Goal: Task Accomplishment & Management: Complete application form

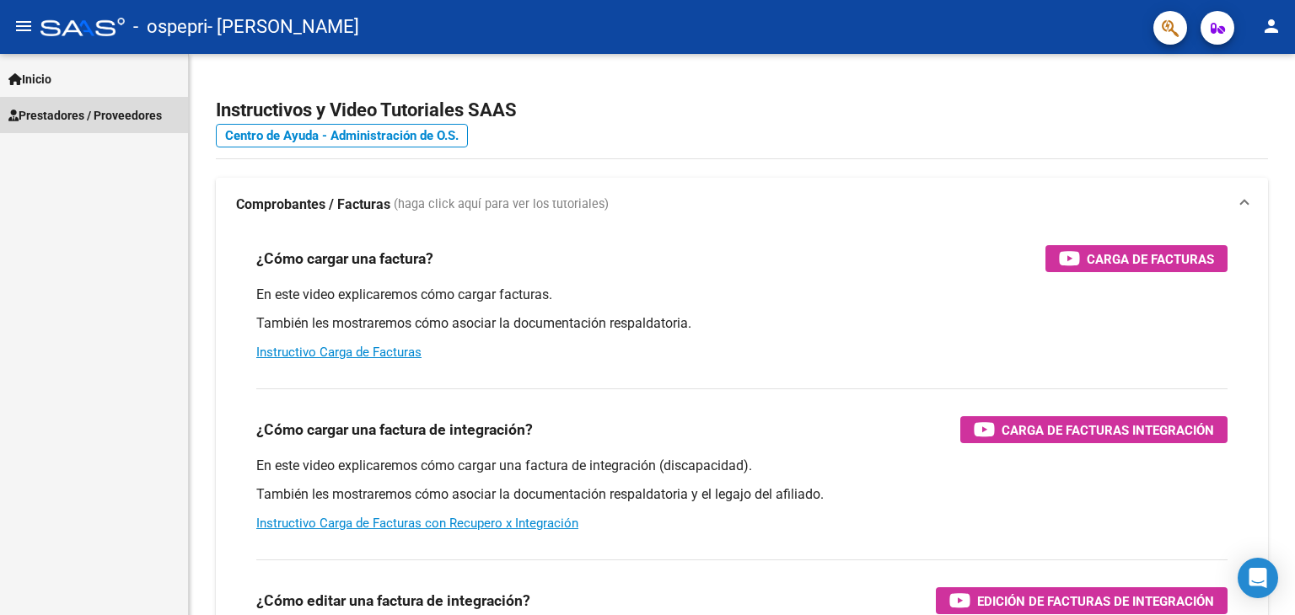
click at [123, 122] on span "Prestadores / Proveedores" at bounding box center [84, 115] width 153 height 19
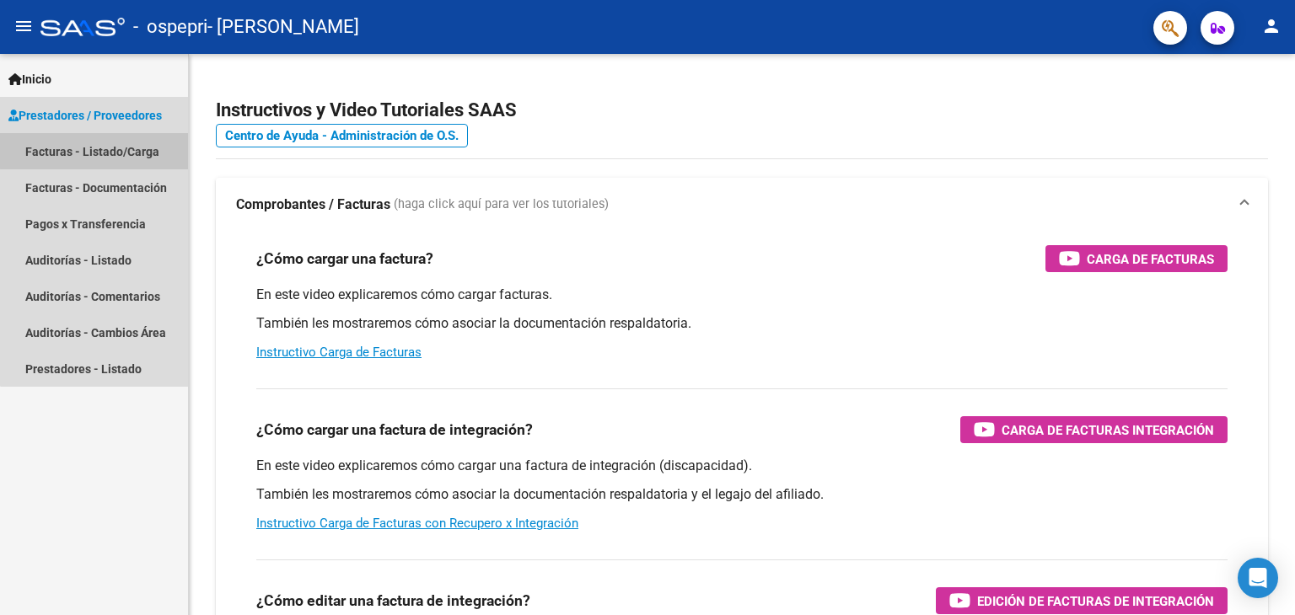
click at [125, 149] on link "Facturas - Listado/Carga" at bounding box center [94, 151] width 188 height 36
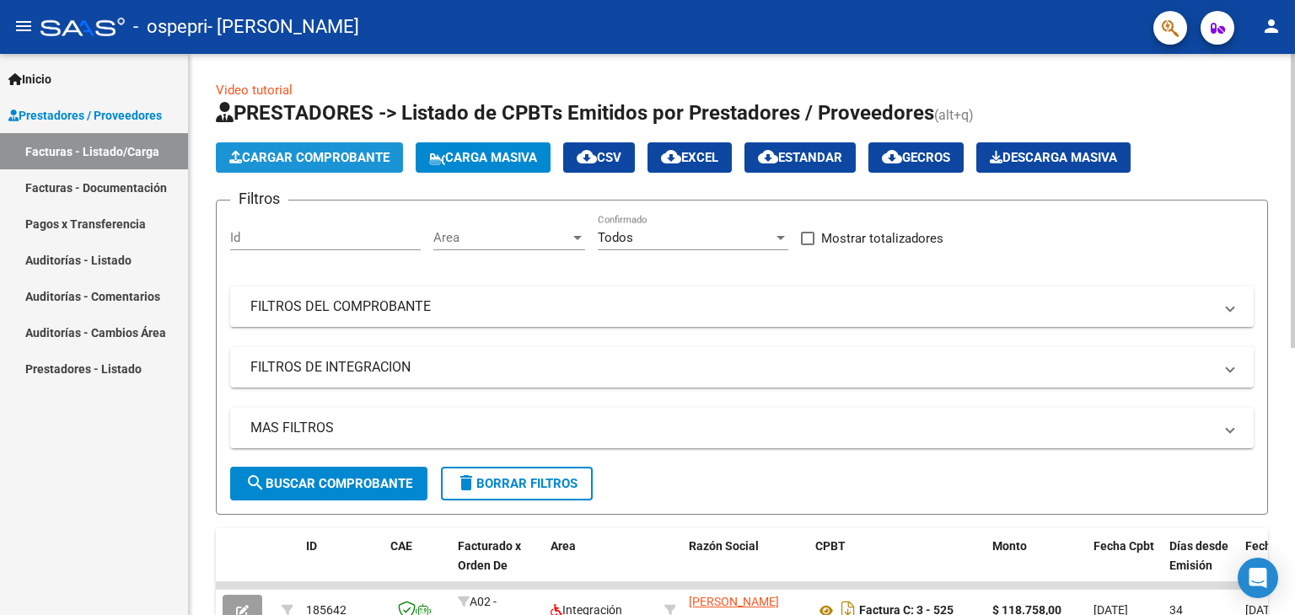
click at [384, 152] on span "Cargar Comprobante" at bounding box center [309, 157] width 160 height 15
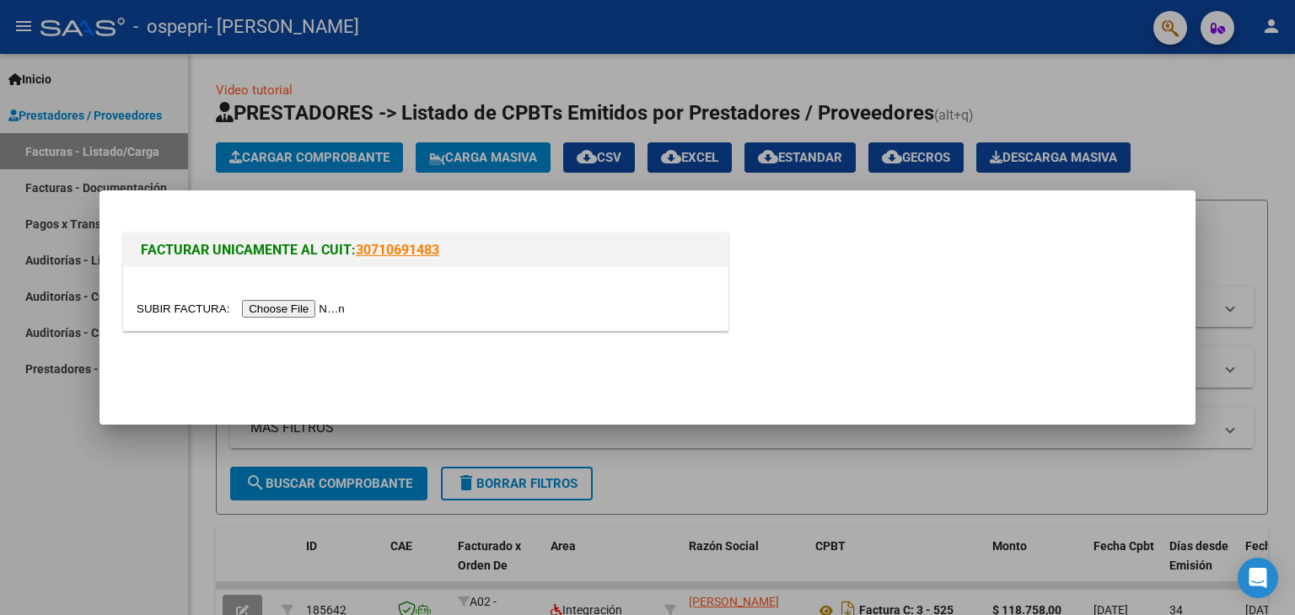
click at [313, 312] on input "file" at bounding box center [243, 309] width 213 height 18
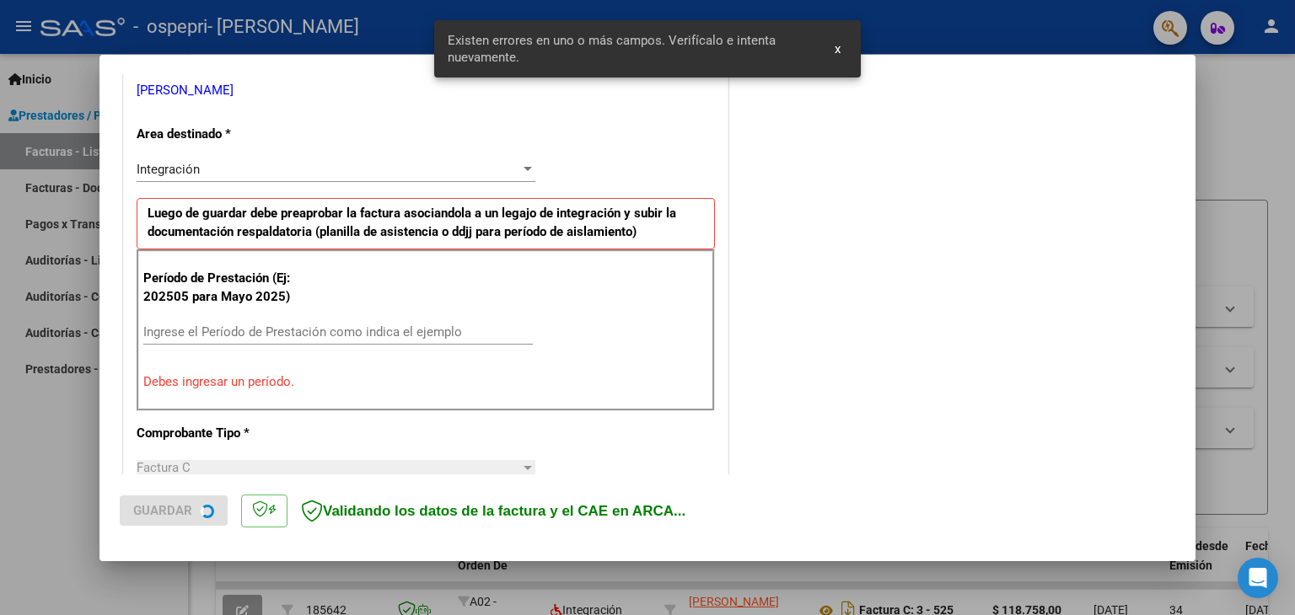
scroll to position [354, 0]
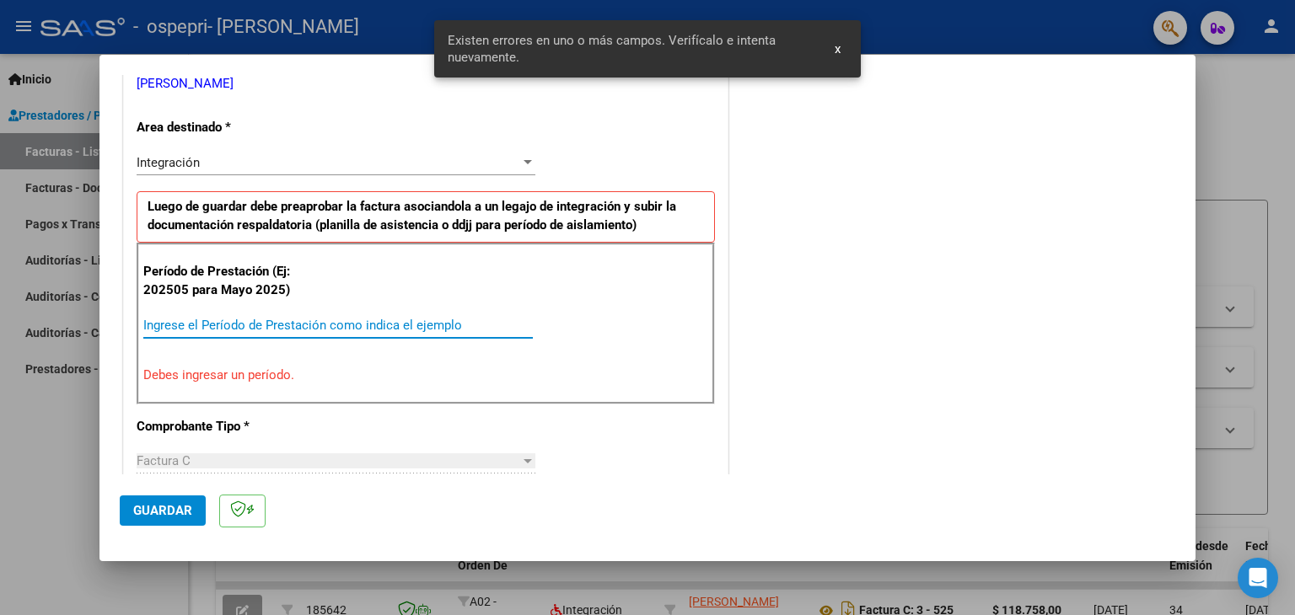
click at [276, 329] on input "Ingrese el Período de Prestación como indica el ejemplo" at bounding box center [337, 325] width 389 height 15
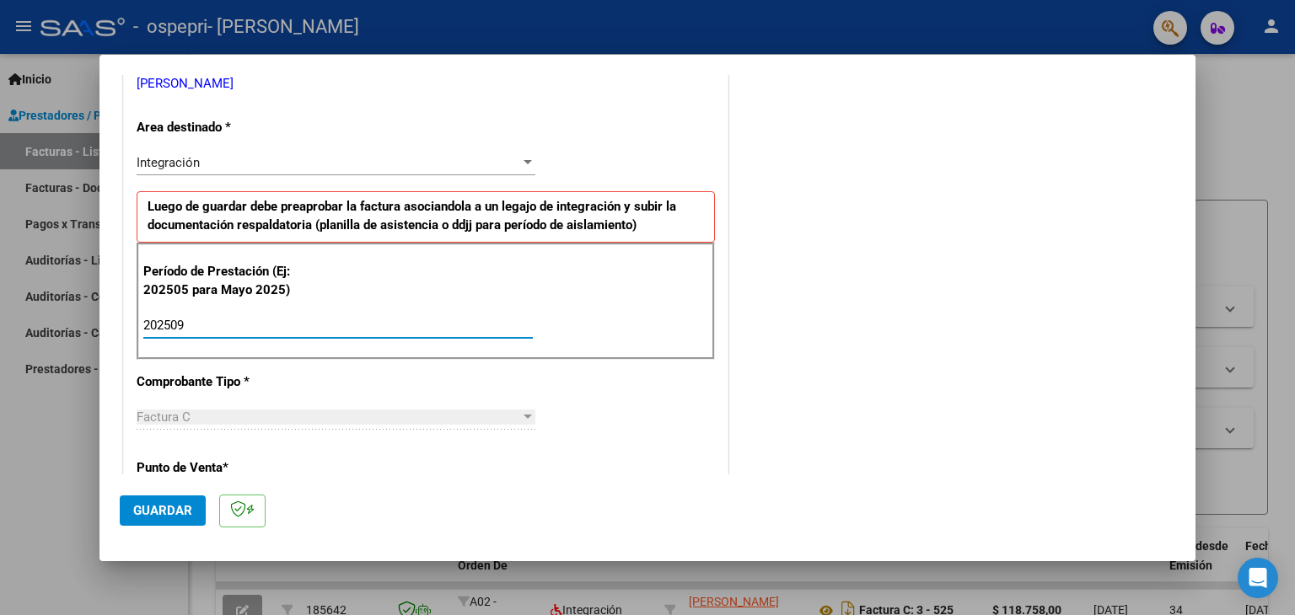
type input "202509"
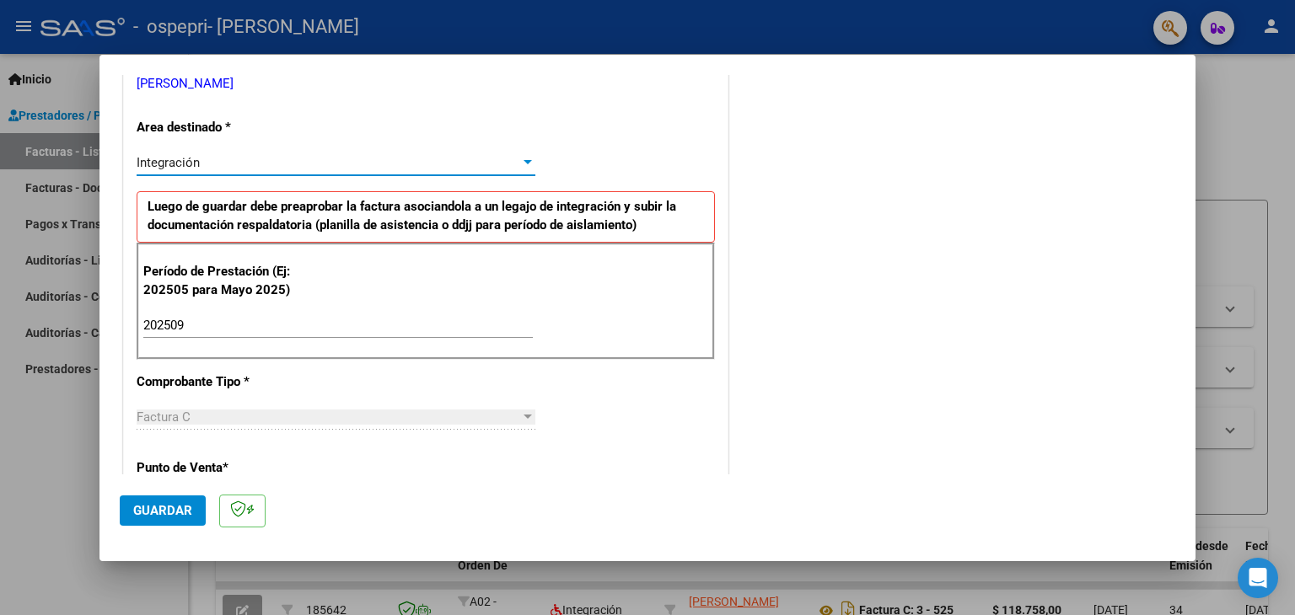
click at [526, 158] on div at bounding box center [527, 162] width 15 height 13
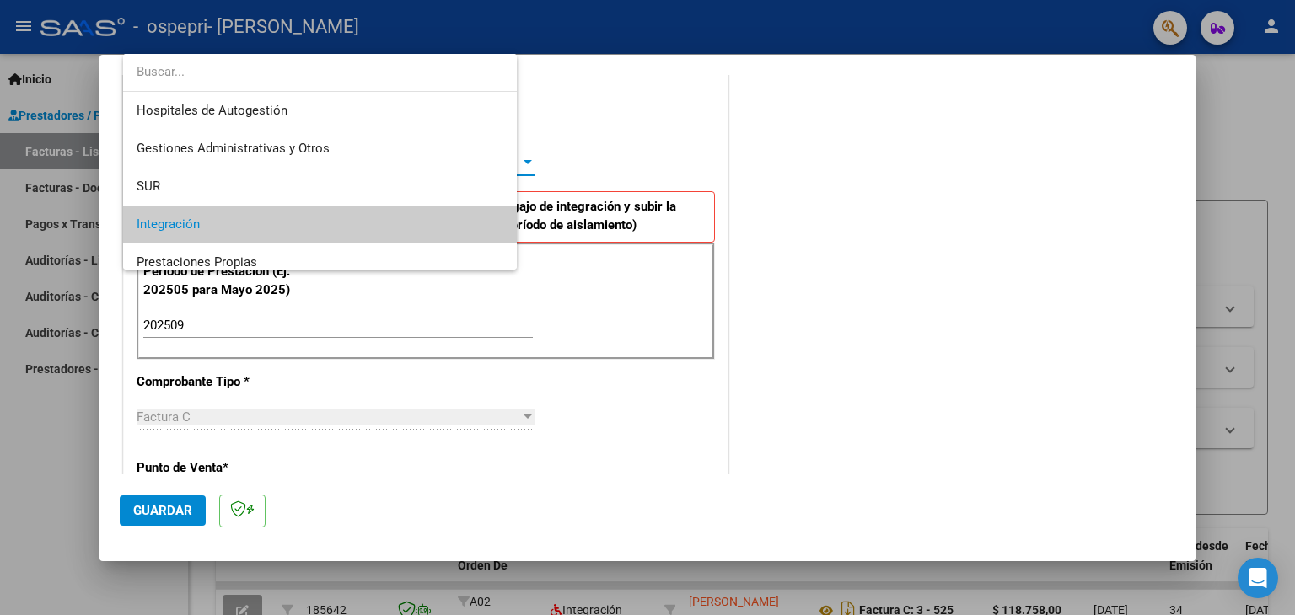
scroll to position [62, 0]
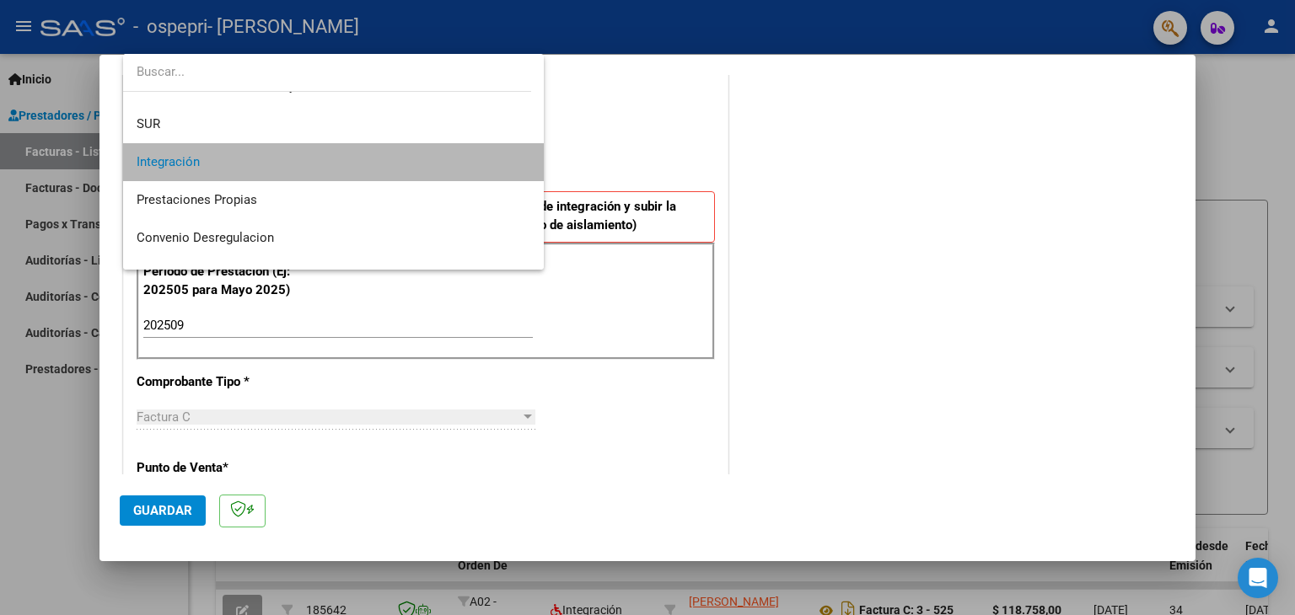
click at [437, 165] on span "Integración" at bounding box center [334, 162] width 394 height 38
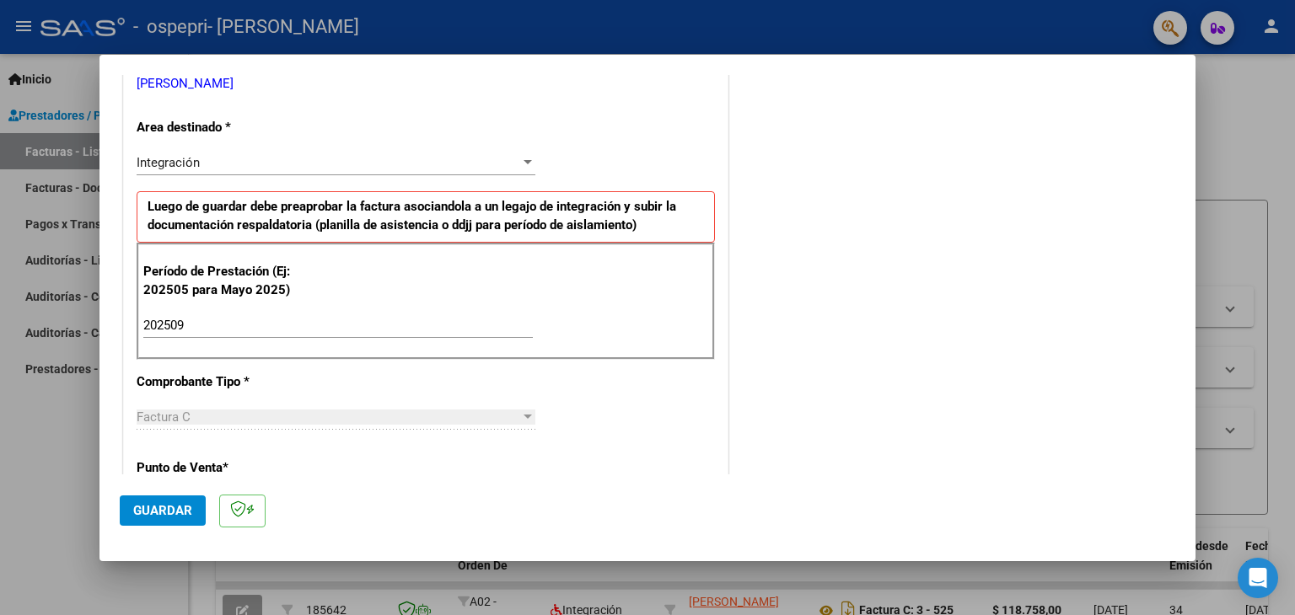
click at [703, 397] on div "CUIT * 27-34665371-5 Ingresar CUIT ANALISIS PRESTADOR ALMENDRA [PERSON_NAME] Ar…" at bounding box center [425, 566] width 603 height 1269
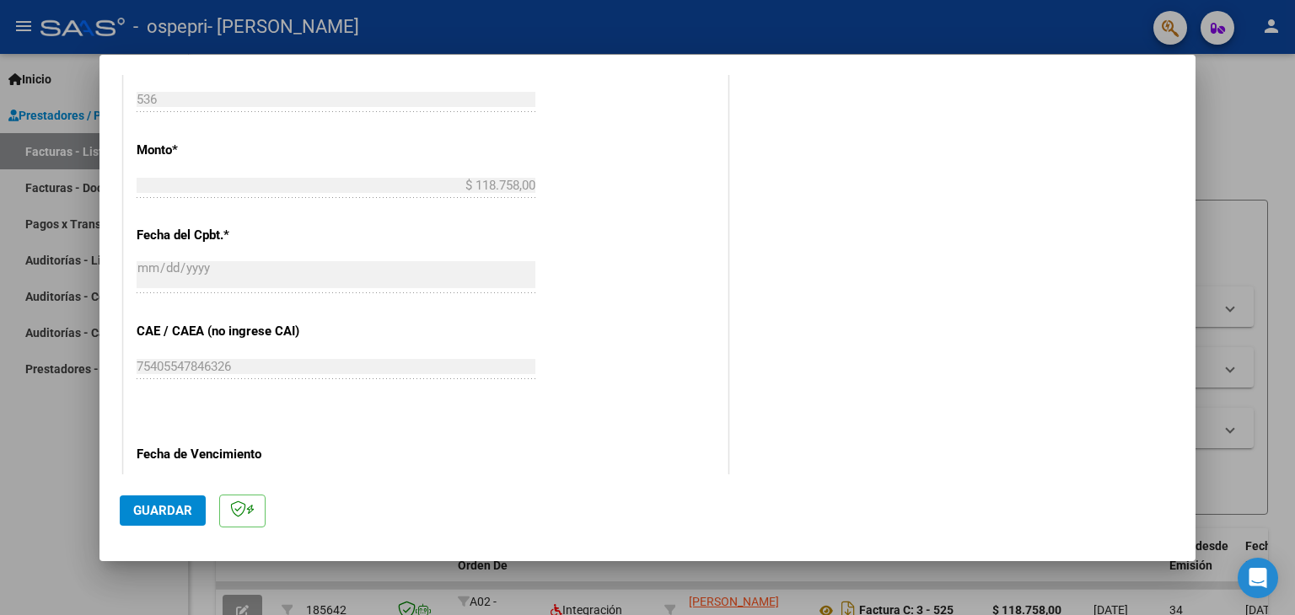
scroll to position [829, 0]
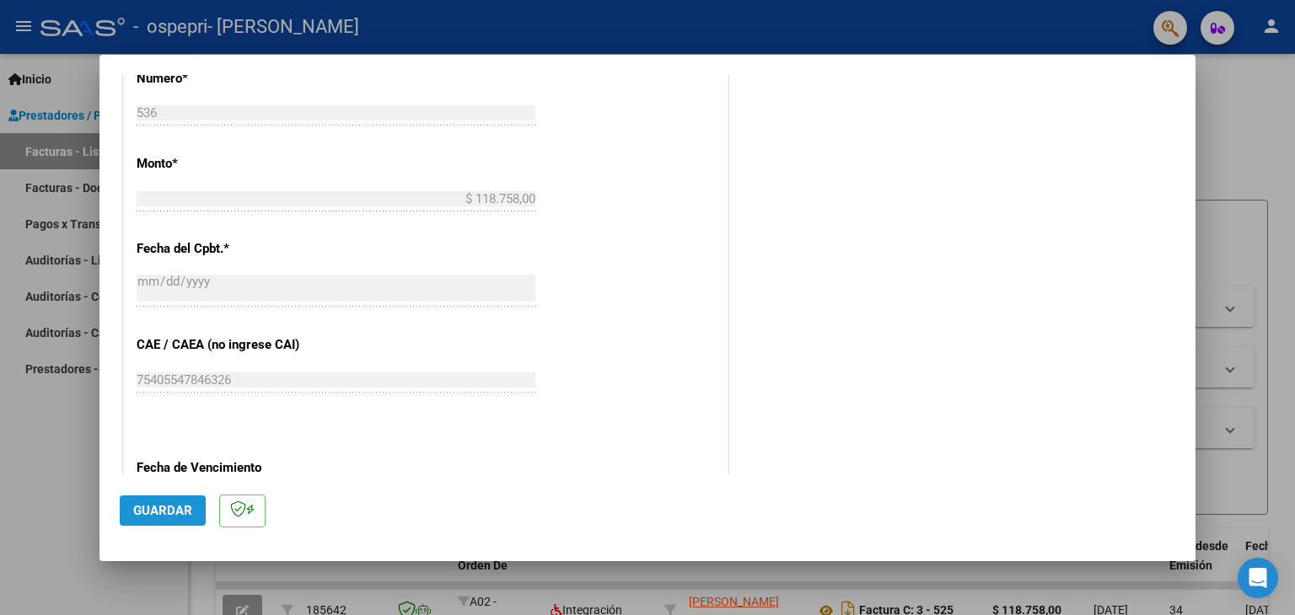
click at [188, 507] on span "Guardar" at bounding box center [162, 510] width 59 height 15
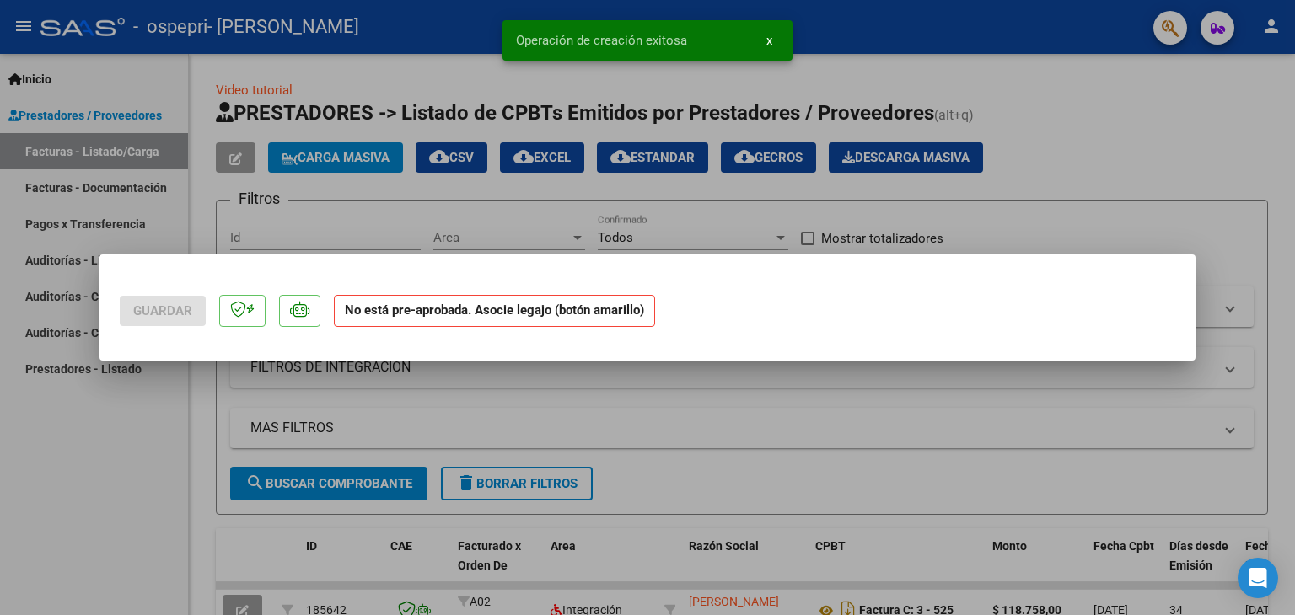
scroll to position [0, 0]
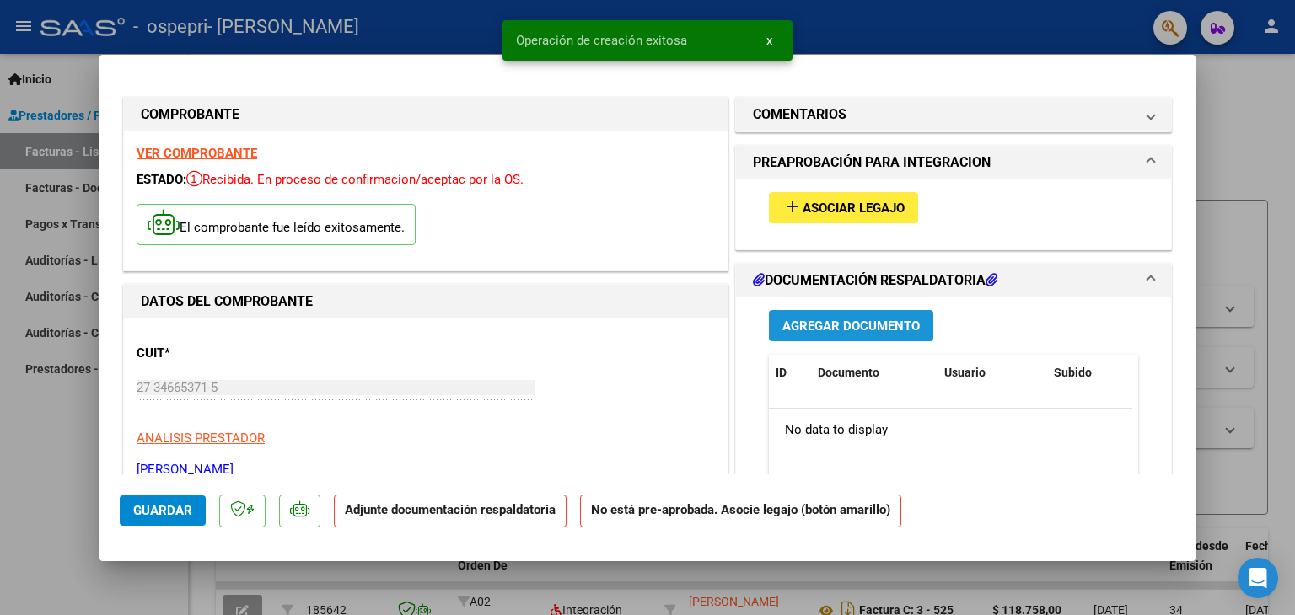
click at [855, 320] on span "Agregar Documento" at bounding box center [850, 326] width 137 height 15
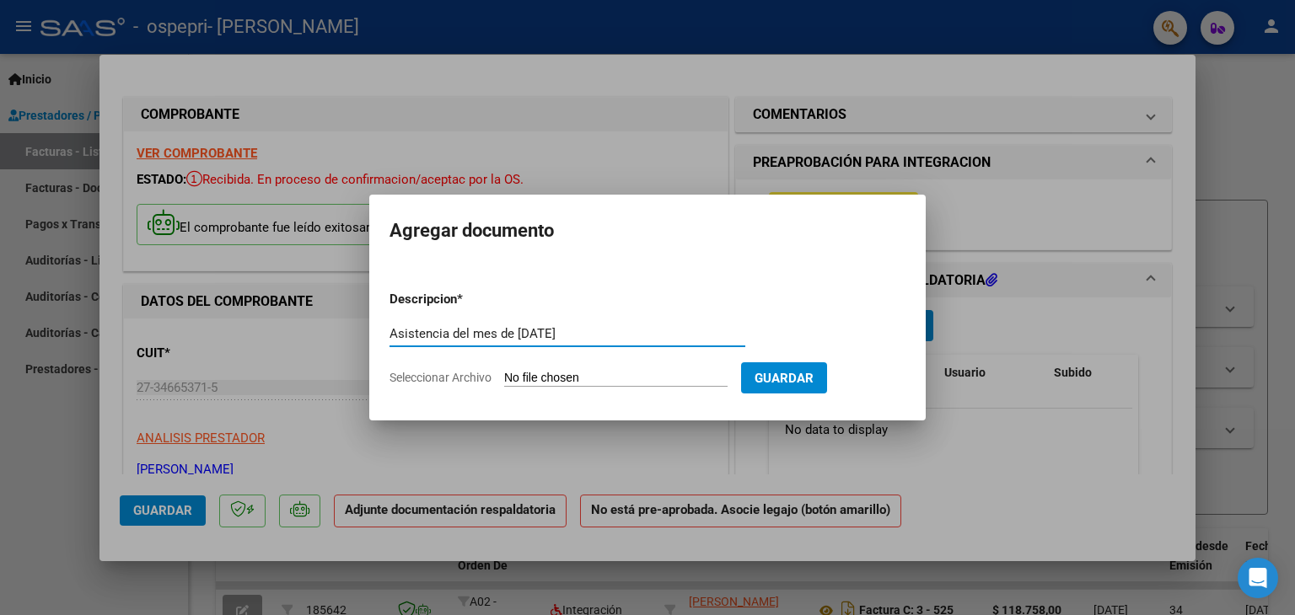
type input "Asistencia del mes de [DATE]"
click at [651, 379] on input "Seleccionar Archivo" at bounding box center [615, 379] width 223 height 16
type input "C:\fakepath\[PERSON_NAME]- asistencia [DATE].pdf"
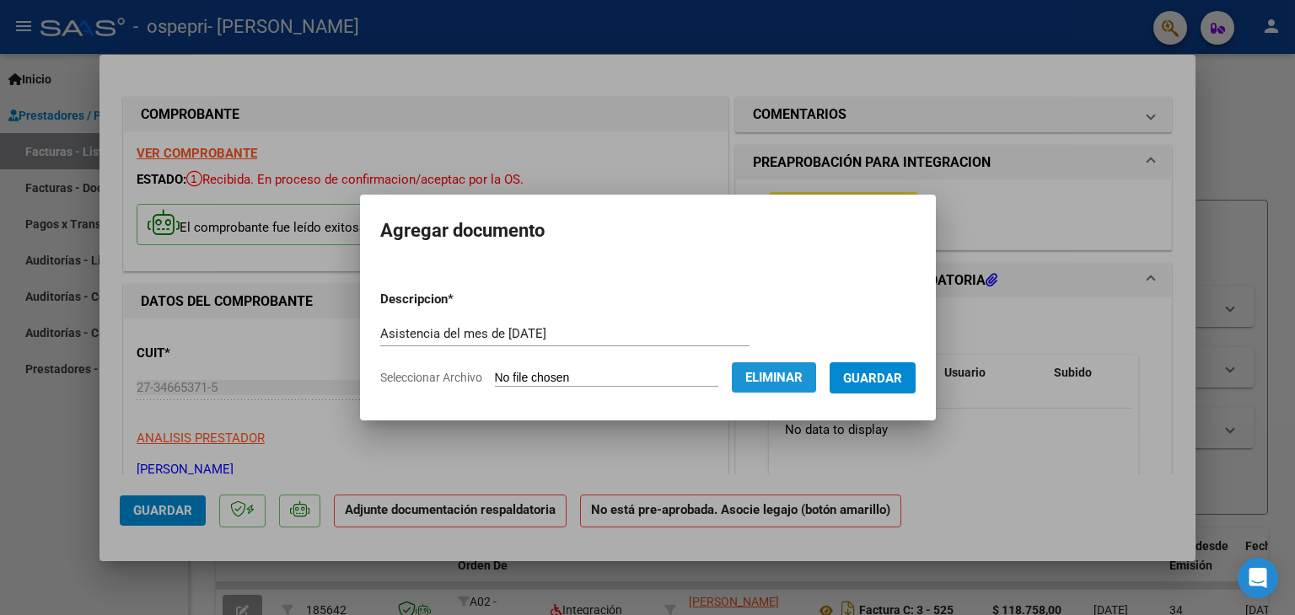
click at [765, 384] on span "Eliminar" at bounding box center [773, 377] width 57 height 15
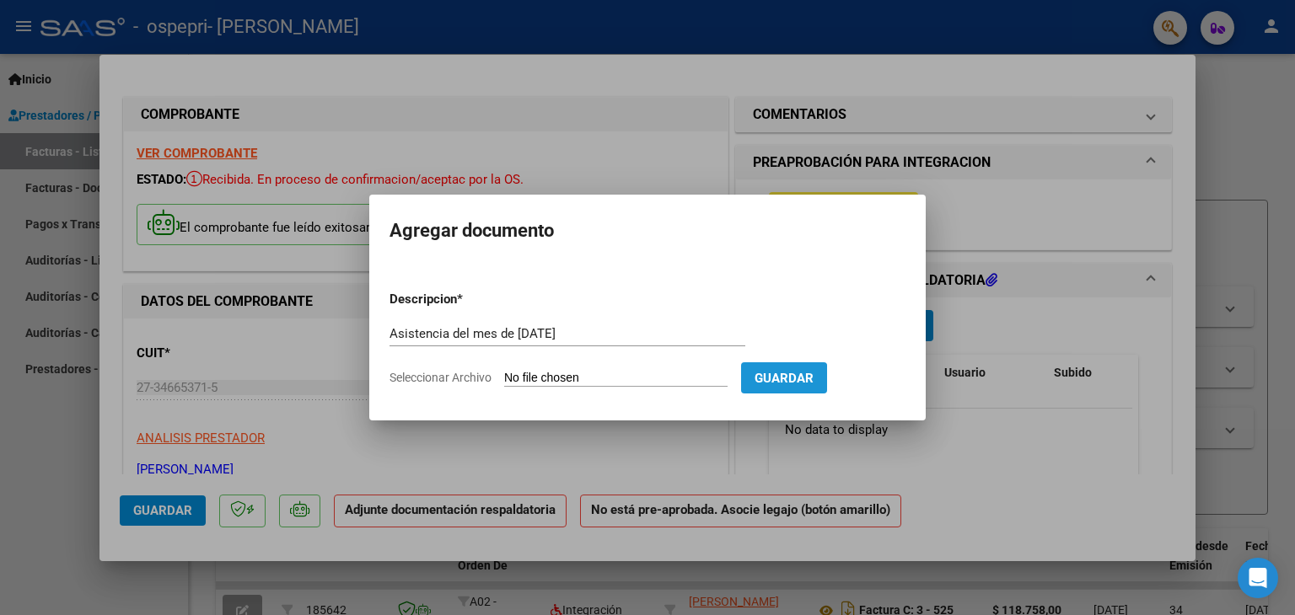
click at [801, 384] on span "Guardar" at bounding box center [783, 378] width 59 height 15
click at [710, 380] on input "Seleccionar Archivo" at bounding box center [615, 379] width 223 height 16
type input "C:\fakepath\asistencia septiembre- [PERSON_NAME] .pdf"
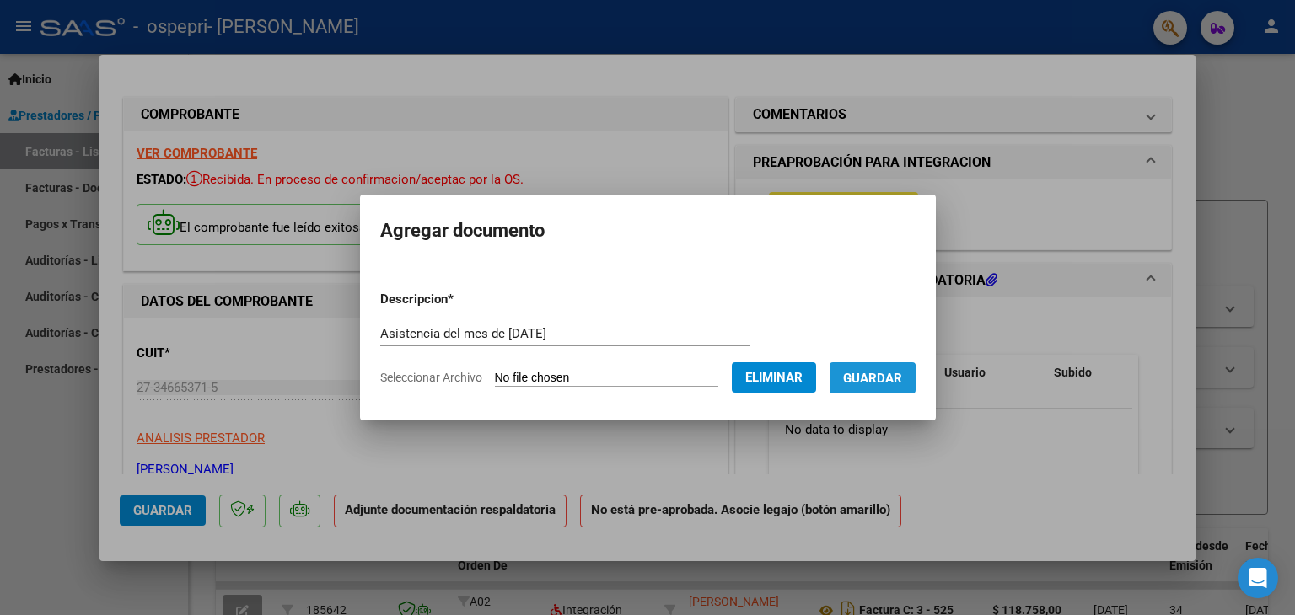
click at [872, 389] on button "Guardar" at bounding box center [872, 377] width 86 height 31
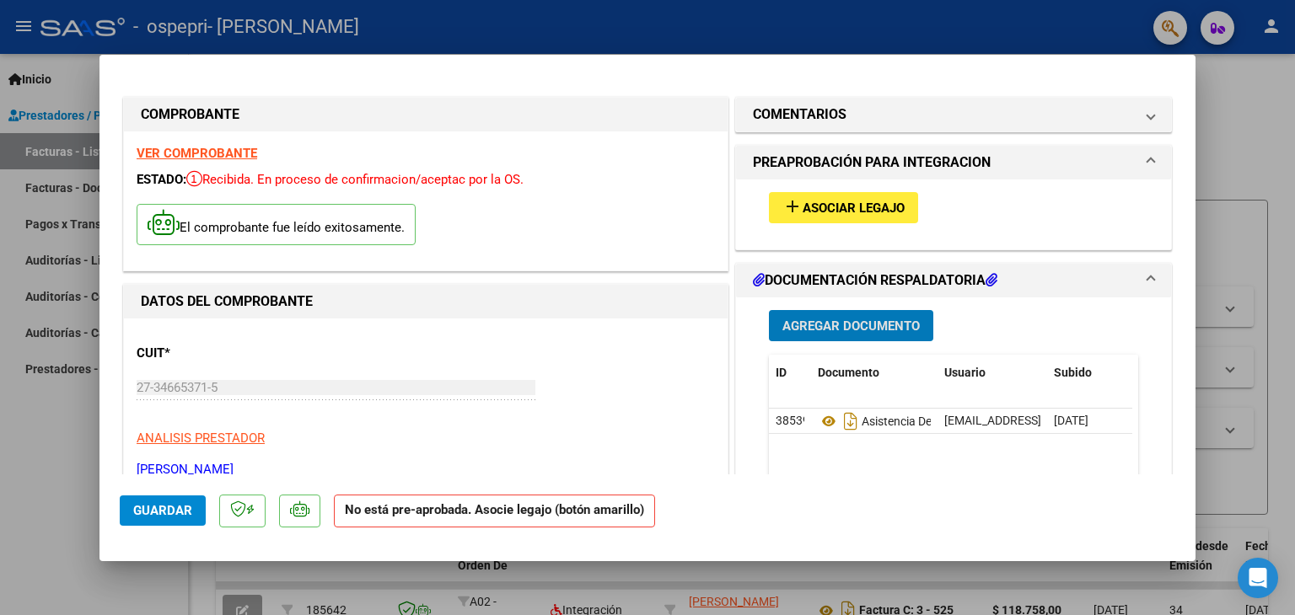
click at [861, 330] on span "Agregar Documento" at bounding box center [850, 326] width 137 height 15
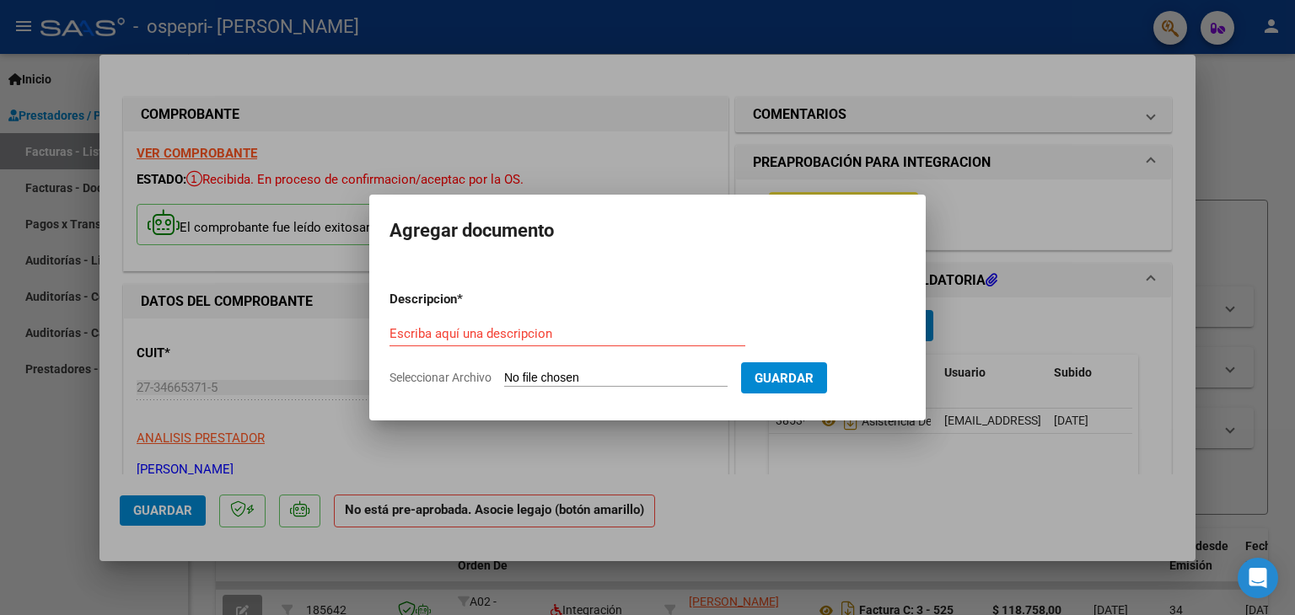
click at [1177, 284] on div at bounding box center [647, 307] width 1295 height 615
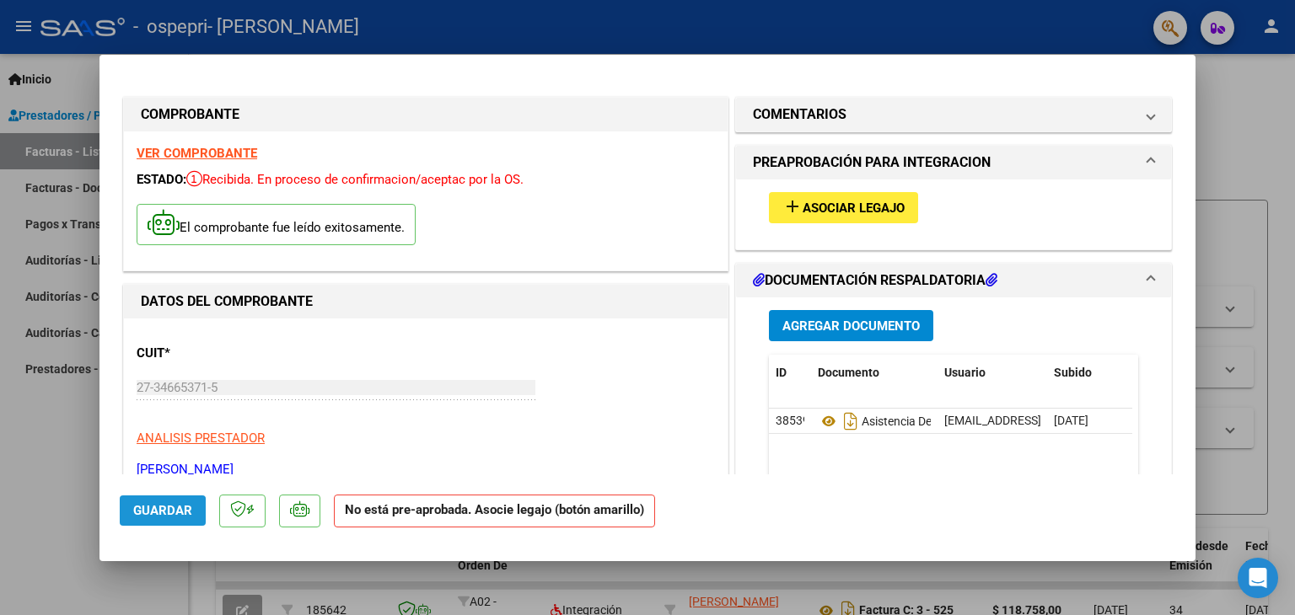
click at [160, 512] on span "Guardar" at bounding box center [162, 510] width 59 height 15
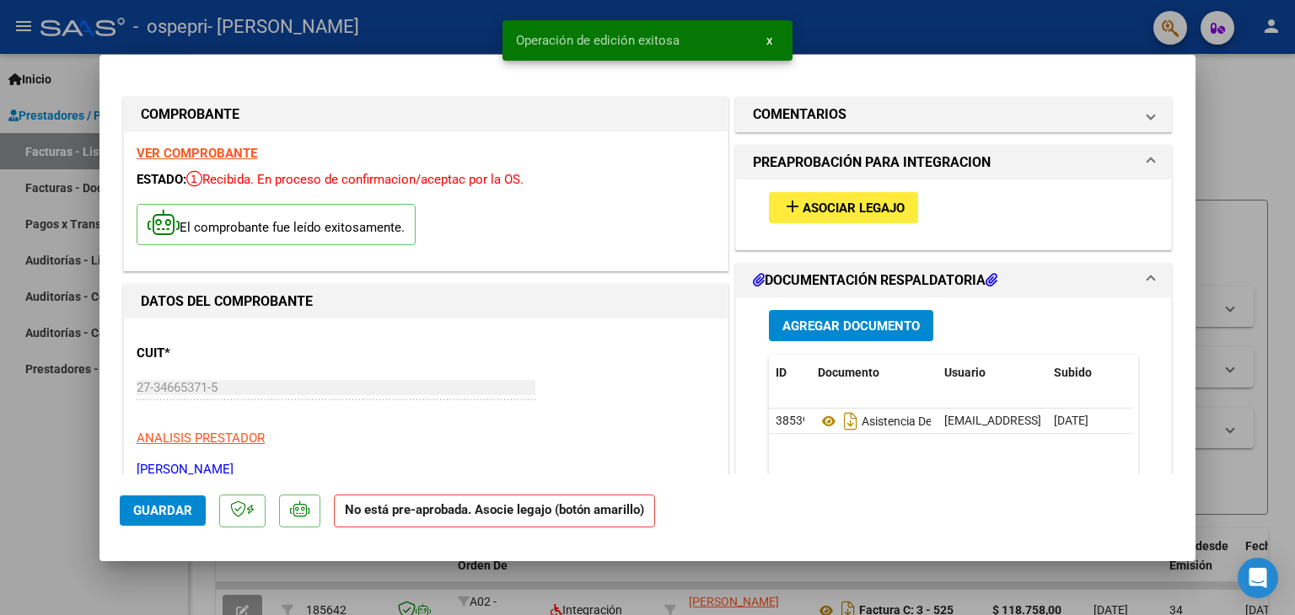
click at [39, 493] on div at bounding box center [647, 307] width 1295 height 615
type input "$ 0,00"
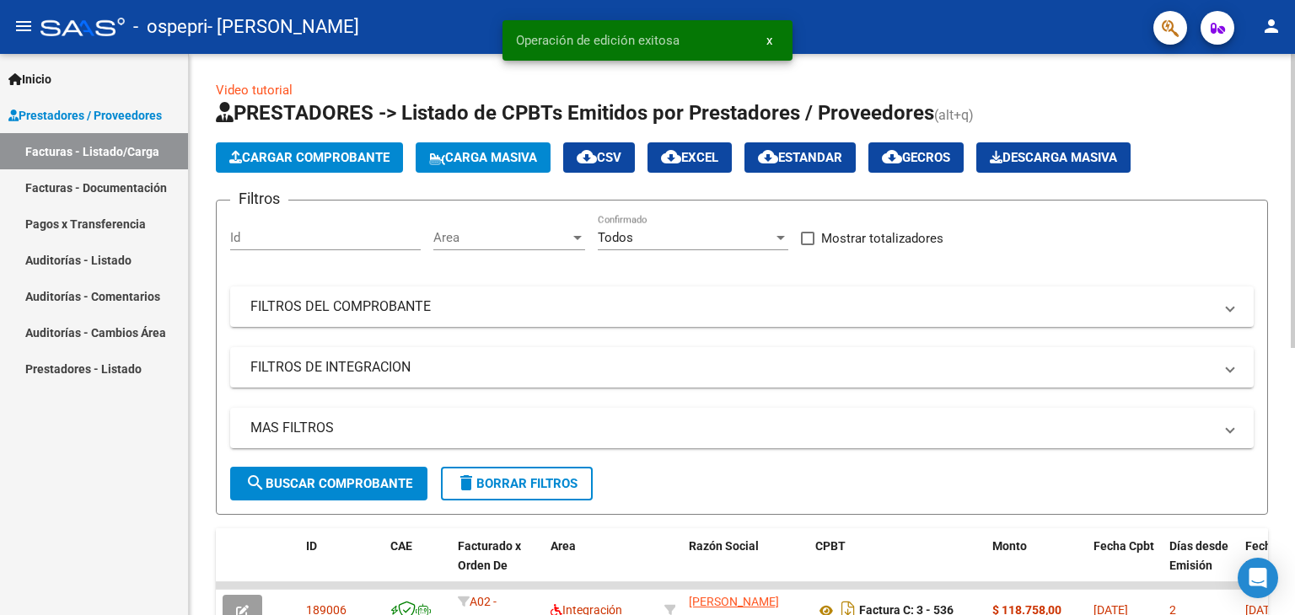
drag, startPoint x: 39, startPoint y: 493, endPoint x: 276, endPoint y: 454, distance: 240.8
click at [276, 454] on mat-sidenav-container "Inicio Instructivos Contacto OS Prestadores / Proveedores Facturas - Listado/Ca…" at bounding box center [647, 334] width 1295 height 561
click at [148, 500] on div "Inicio Instructivos Contacto OS Prestadores / Proveedores Facturas - Listado/Ca…" at bounding box center [94, 334] width 188 height 561
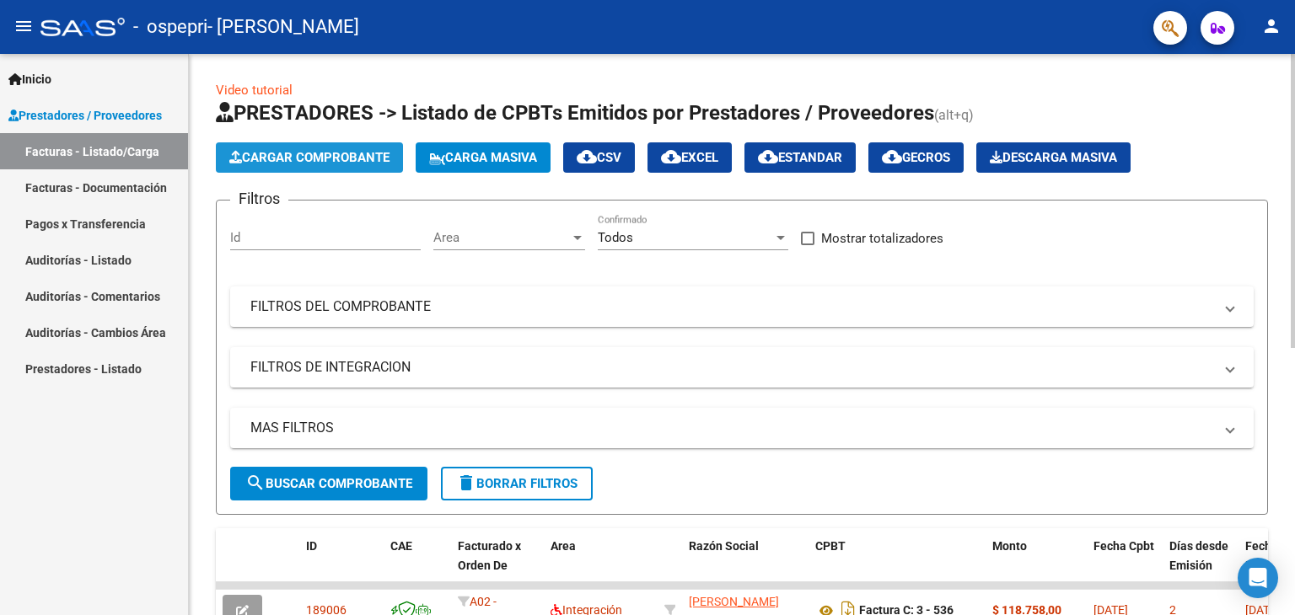
click at [365, 160] on span "Cargar Comprobante" at bounding box center [309, 157] width 160 height 15
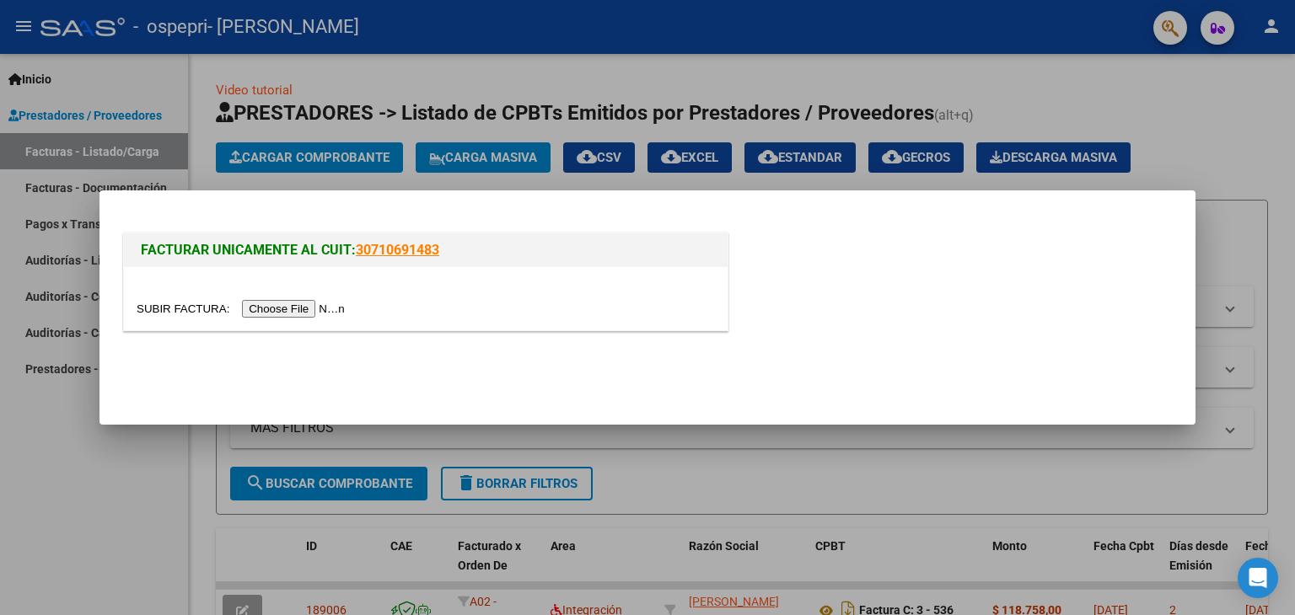
click at [306, 308] on input "file" at bounding box center [243, 309] width 213 height 18
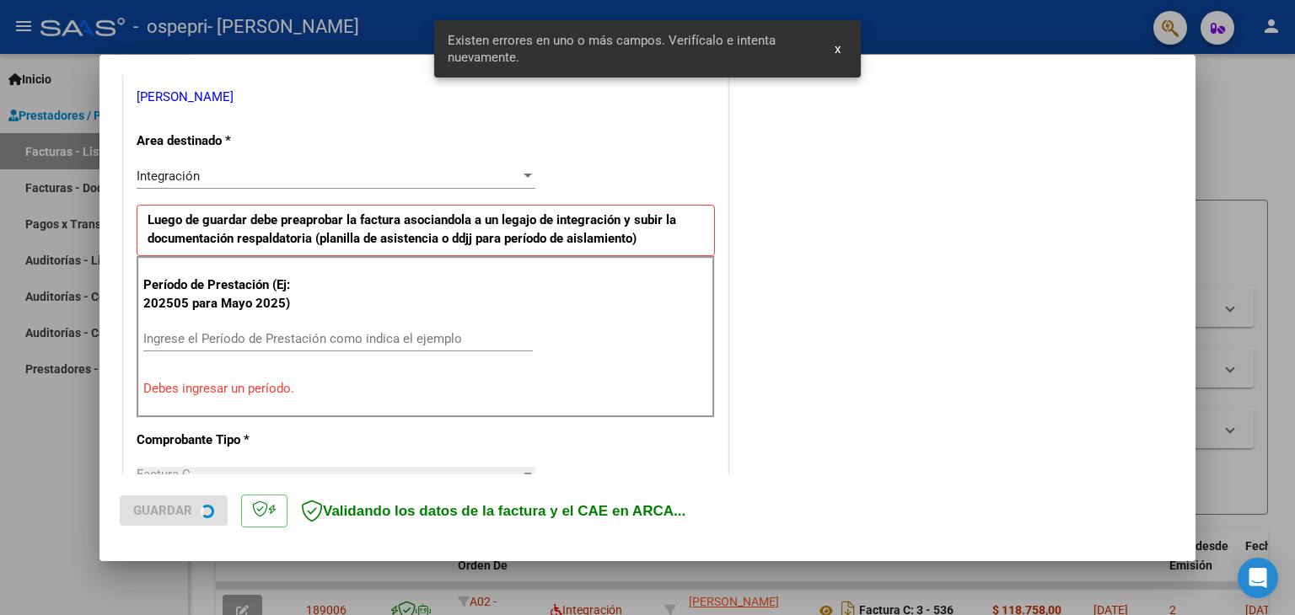
scroll to position [354, 0]
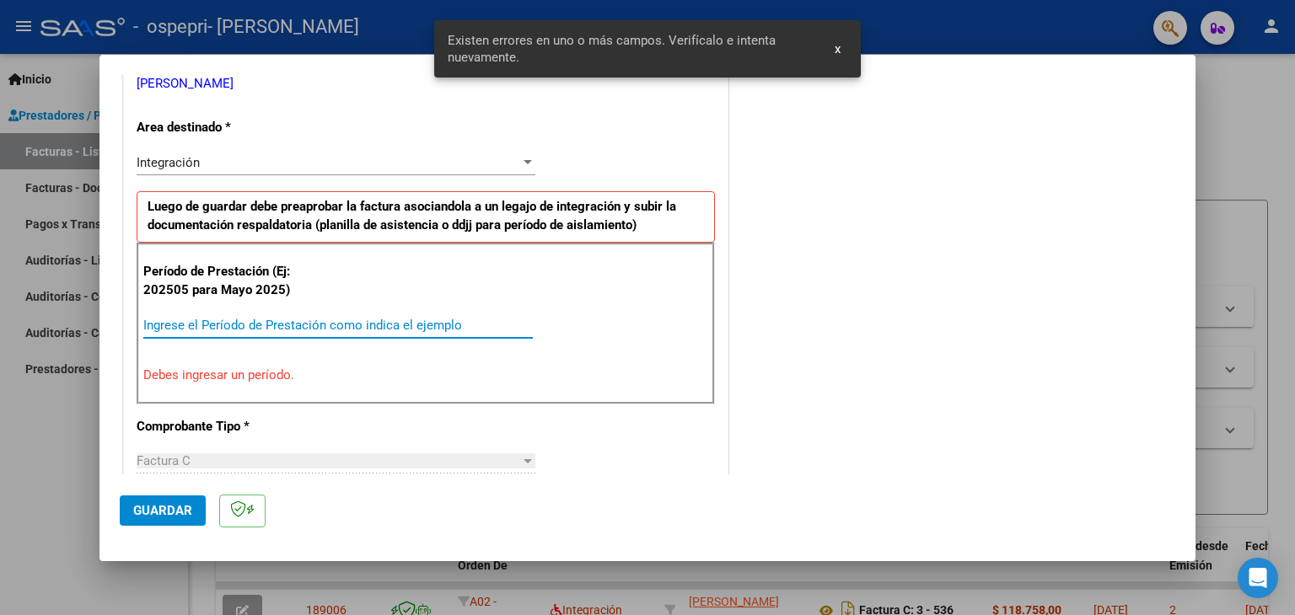
click at [428, 325] on input "Ingrese el Período de Prestación como indica el ejemplo" at bounding box center [337, 325] width 389 height 15
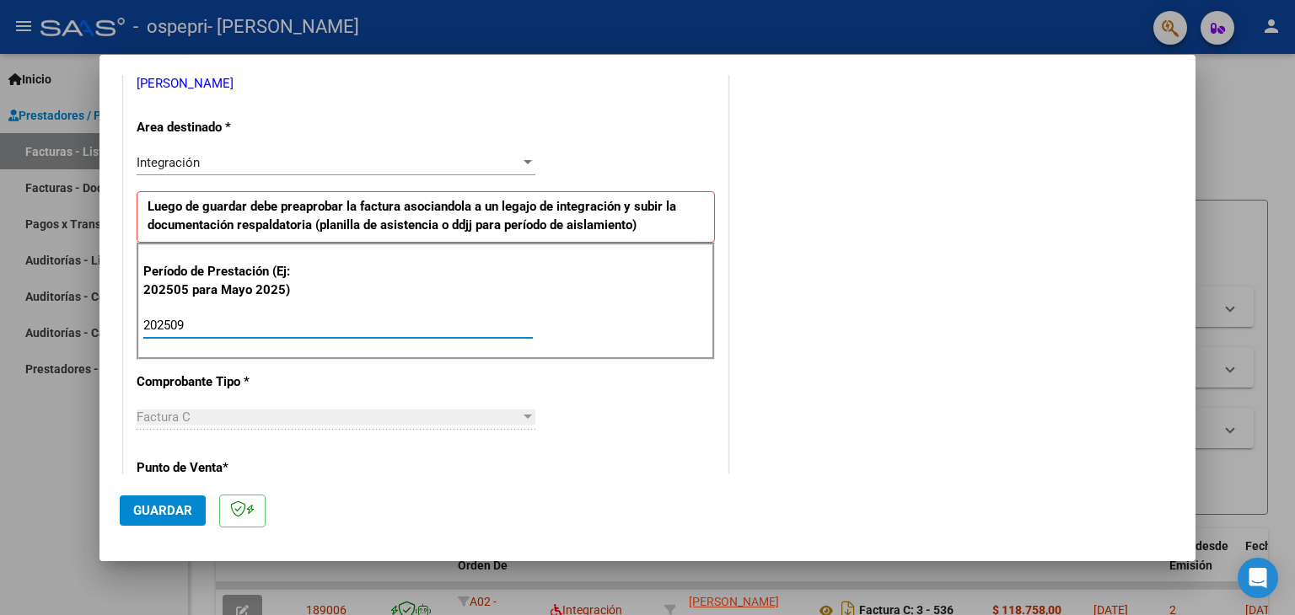
type input "202509"
click at [173, 521] on button "Guardar" at bounding box center [163, 511] width 86 height 30
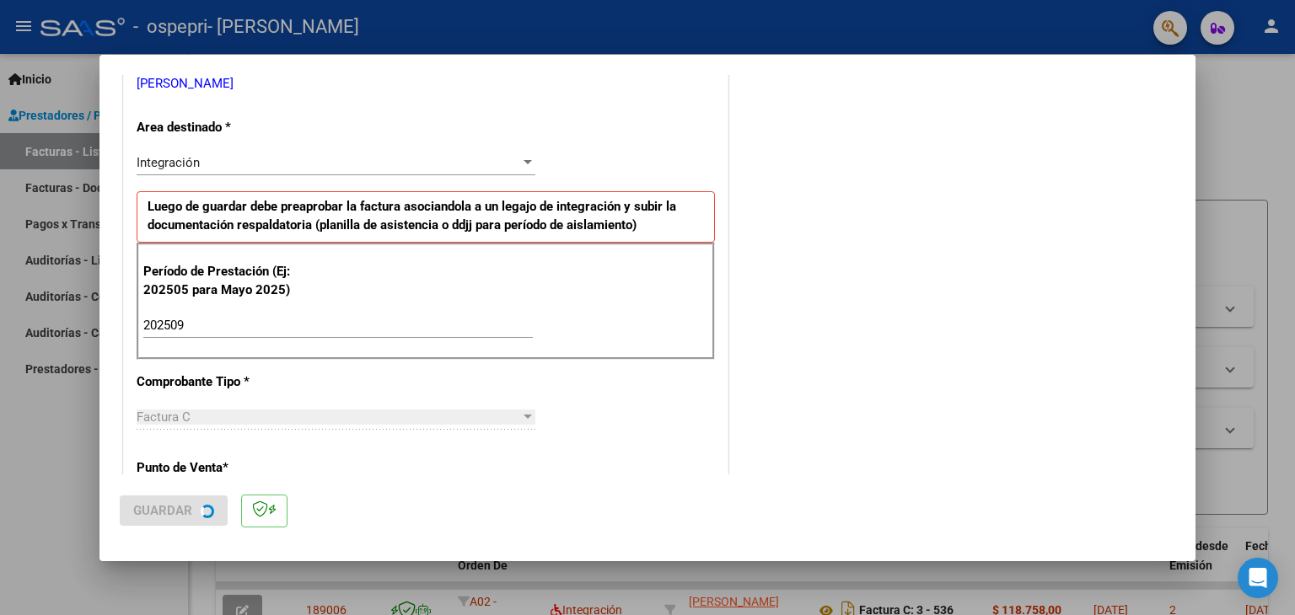
scroll to position [0, 0]
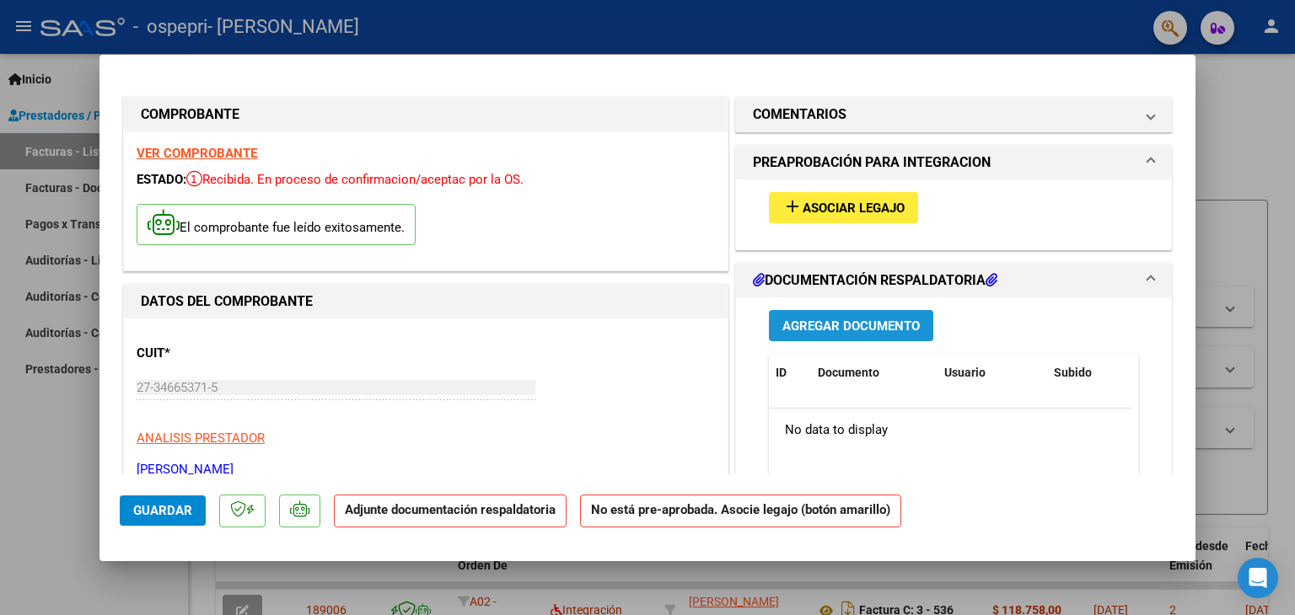
click at [856, 330] on span "Agregar Documento" at bounding box center [850, 326] width 137 height 15
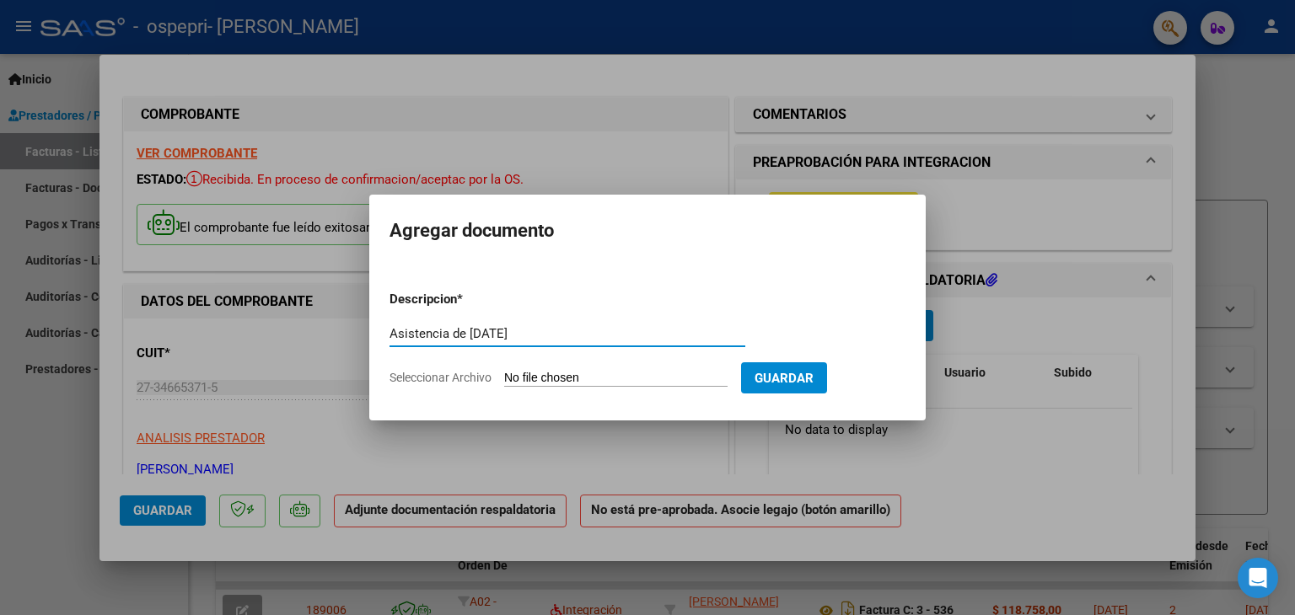
type input "Asistencia de [DATE]"
click at [672, 377] on input "Seleccionar Archivo" at bounding box center [615, 379] width 223 height 16
type input "C:\fakepath\[PERSON_NAME]- asistencia [DATE].pdf"
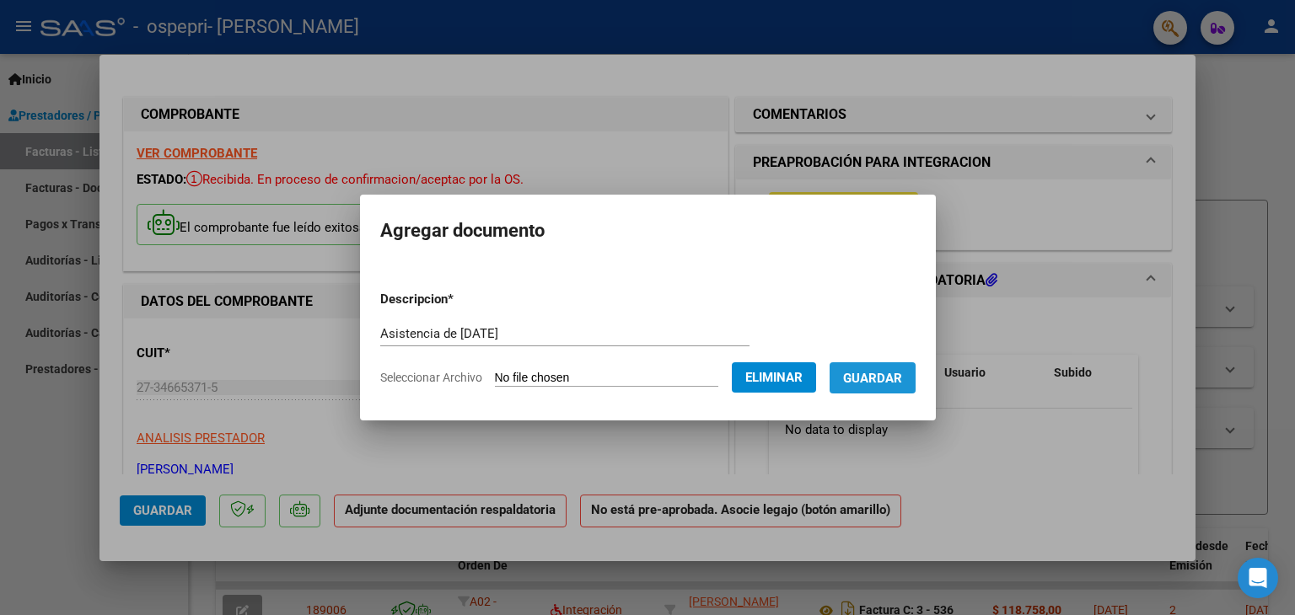
click at [888, 375] on span "Guardar" at bounding box center [872, 378] width 59 height 15
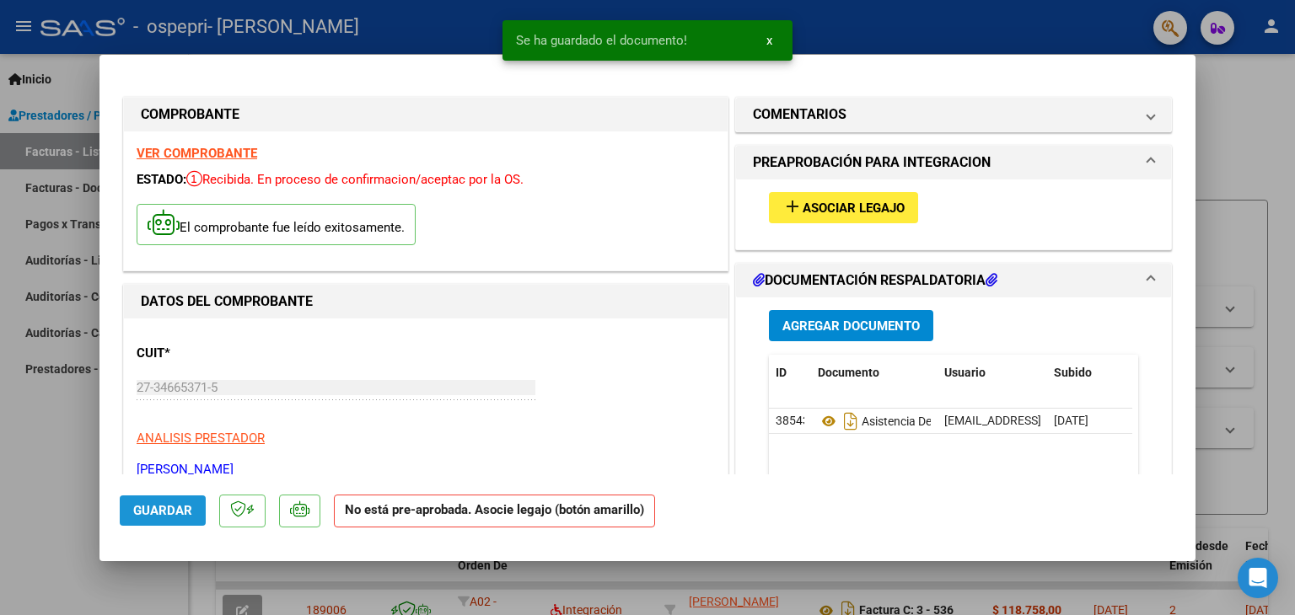
click at [175, 507] on span "Guardar" at bounding box center [162, 510] width 59 height 15
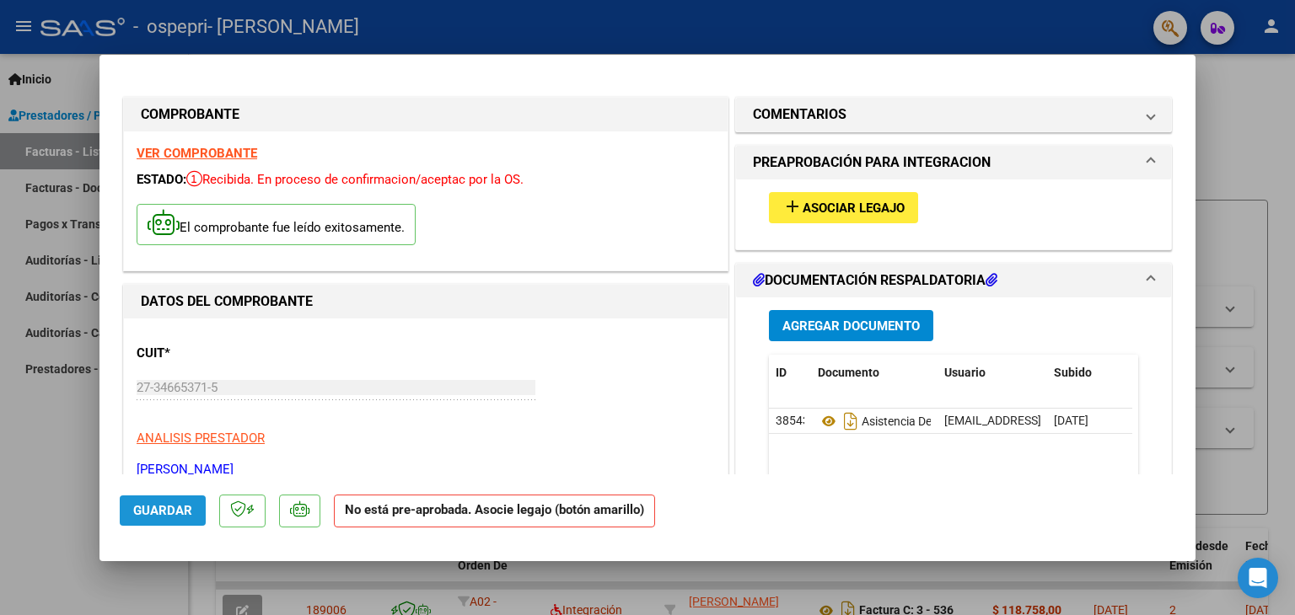
click at [154, 503] on span "Guardar" at bounding box center [162, 510] width 59 height 15
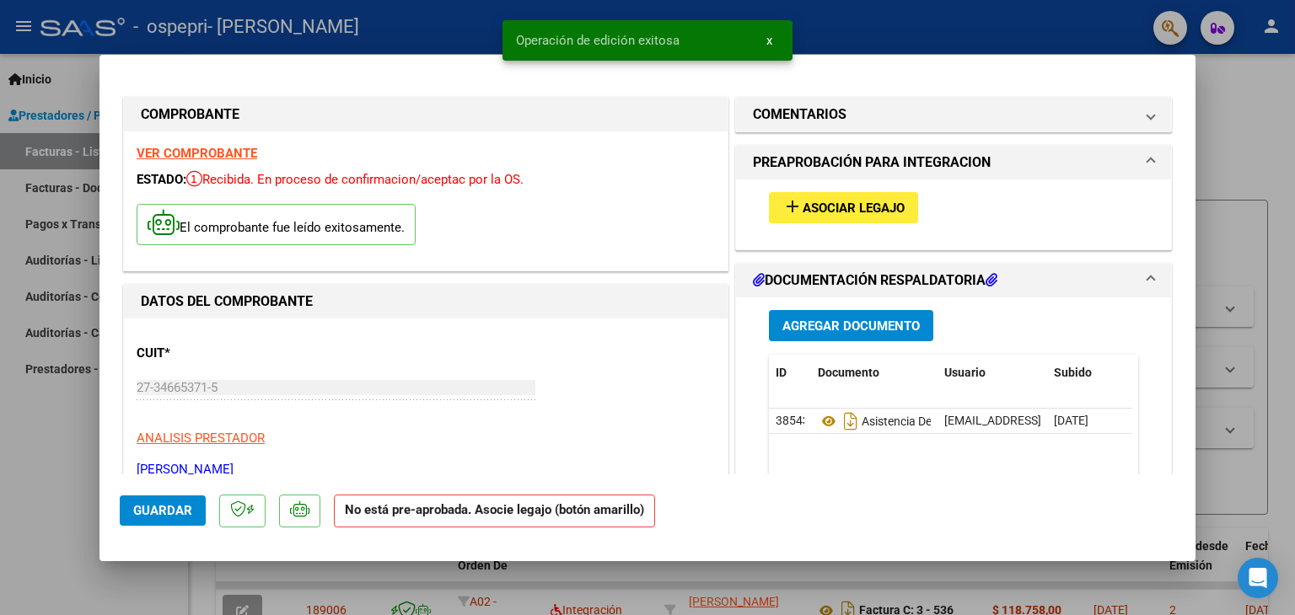
click at [56, 491] on div at bounding box center [647, 307] width 1295 height 615
type input "$ 0,00"
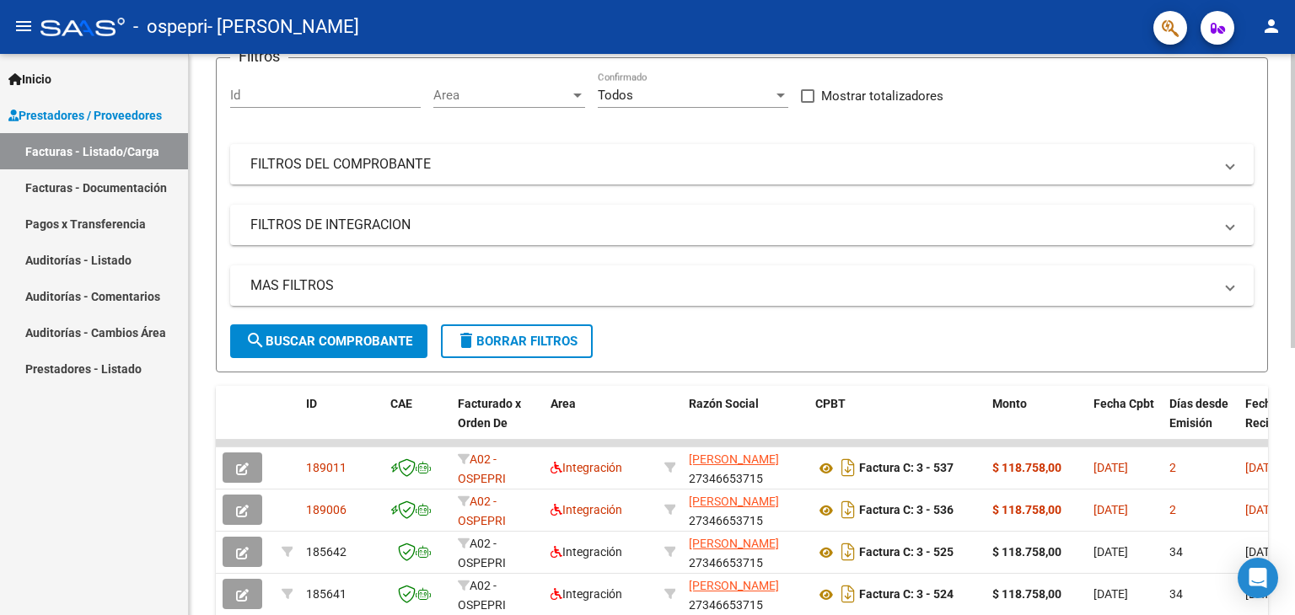
scroll to position [138, 0]
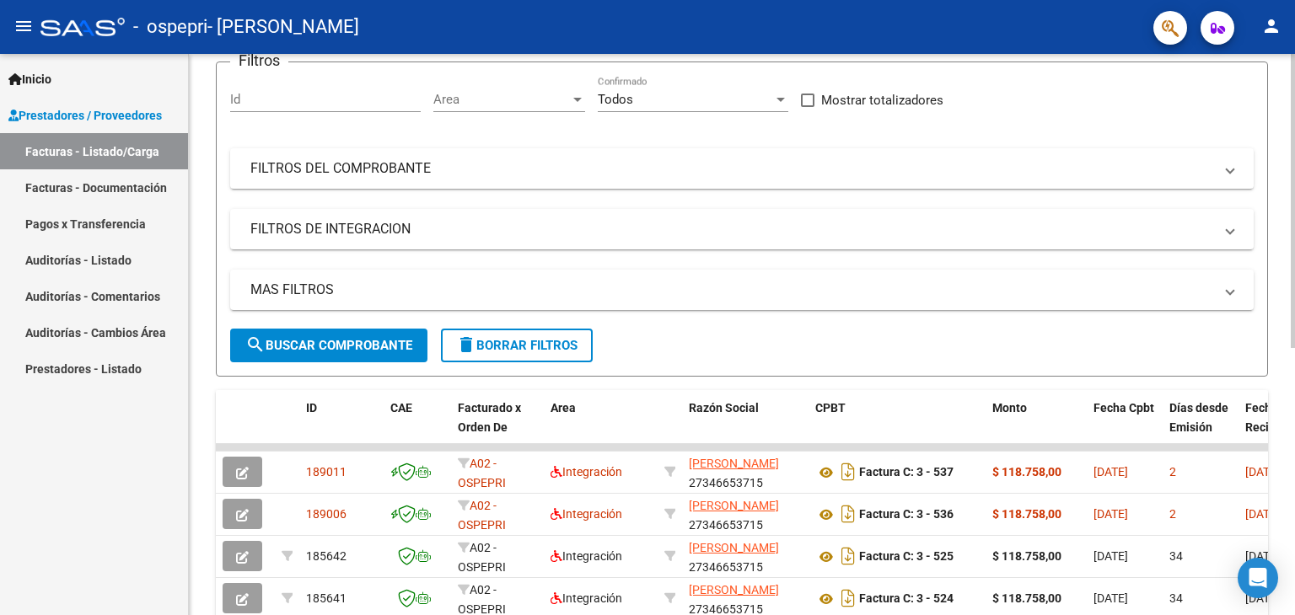
click at [1292, 188] on div at bounding box center [1292, 275] width 4 height 294
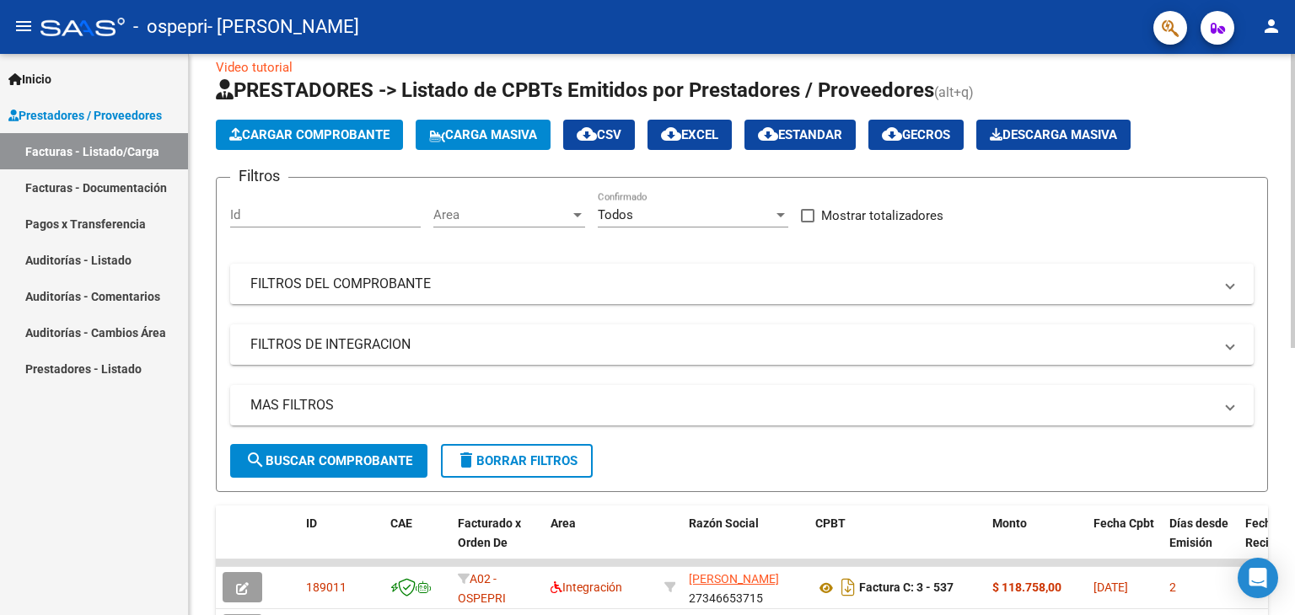
scroll to position [0, 0]
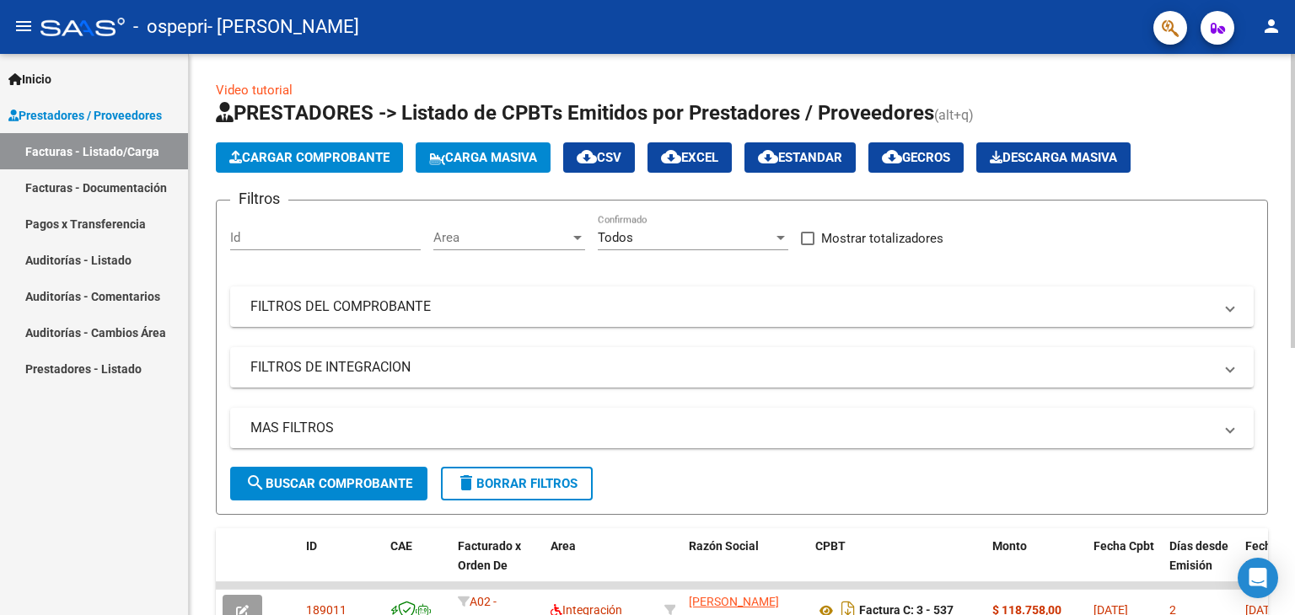
click at [1294, 126] on div at bounding box center [1292, 201] width 4 height 294
click at [340, 163] on span "Cargar Comprobante" at bounding box center [309, 157] width 160 height 15
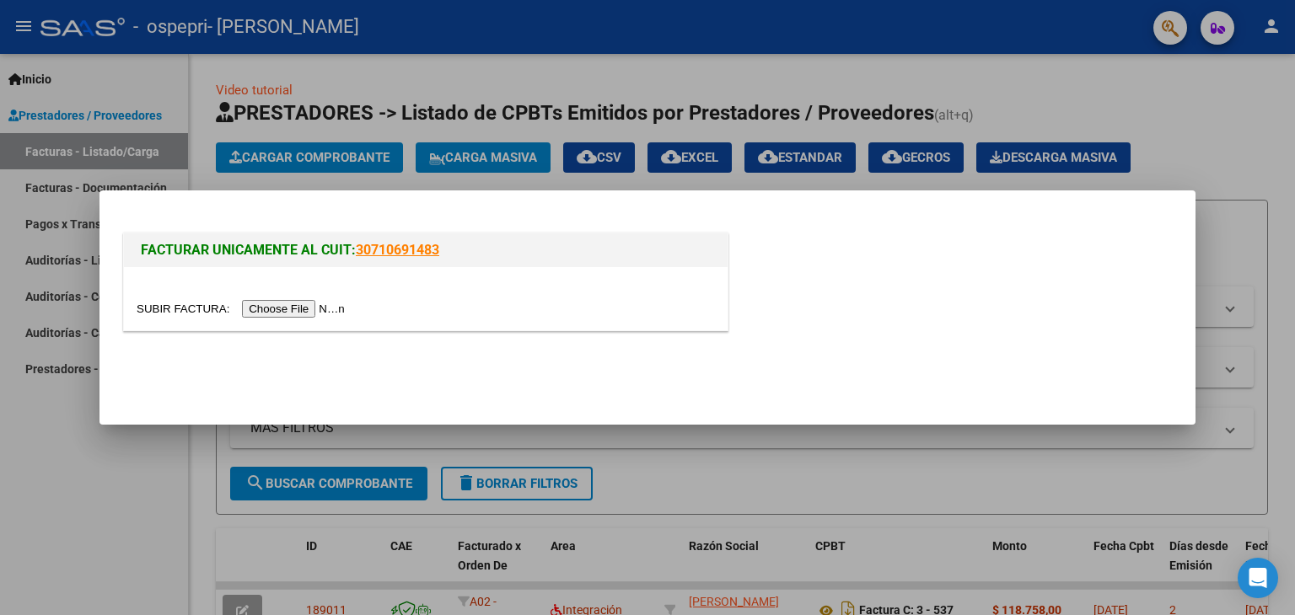
click at [333, 306] on input "file" at bounding box center [243, 309] width 213 height 18
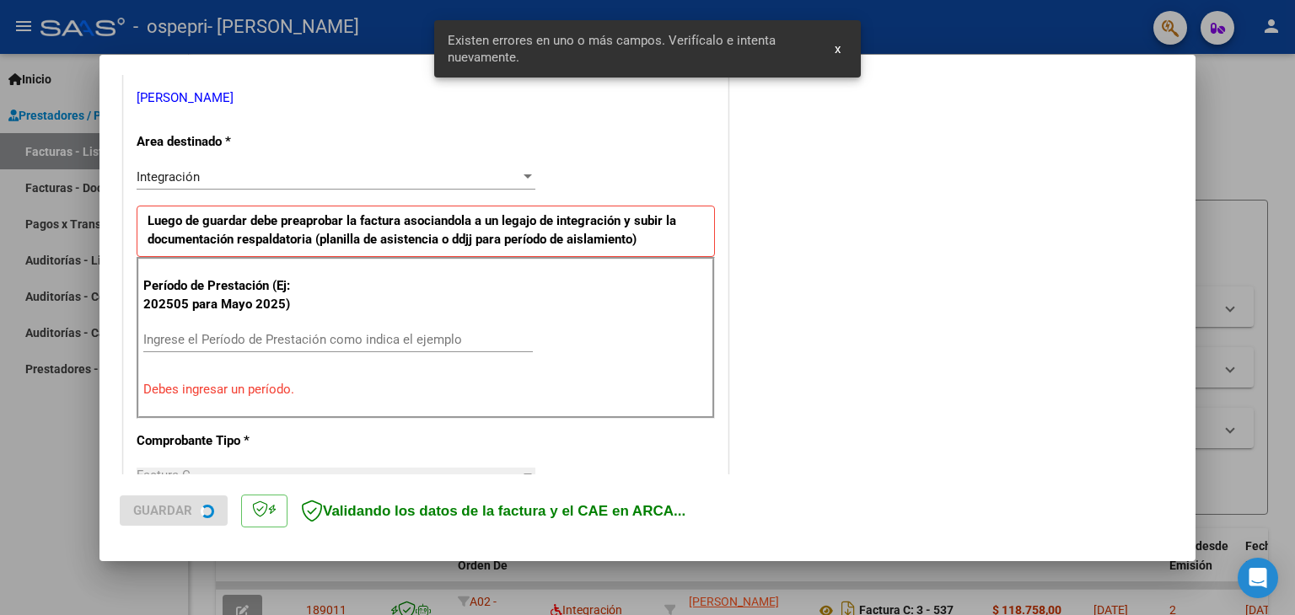
scroll to position [354, 0]
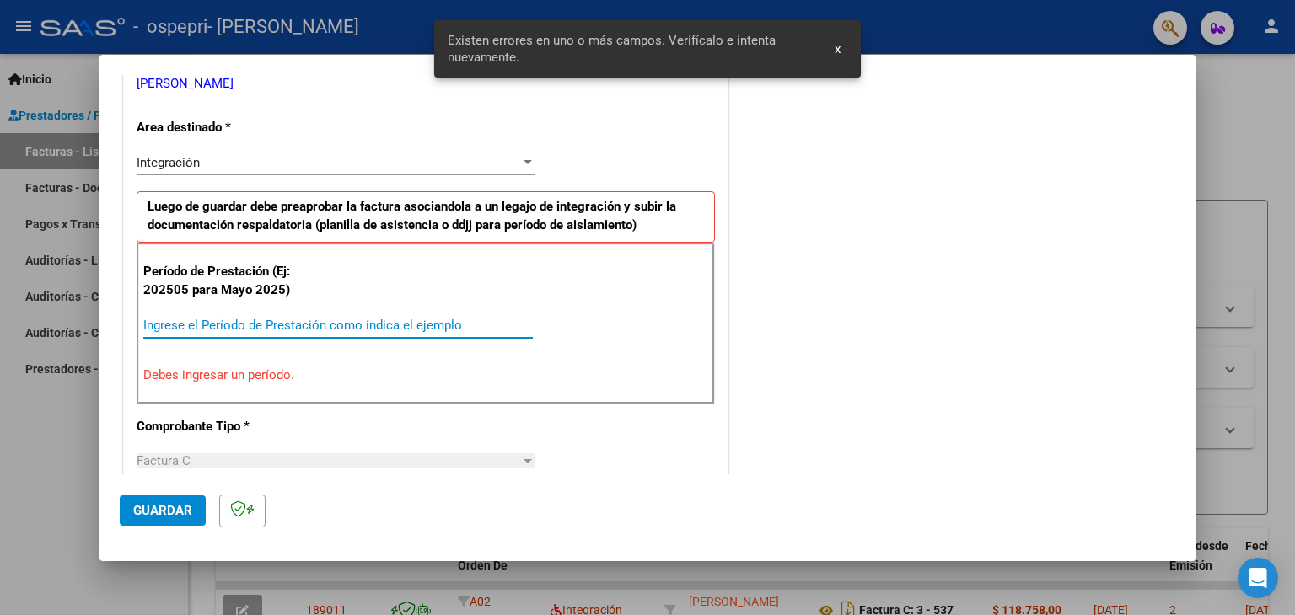
click at [346, 325] on input "Ingrese el Período de Prestación como indica el ejemplo" at bounding box center [337, 325] width 389 height 15
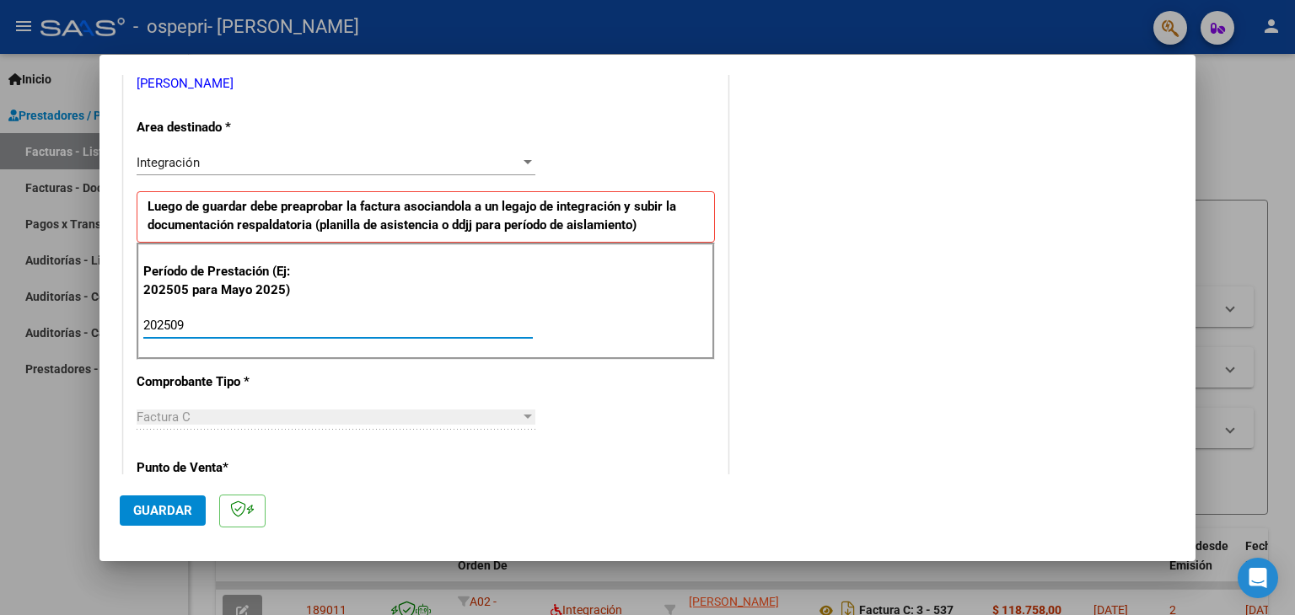
type input "202509"
click at [184, 503] on span "Guardar" at bounding box center [162, 510] width 59 height 15
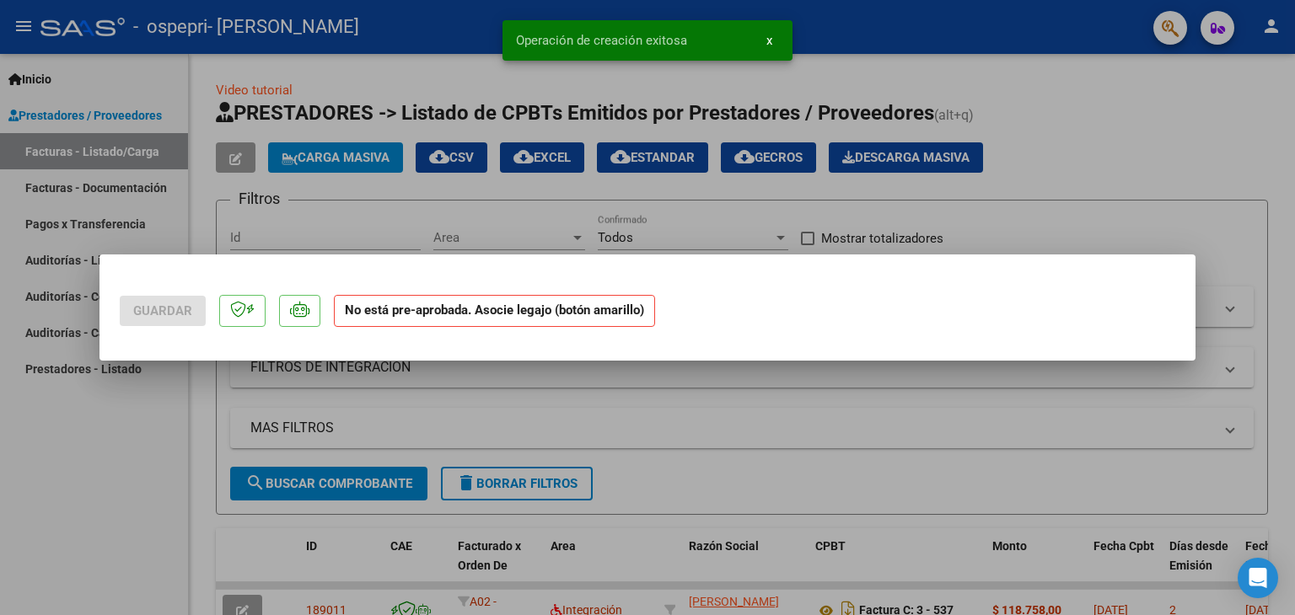
scroll to position [0, 0]
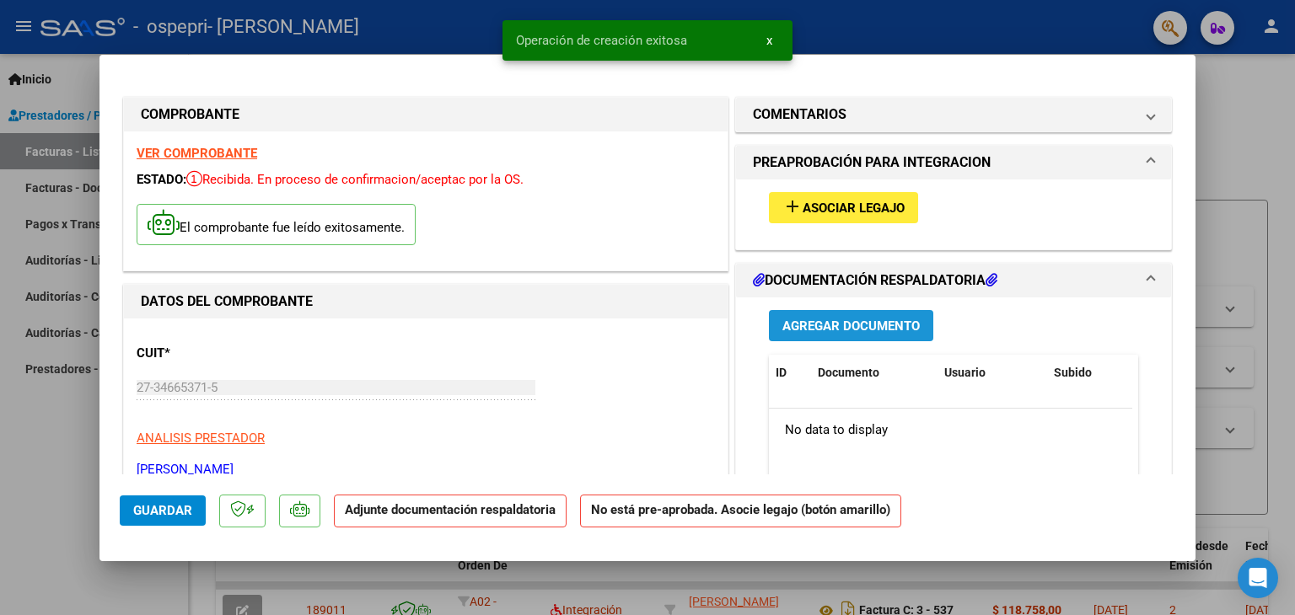
click at [860, 319] on span "Agregar Documento" at bounding box center [850, 326] width 137 height 15
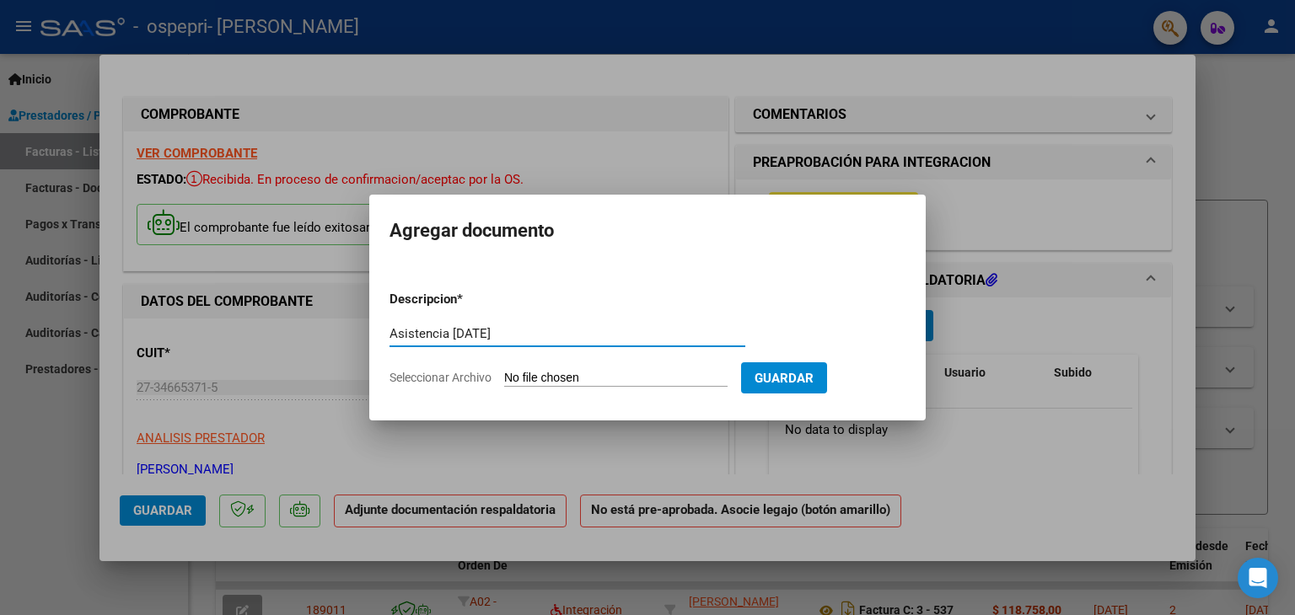
type input "Asistencia [DATE]"
click at [590, 371] on input "Seleccionar Archivo" at bounding box center [615, 379] width 223 height 16
type input "C:\fakepath\[PERSON_NAME]- [DATE].pdf"
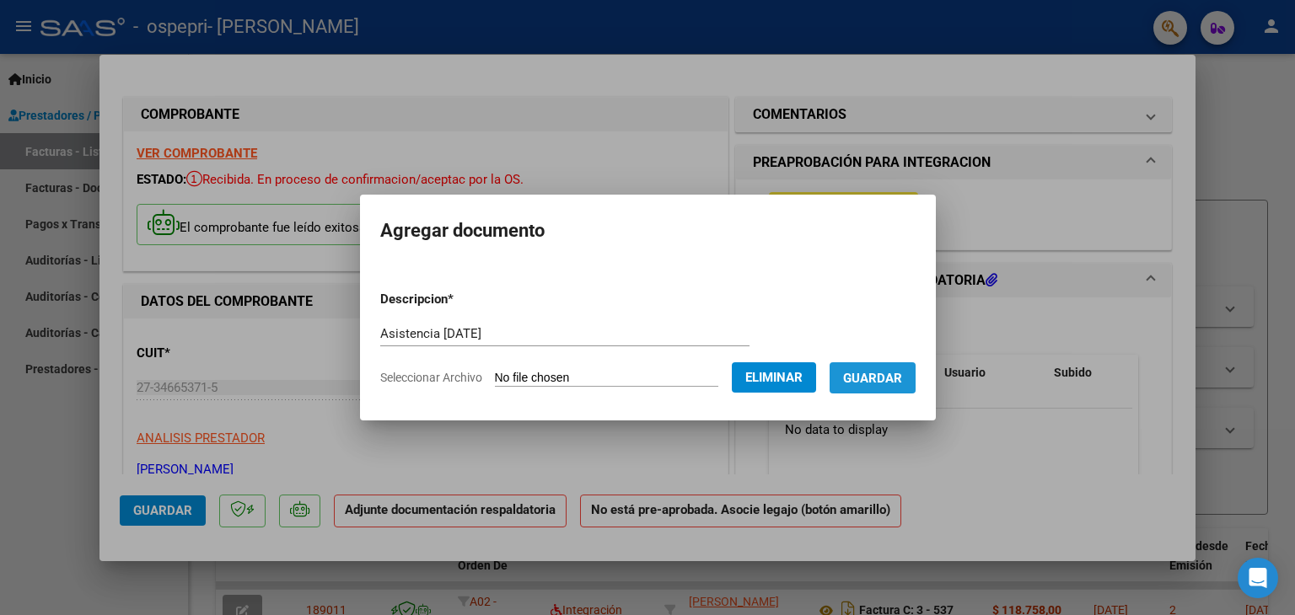
click at [885, 378] on span "Guardar" at bounding box center [872, 378] width 59 height 15
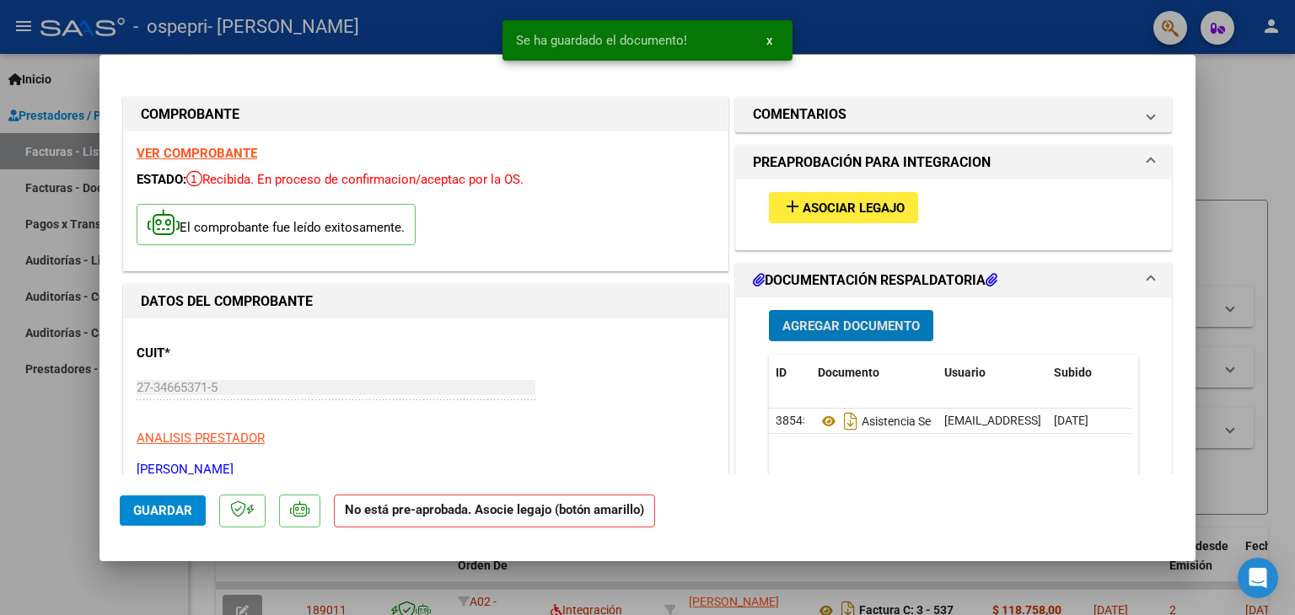
click at [174, 508] on span "Guardar" at bounding box center [162, 510] width 59 height 15
click at [64, 486] on div at bounding box center [647, 307] width 1295 height 615
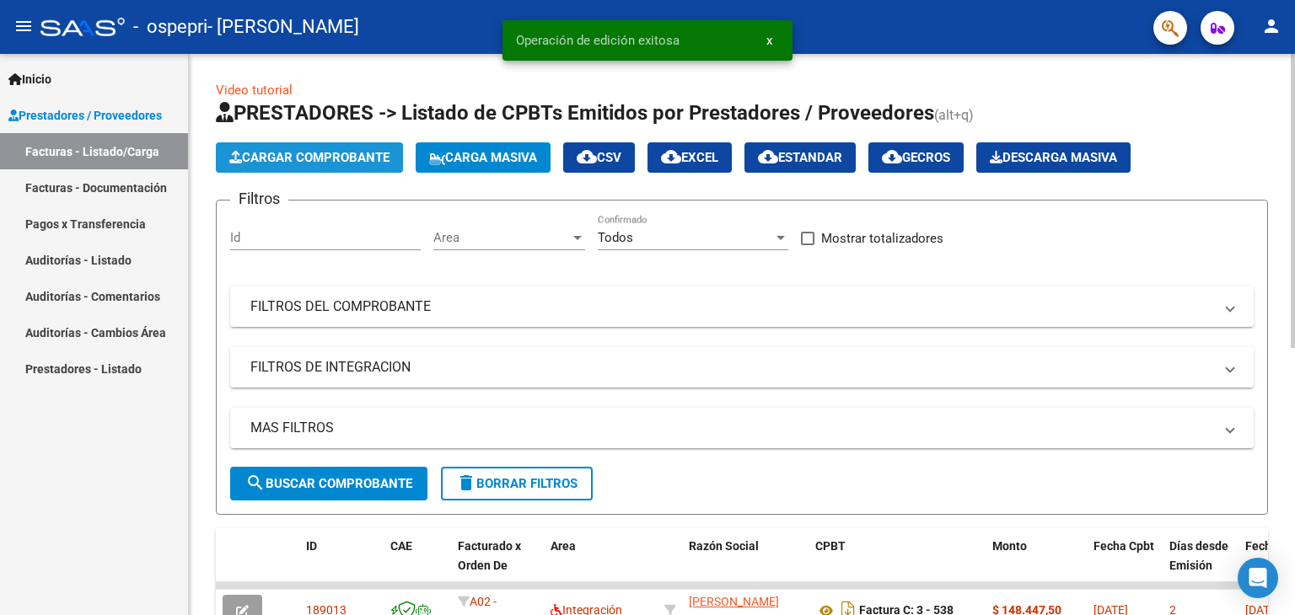
click at [337, 165] on button "Cargar Comprobante" at bounding box center [309, 157] width 187 height 30
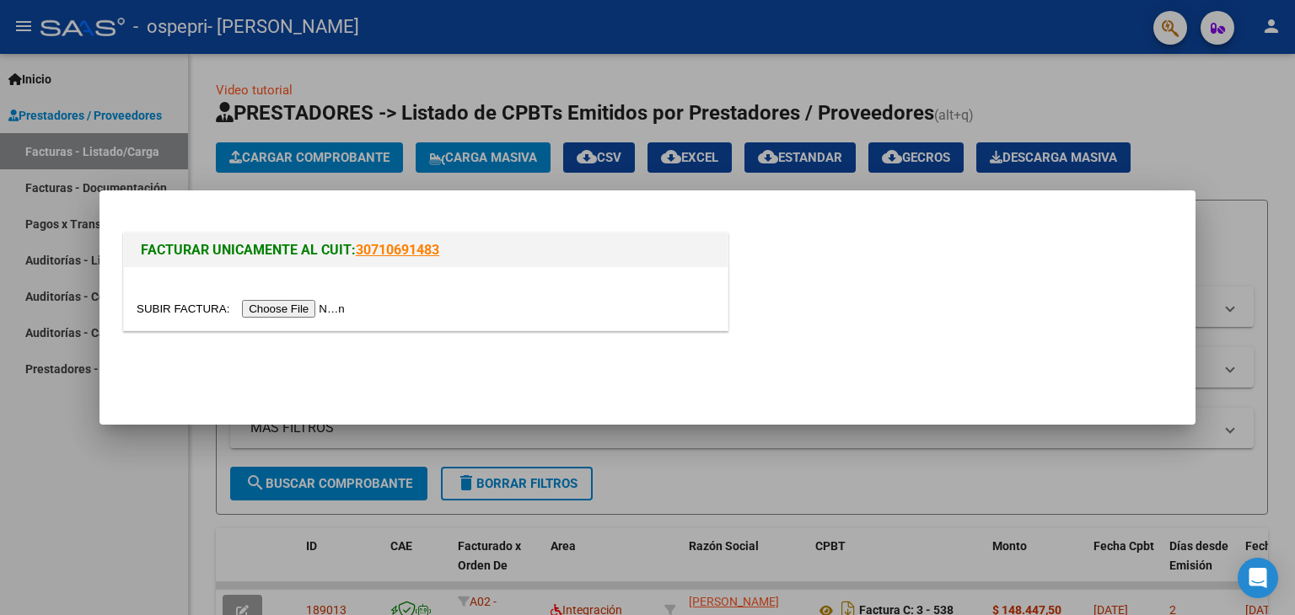
click at [320, 316] on input "file" at bounding box center [243, 309] width 213 height 18
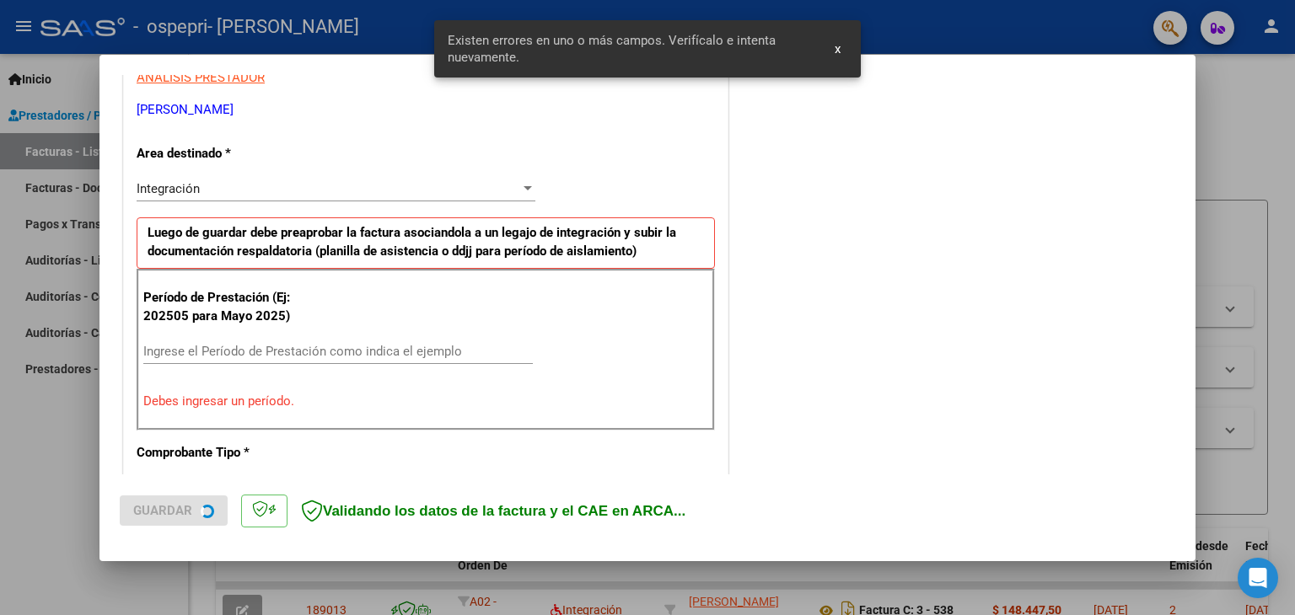
scroll to position [354, 0]
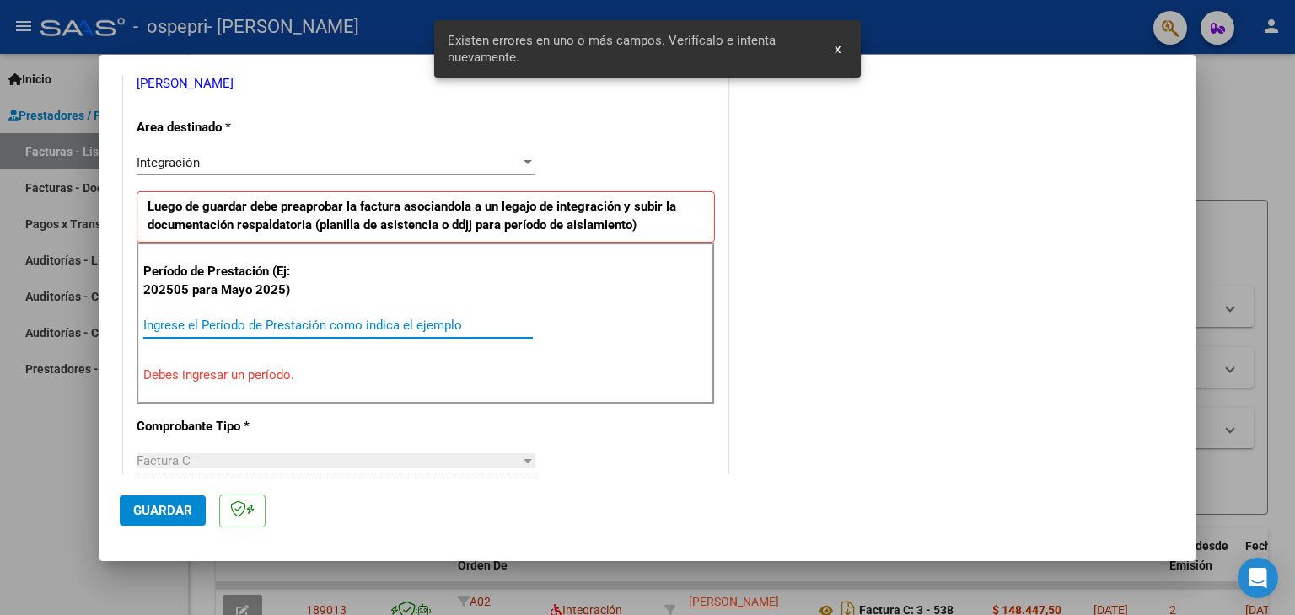
click at [388, 323] on input "Ingrese el Período de Prestación como indica el ejemplo" at bounding box center [337, 325] width 389 height 15
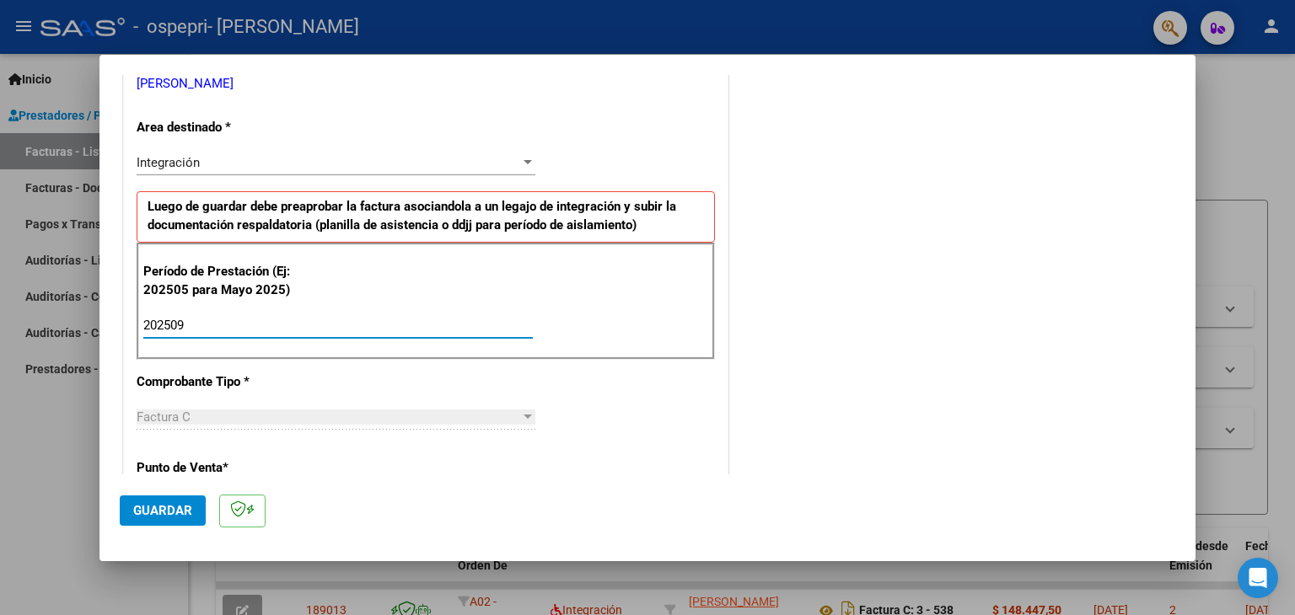
type input "202509"
click at [148, 507] on span "Guardar" at bounding box center [162, 510] width 59 height 15
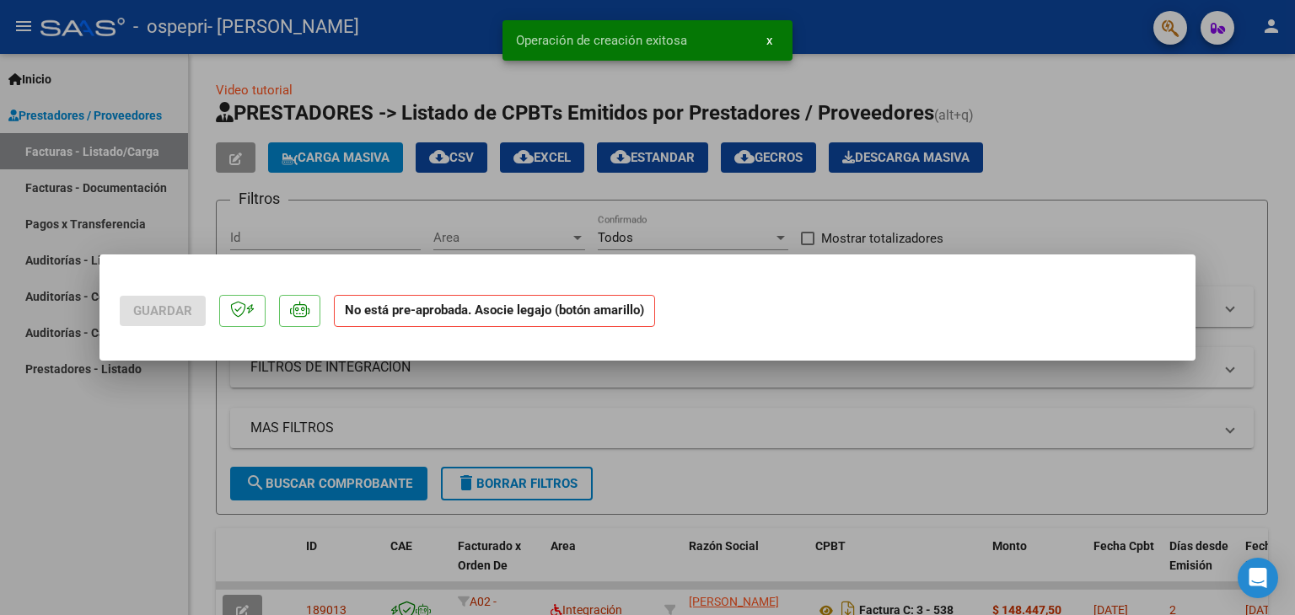
scroll to position [0, 0]
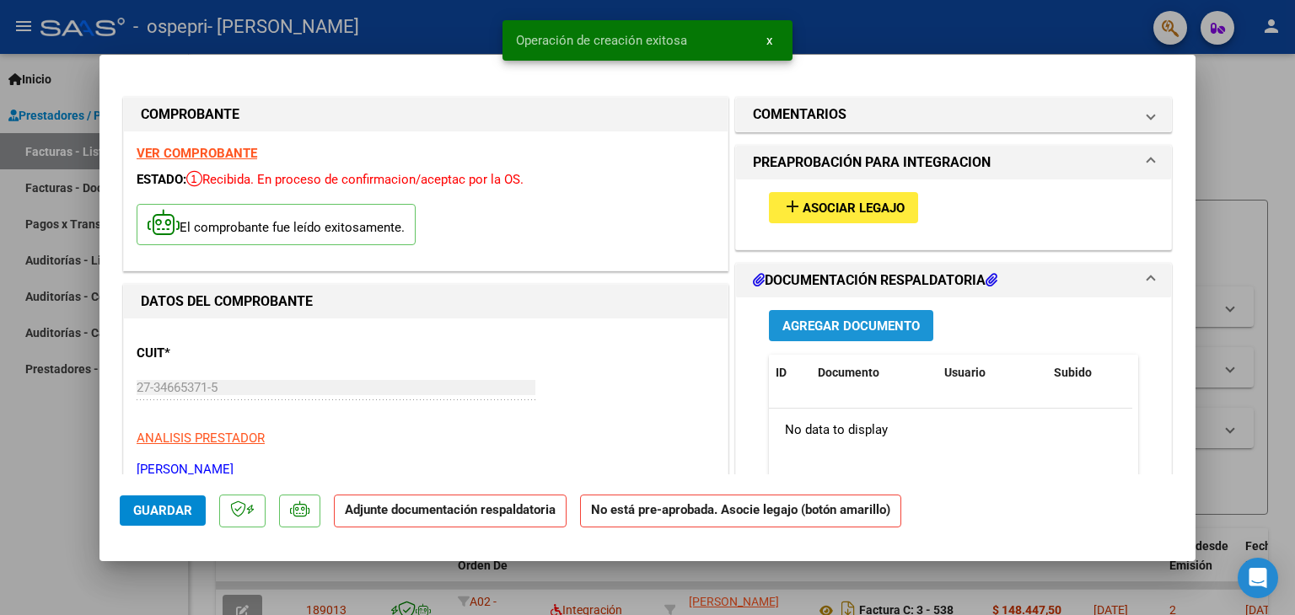
click at [850, 327] on span "Agregar Documento" at bounding box center [850, 326] width 137 height 15
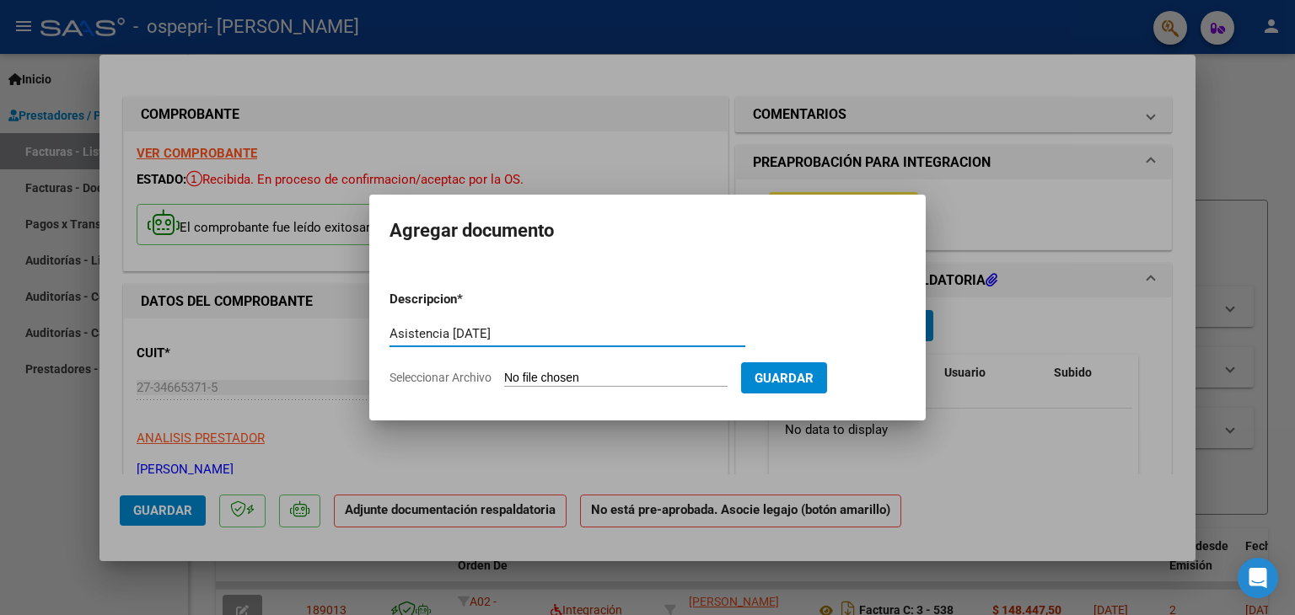
type input "Asistencia [DATE]"
click at [653, 371] on input "Seleccionar Archivo" at bounding box center [615, 379] width 223 height 16
type input "C:\fakepath\[PERSON_NAME]- [DATE].pdf"
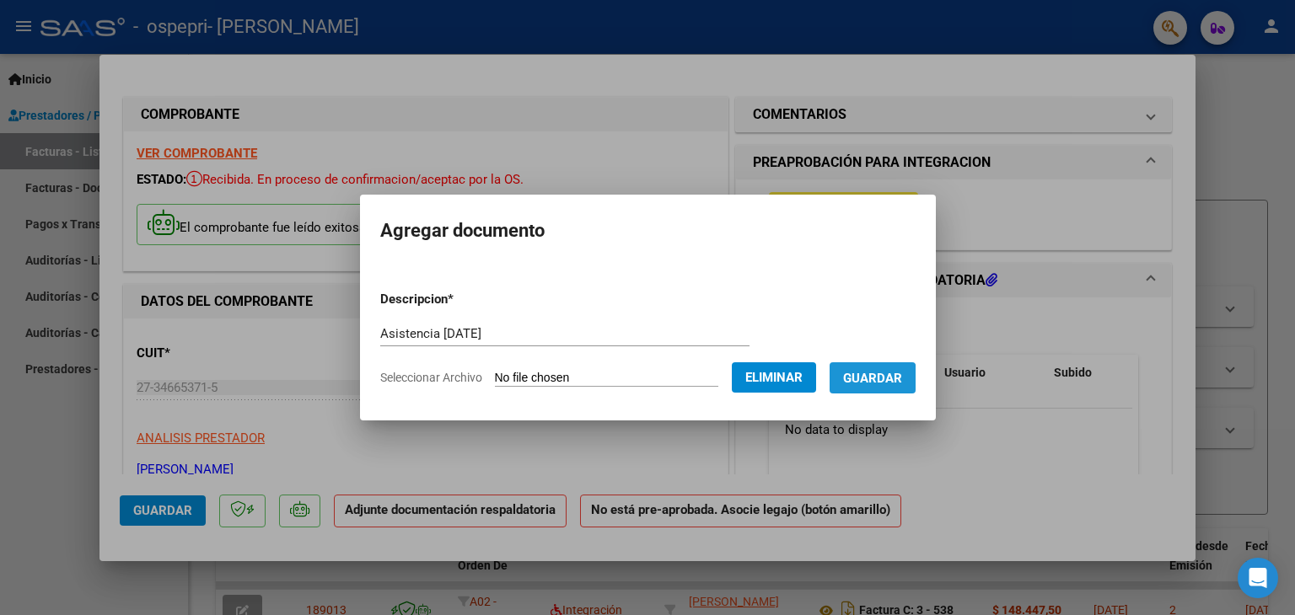
click at [865, 382] on span "Guardar" at bounding box center [872, 378] width 59 height 15
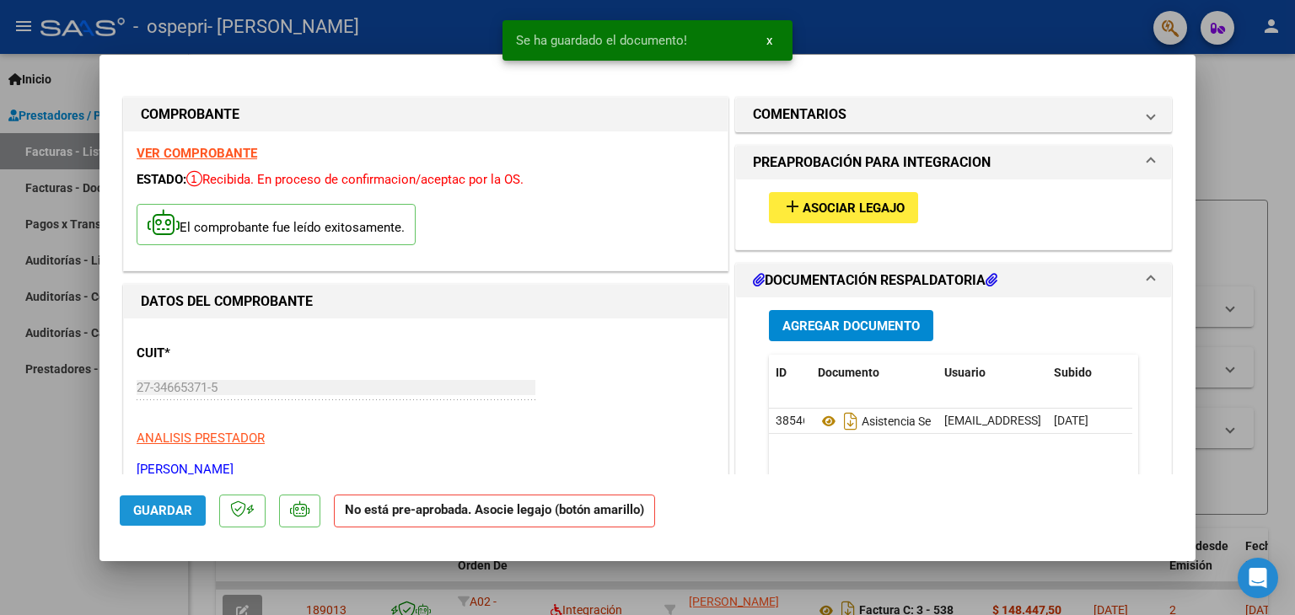
click at [194, 502] on button "Guardar" at bounding box center [163, 511] width 86 height 30
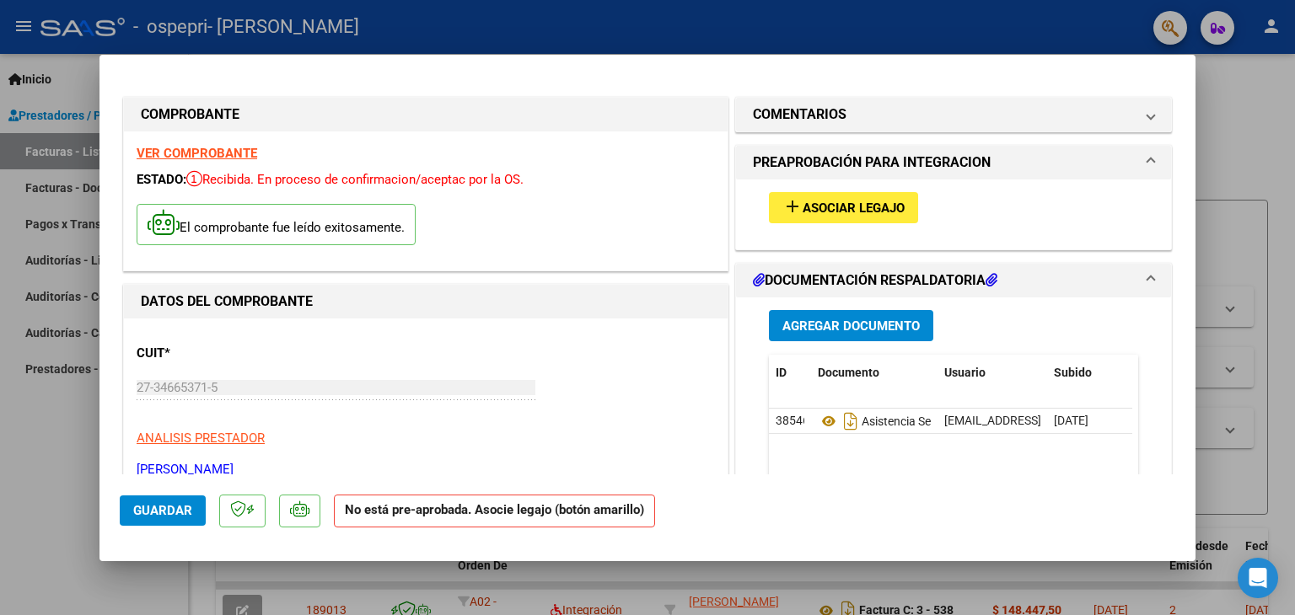
click at [66, 531] on div at bounding box center [647, 307] width 1295 height 615
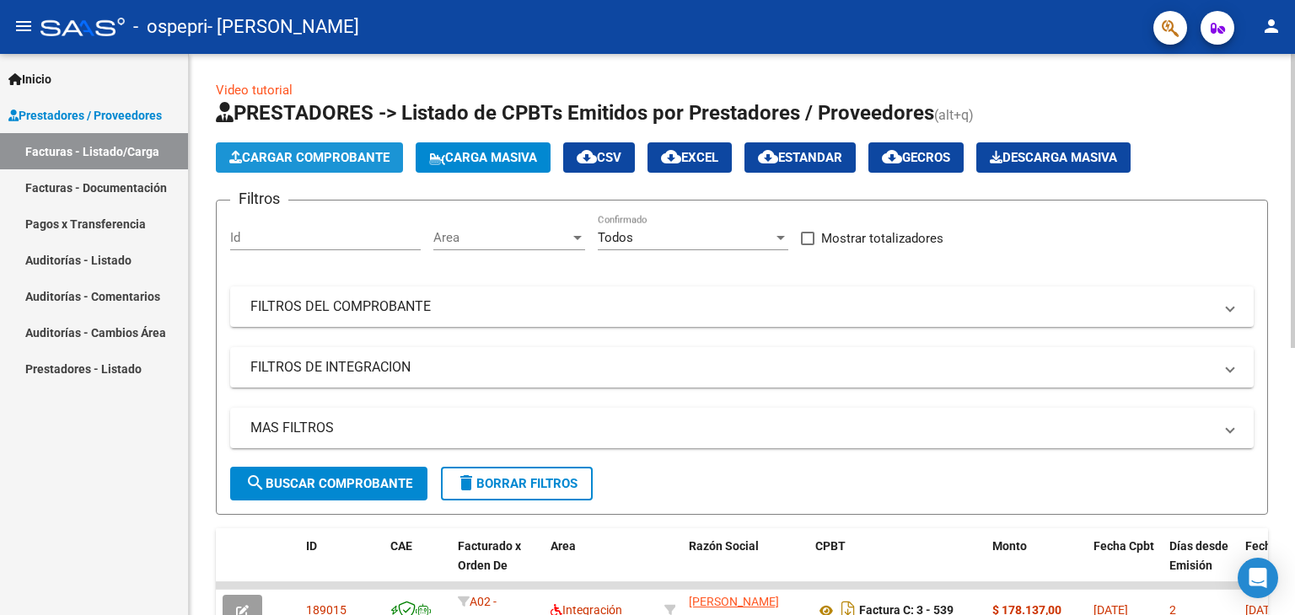
click at [321, 159] on span "Cargar Comprobante" at bounding box center [309, 157] width 160 height 15
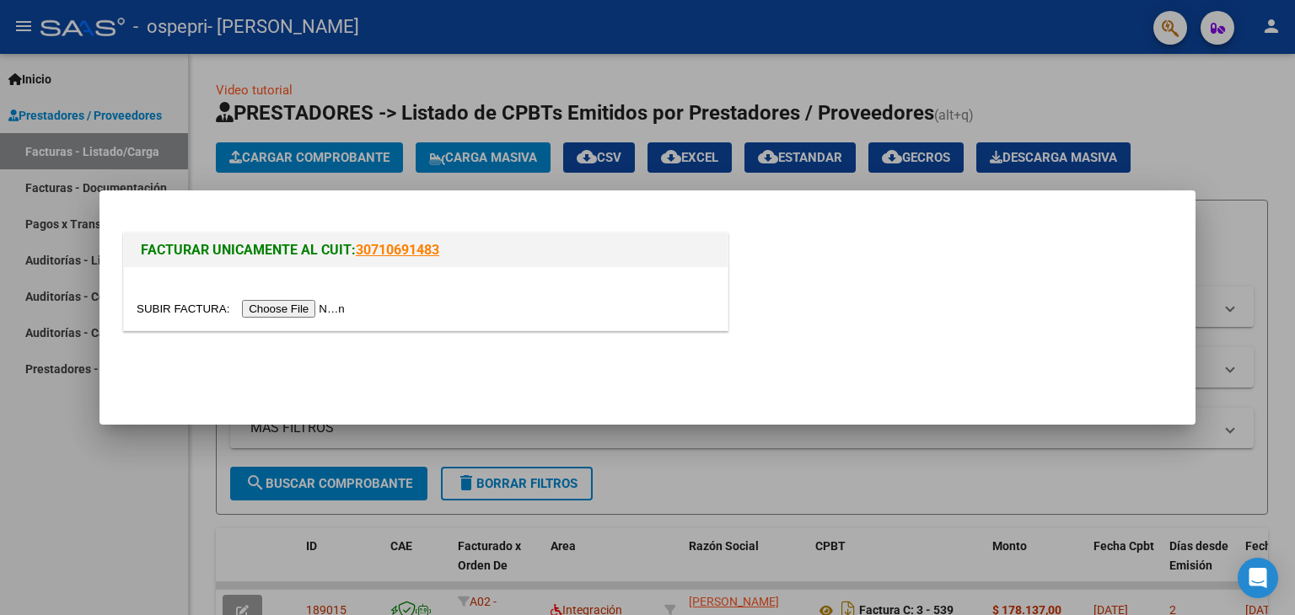
click at [297, 302] on input "file" at bounding box center [243, 309] width 213 height 18
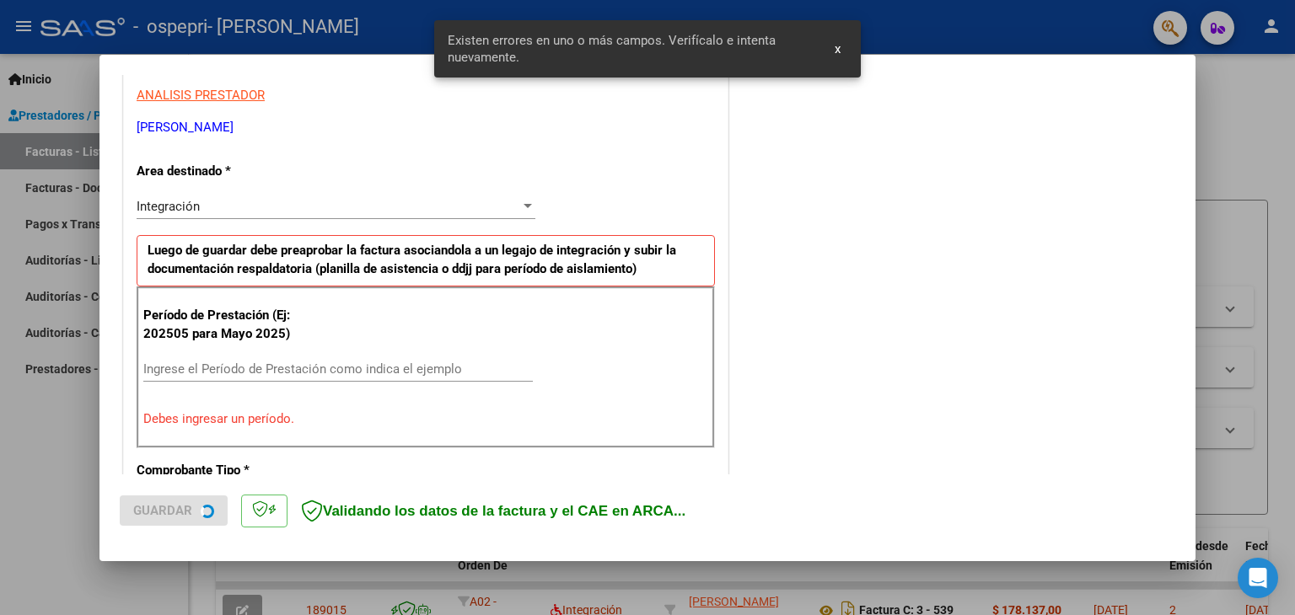
scroll to position [354, 0]
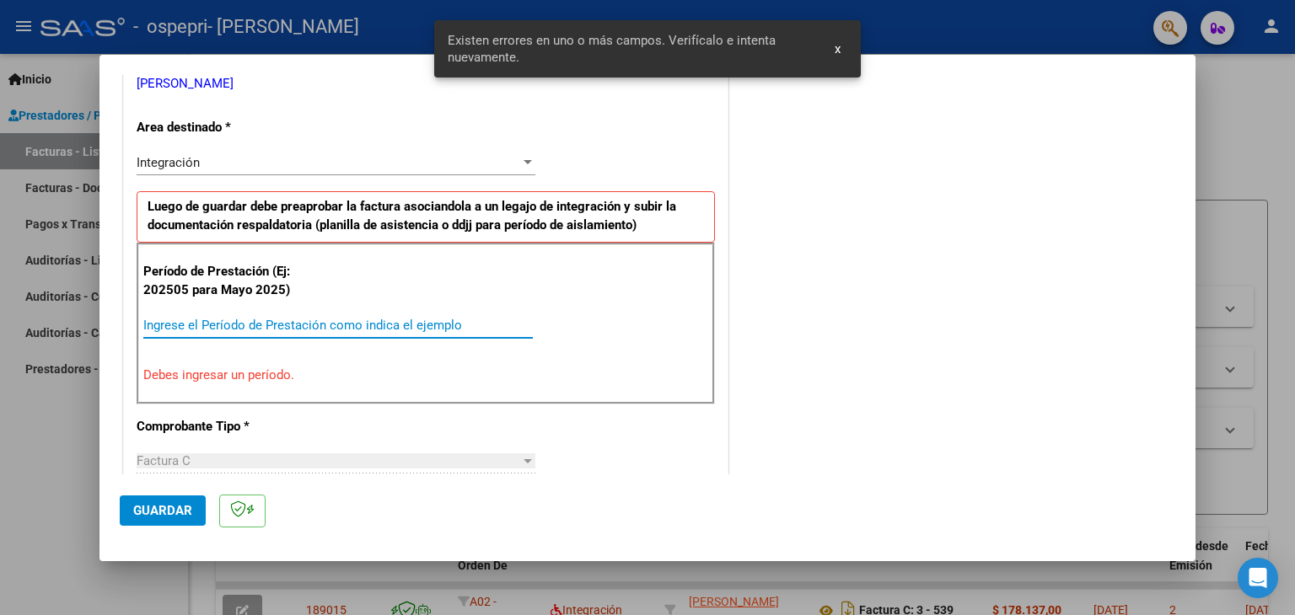
click at [246, 326] on input "Ingrese el Período de Prestación como indica el ejemplo" at bounding box center [337, 325] width 389 height 15
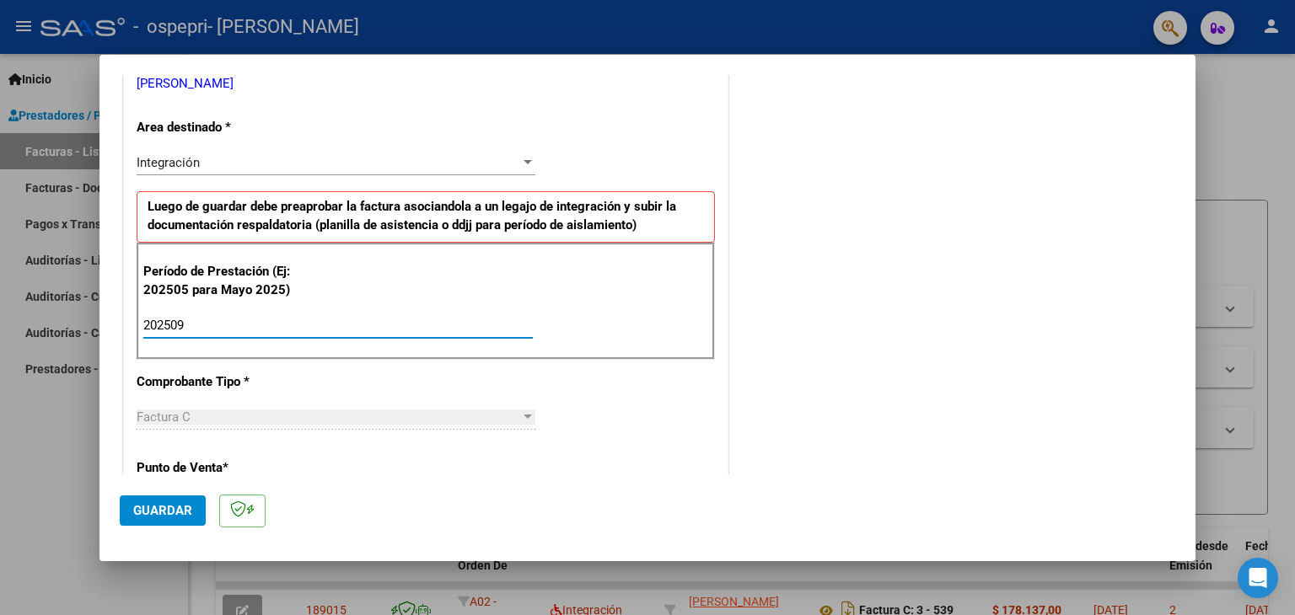
type input "202509"
click at [153, 512] on span "Guardar" at bounding box center [162, 510] width 59 height 15
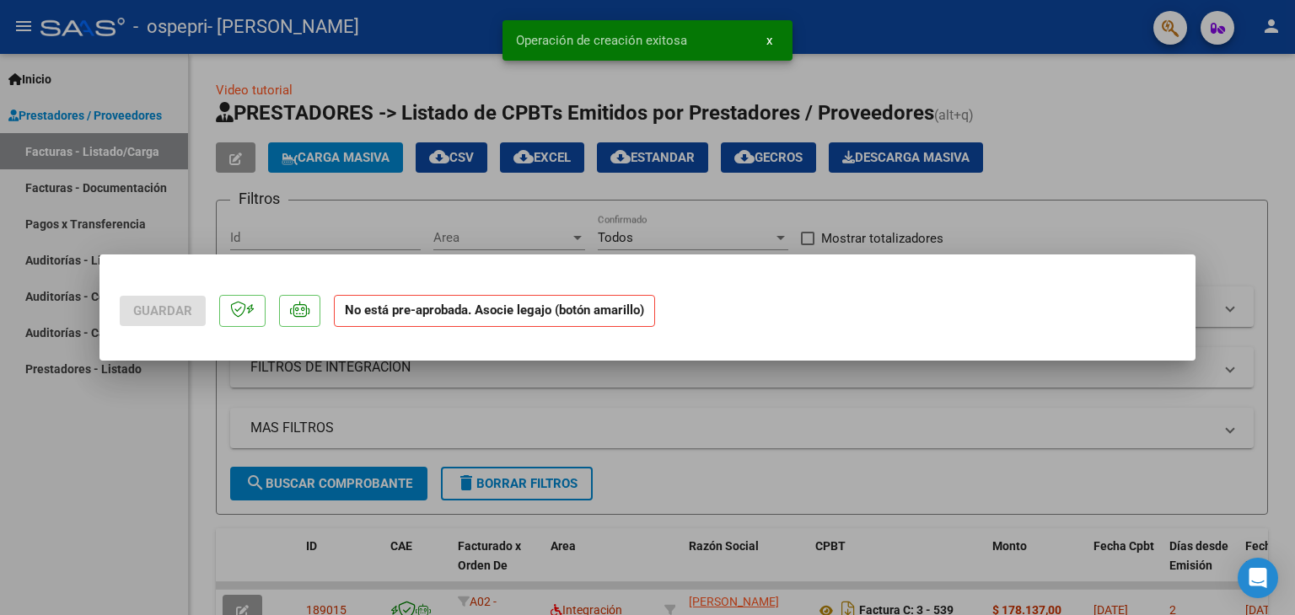
scroll to position [0, 0]
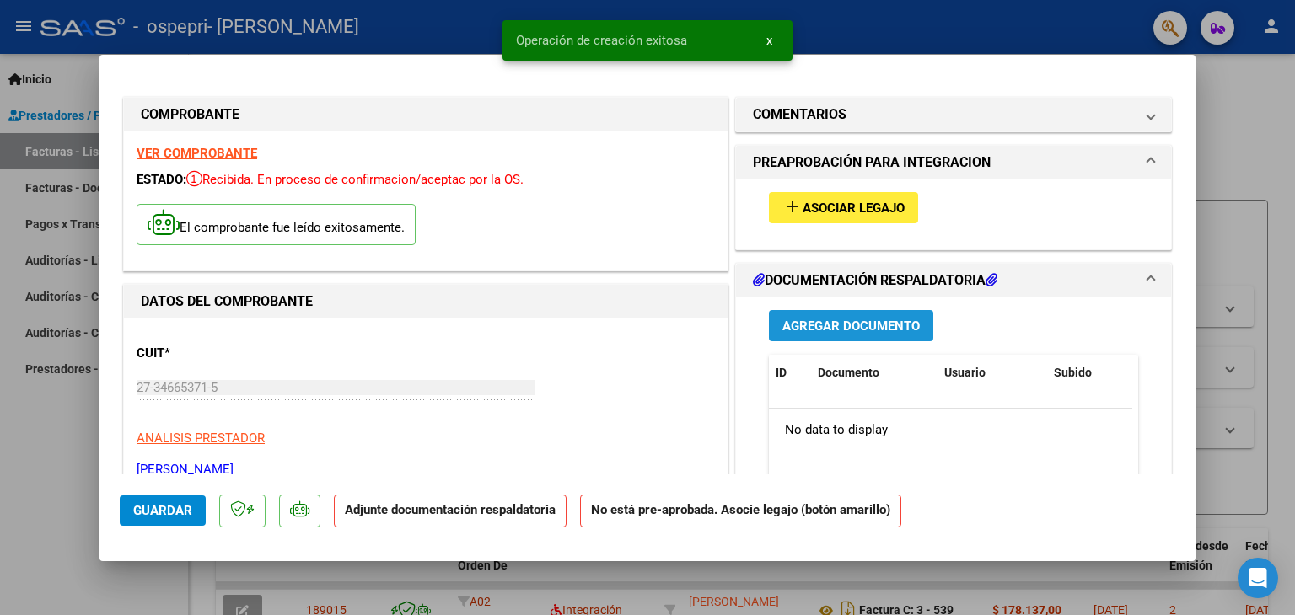
click at [818, 330] on span "Agregar Documento" at bounding box center [850, 326] width 137 height 15
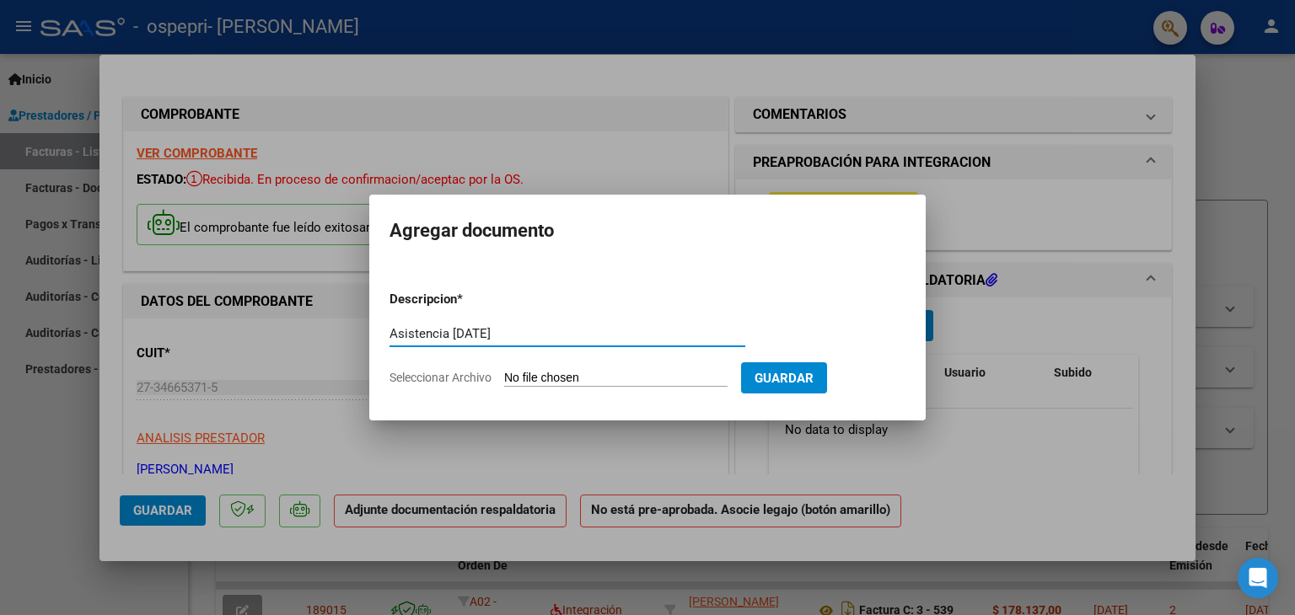
type input "Asistencia [DATE]"
click at [672, 373] on input "Seleccionar Archivo" at bounding box center [615, 379] width 223 height 16
type input "C:\fakepath\[PERSON_NAME]- [DATE].pdf"
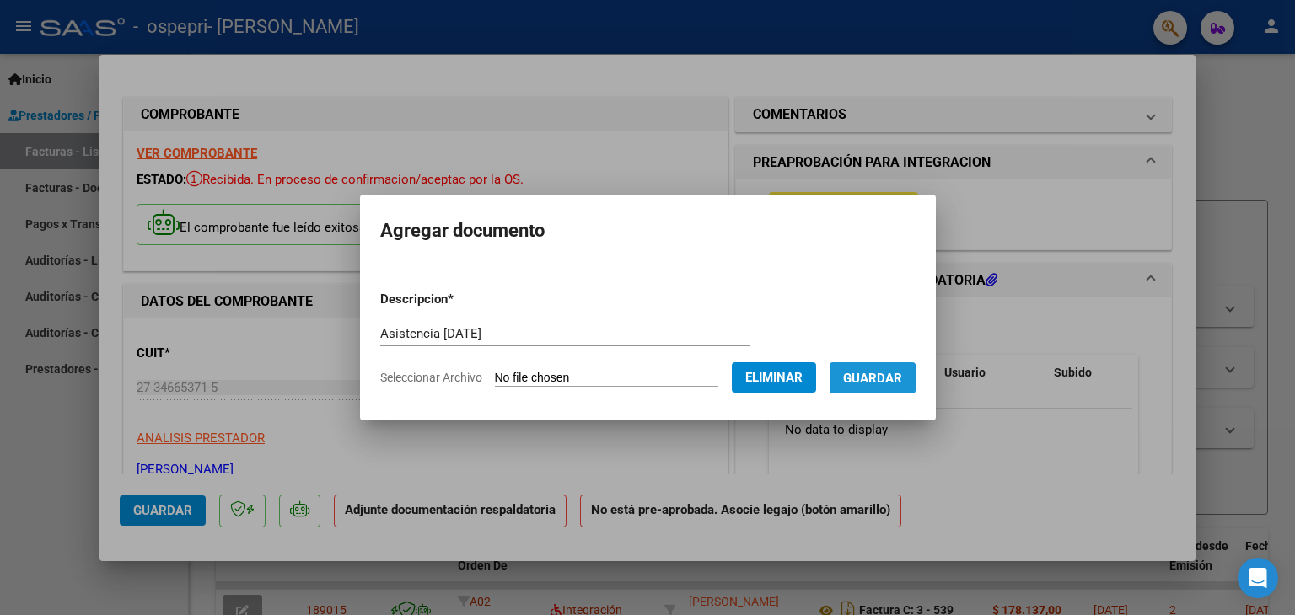
click at [869, 380] on span "Guardar" at bounding box center [872, 378] width 59 height 15
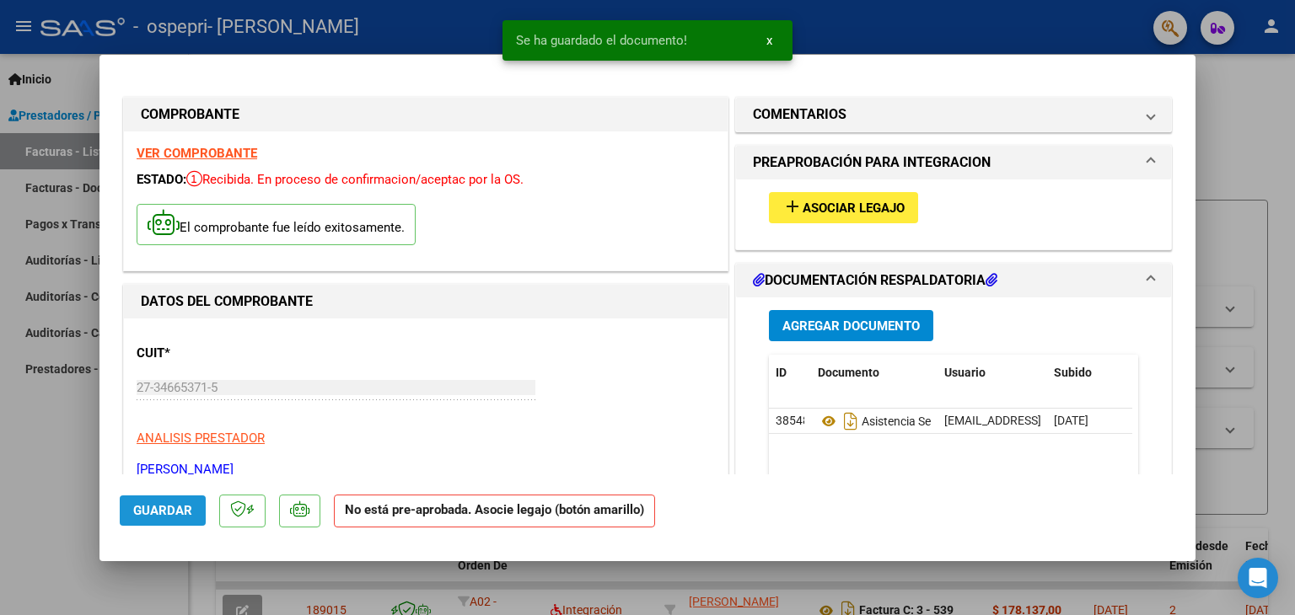
click at [179, 504] on span "Guardar" at bounding box center [162, 510] width 59 height 15
click at [67, 445] on div at bounding box center [647, 307] width 1295 height 615
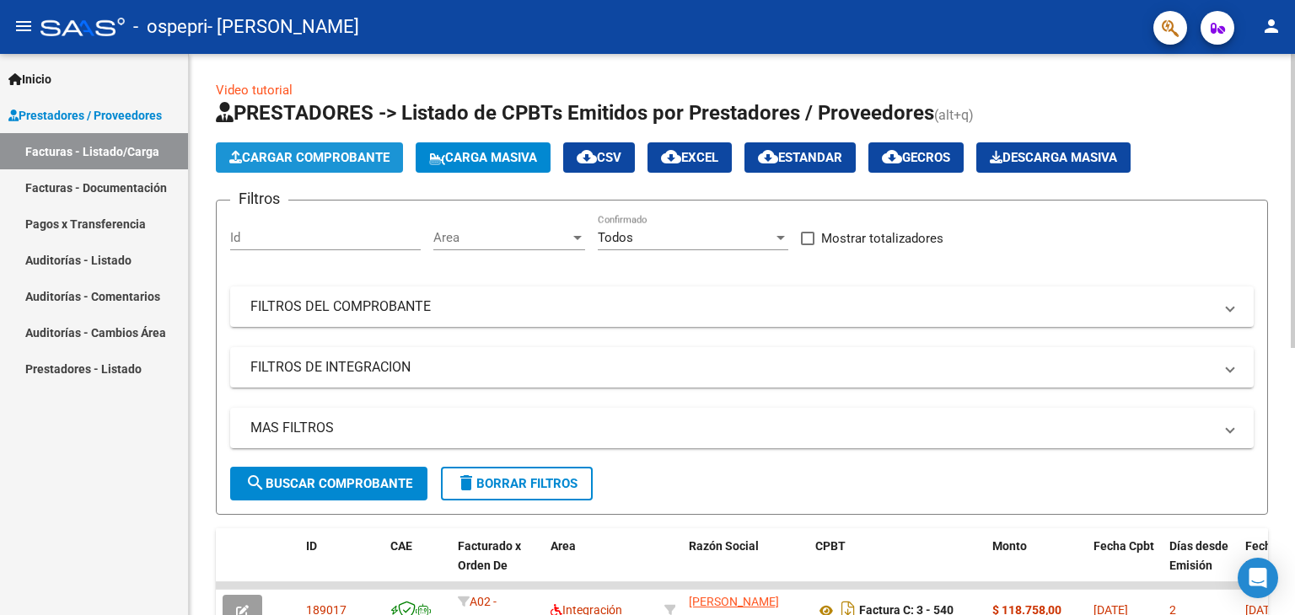
click at [290, 160] on span "Cargar Comprobante" at bounding box center [309, 157] width 160 height 15
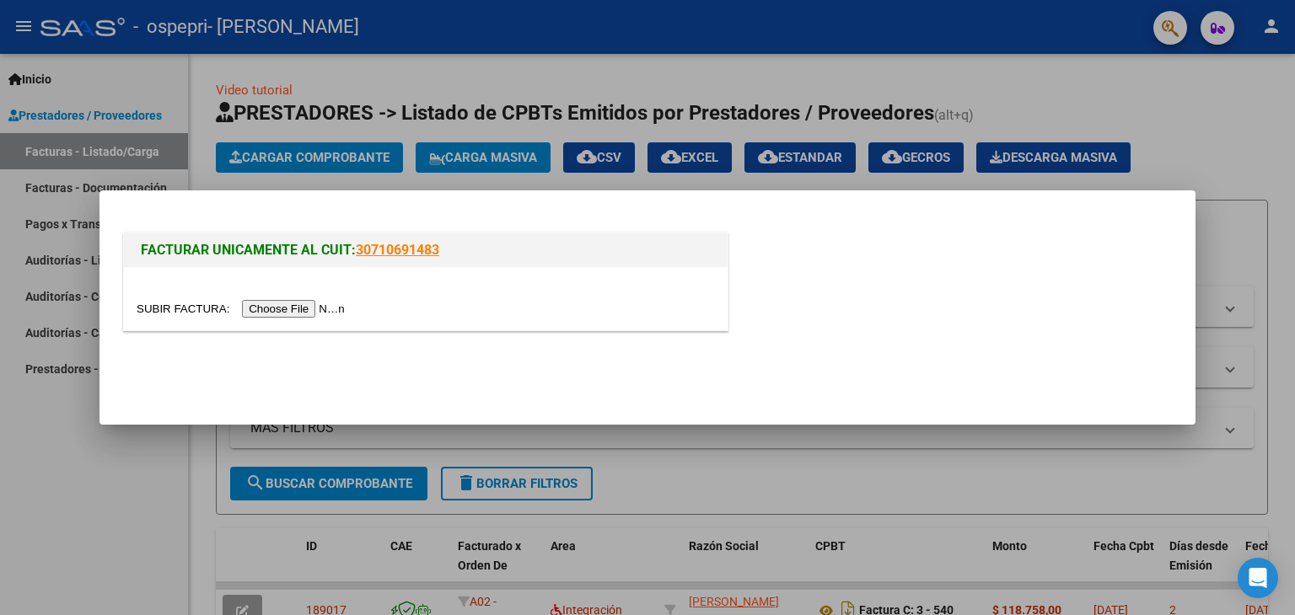
click at [332, 309] on input "file" at bounding box center [243, 309] width 213 height 18
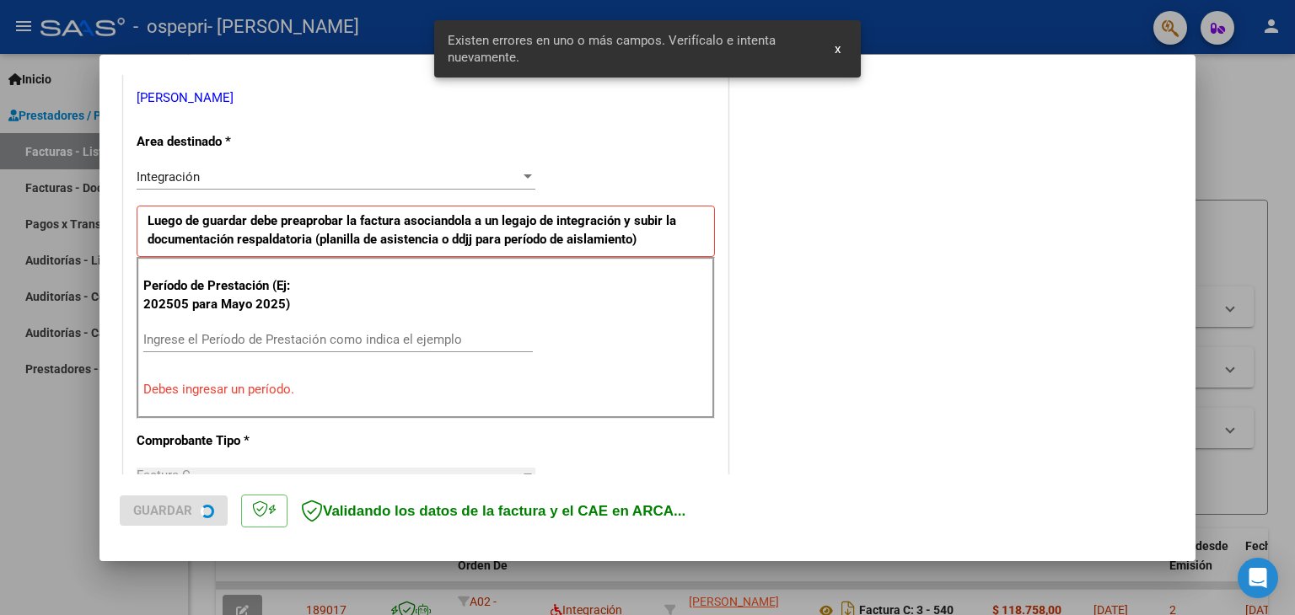
scroll to position [354, 0]
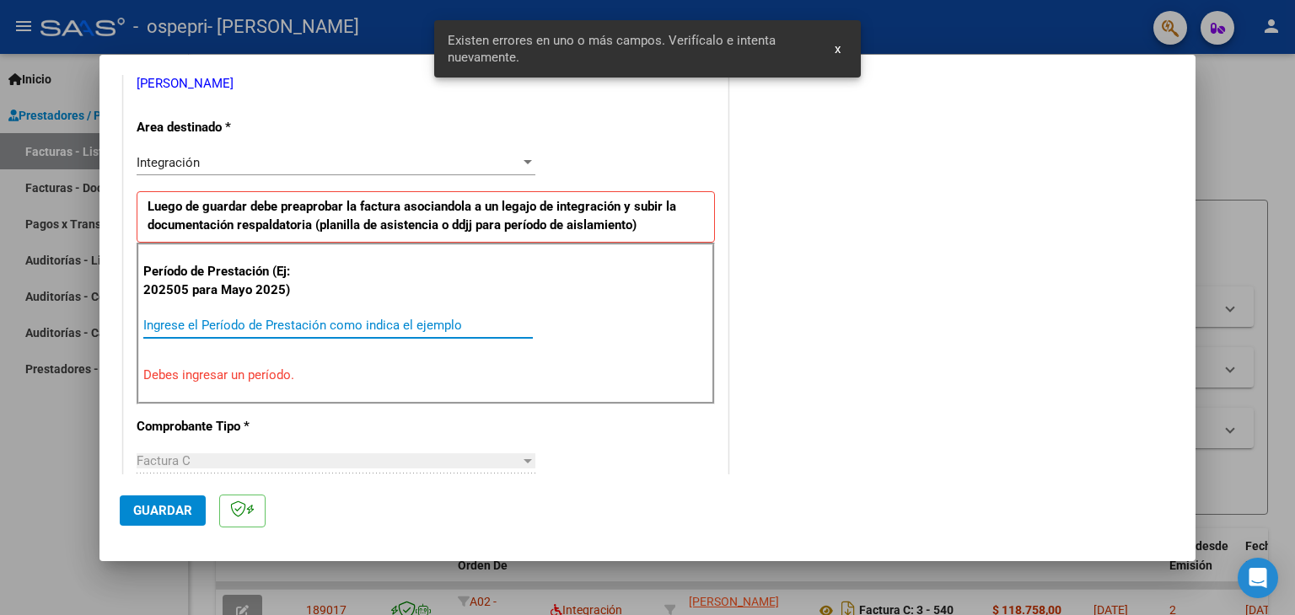
click at [445, 319] on input "Ingrese el Período de Prestación como indica el ejemplo" at bounding box center [337, 325] width 389 height 15
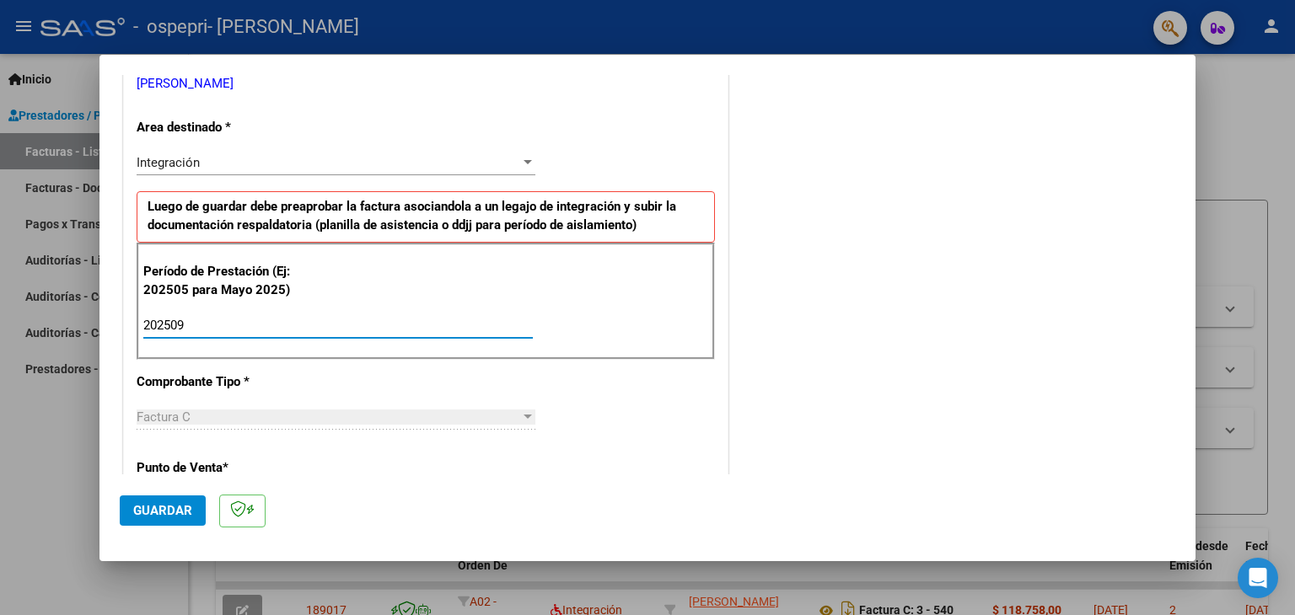
type input "202509"
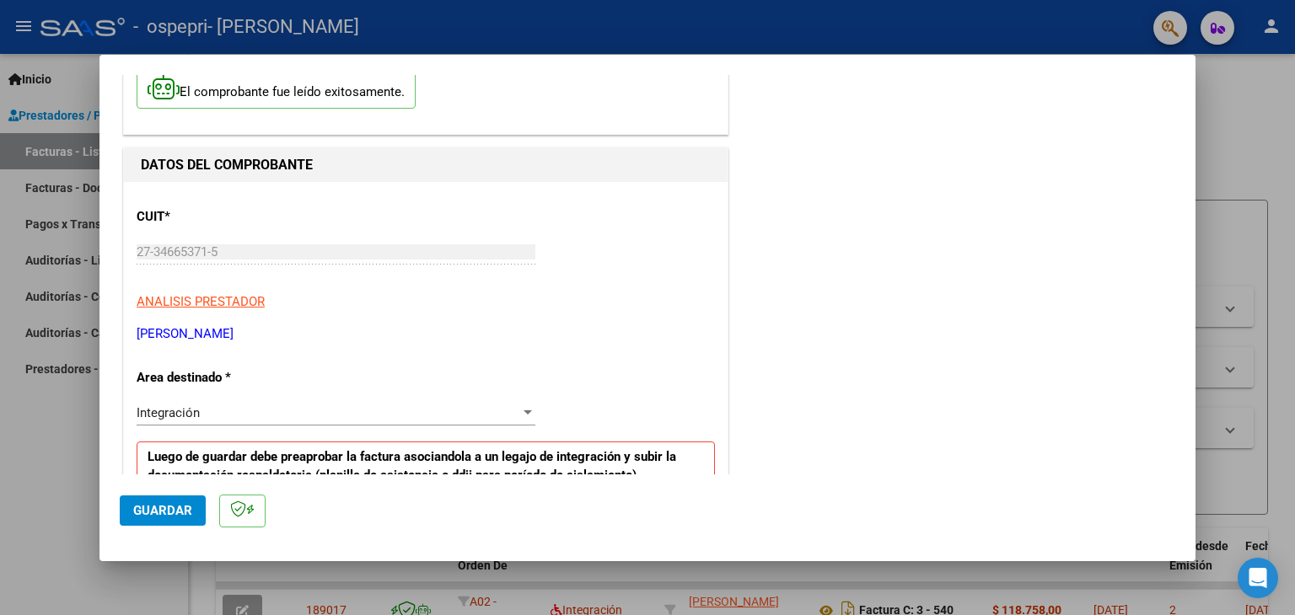
scroll to position [0, 0]
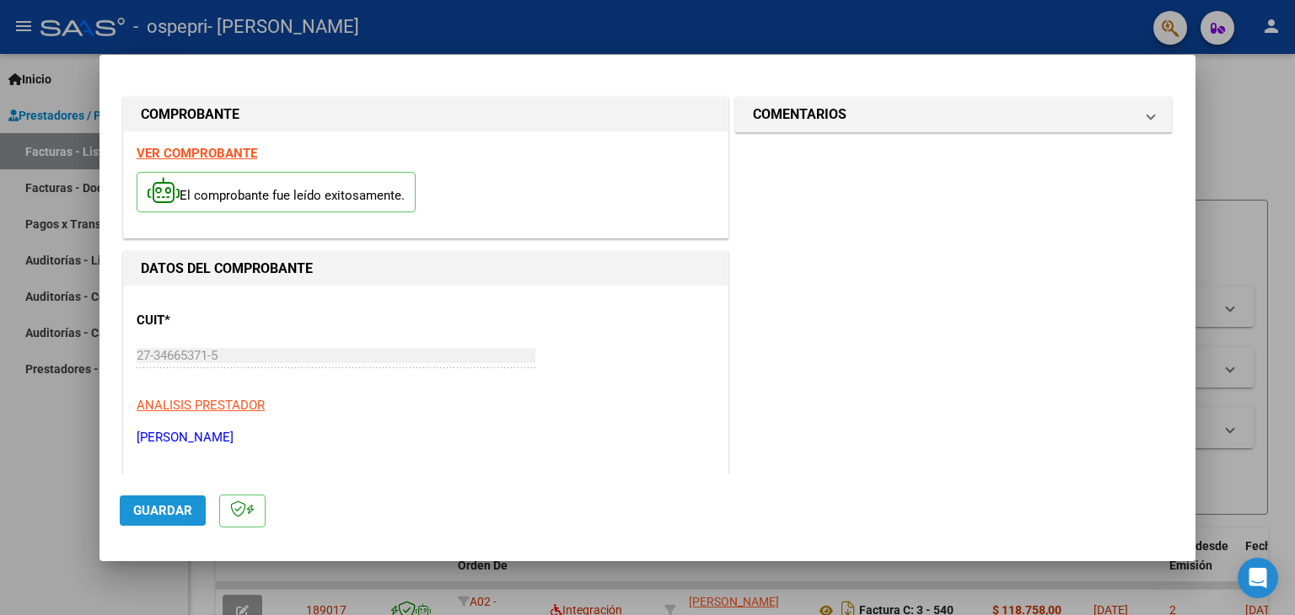
click at [182, 516] on span "Guardar" at bounding box center [162, 510] width 59 height 15
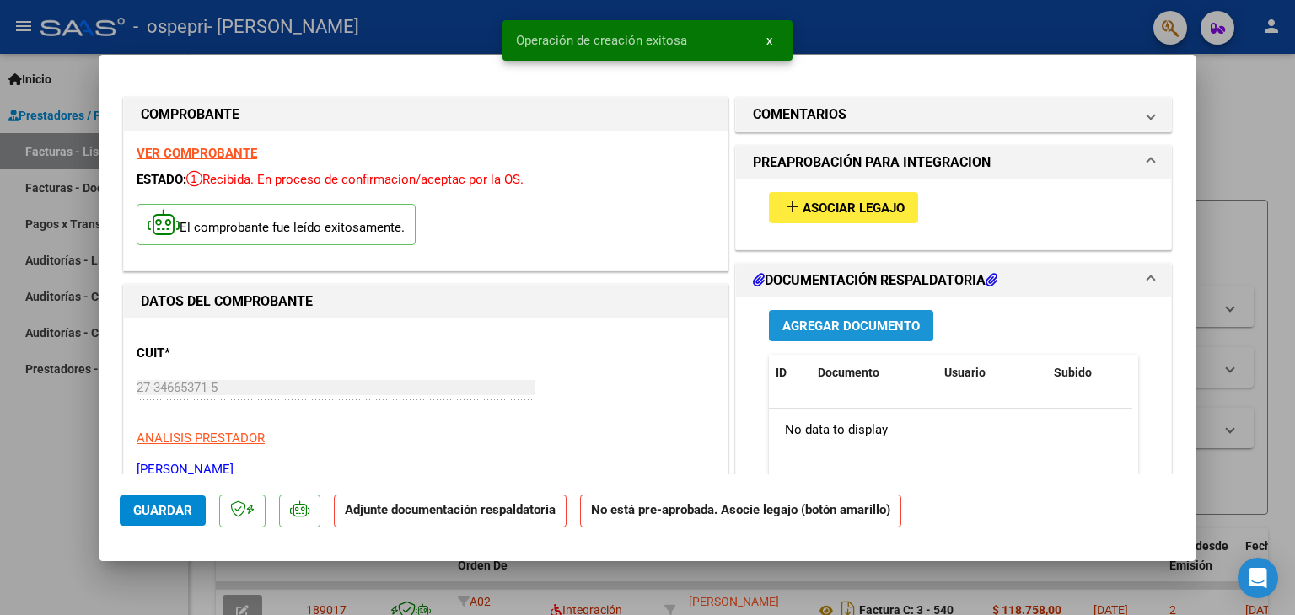
click at [856, 323] on span "Agregar Documento" at bounding box center [850, 326] width 137 height 15
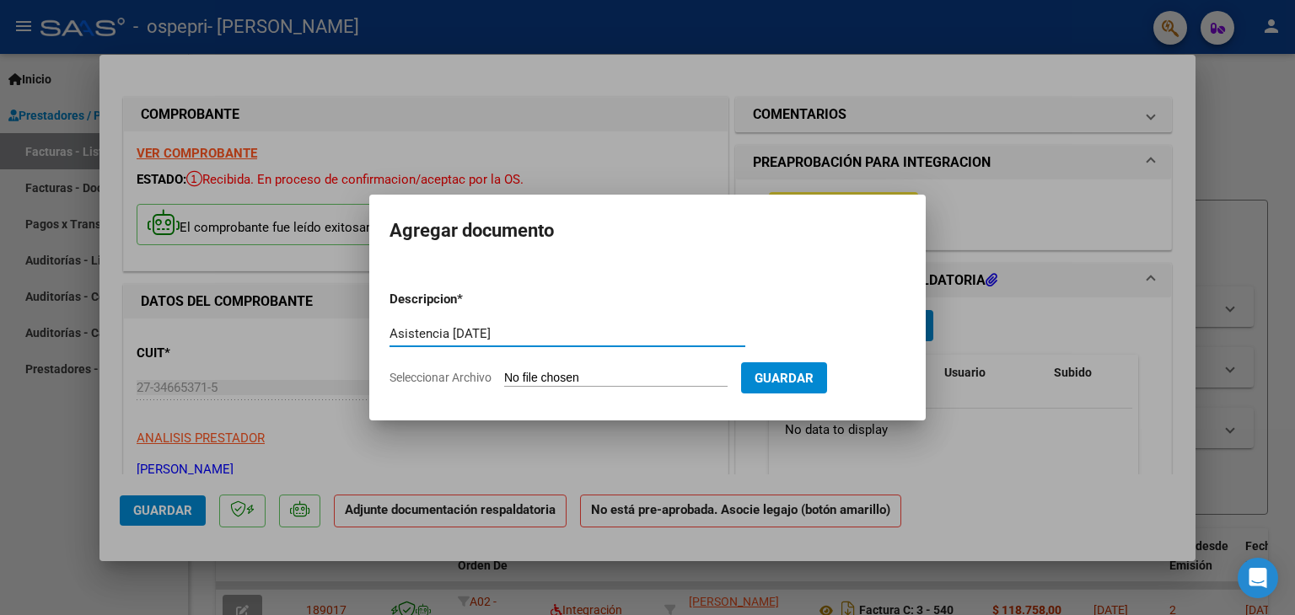
type input "Asistencia [DATE]"
click at [679, 373] on input "Seleccionar Archivo" at bounding box center [615, 379] width 223 height 16
type input "C:\fakepath\[PERSON_NAME] [PERSON_NAME]- [DATE].pdf"
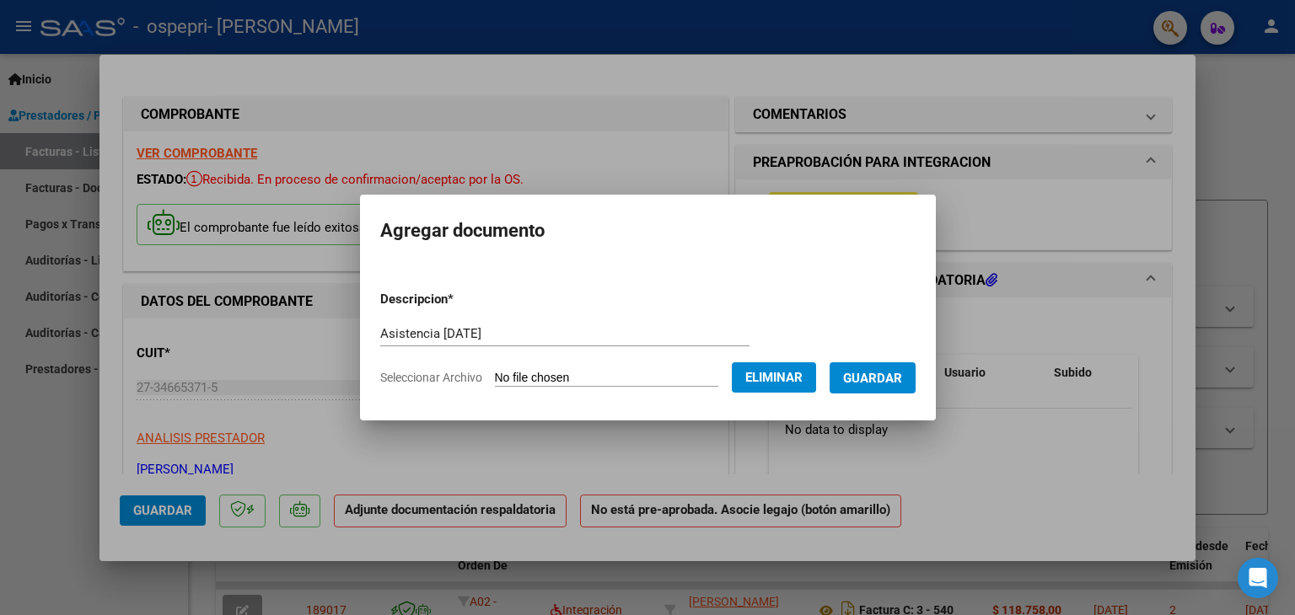
click at [887, 368] on button "Guardar" at bounding box center [872, 377] width 86 height 31
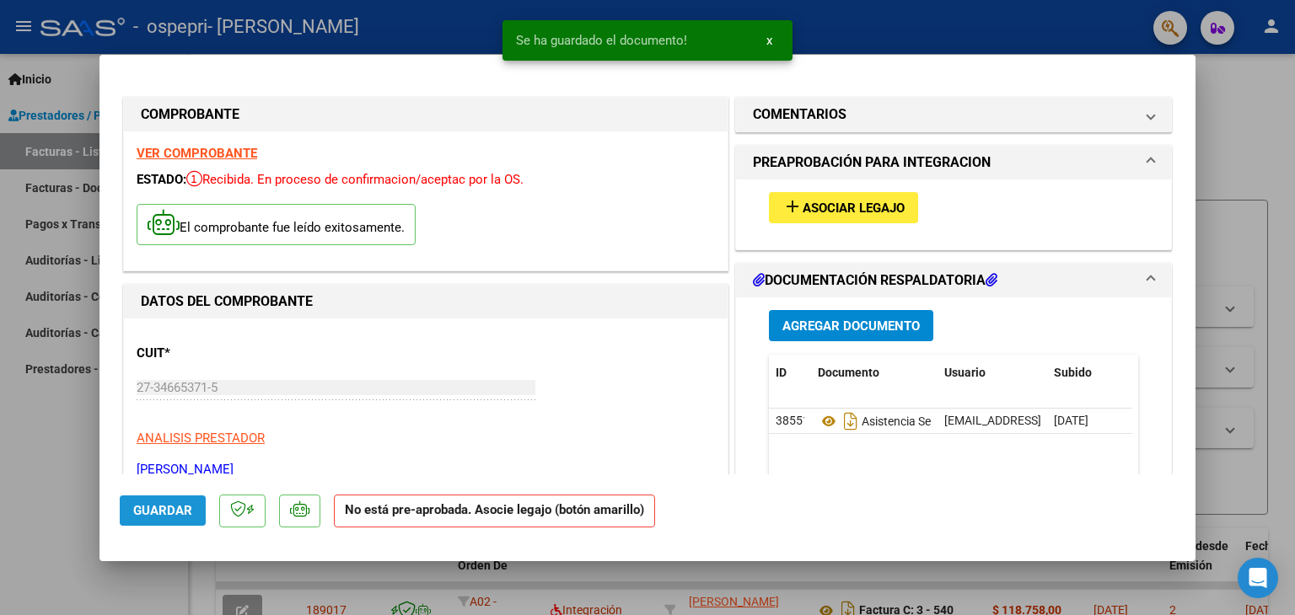
click at [154, 511] on span "Guardar" at bounding box center [162, 510] width 59 height 15
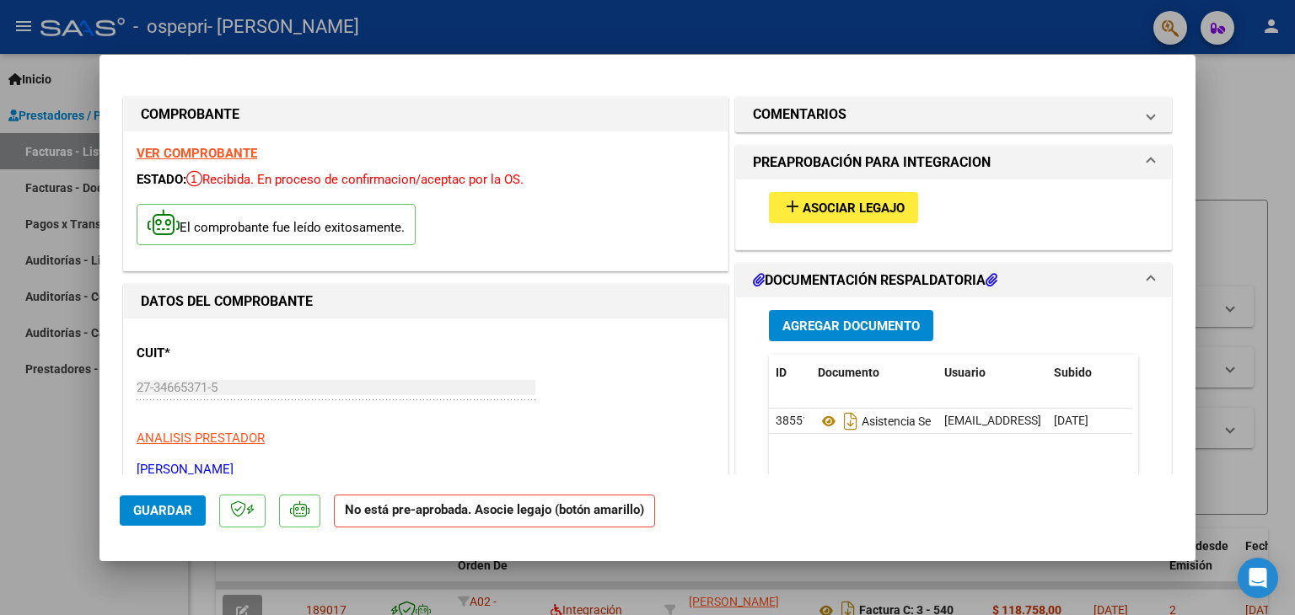
click at [61, 511] on div at bounding box center [647, 307] width 1295 height 615
type input "$ 0,00"
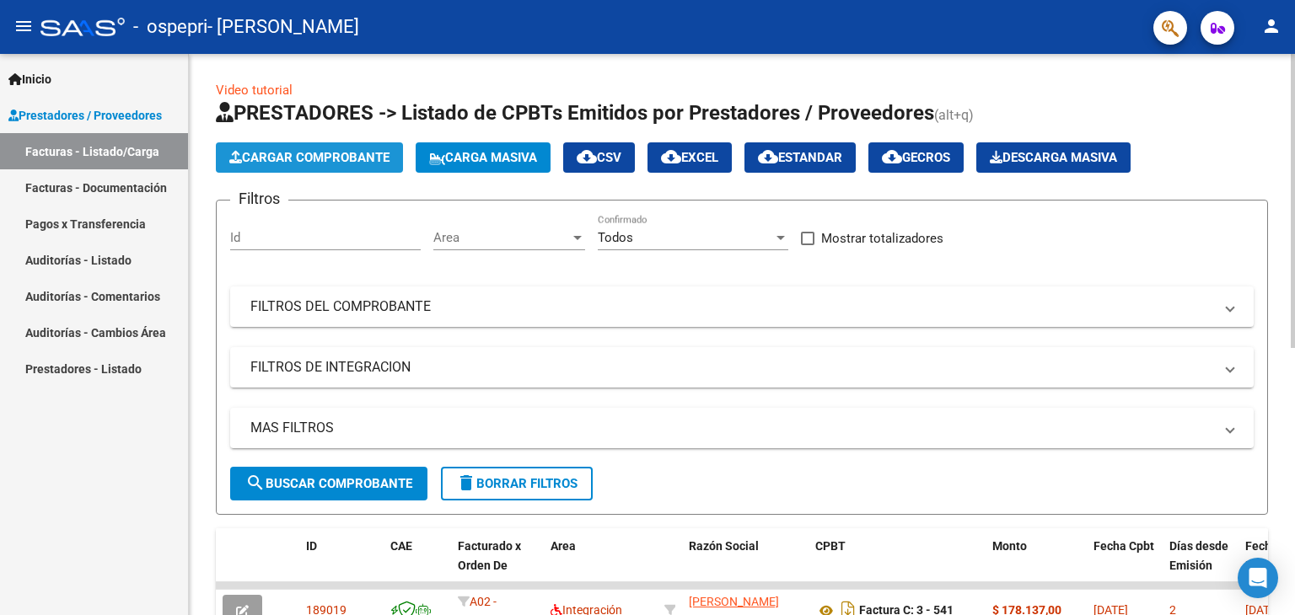
click at [334, 151] on span "Cargar Comprobante" at bounding box center [309, 157] width 160 height 15
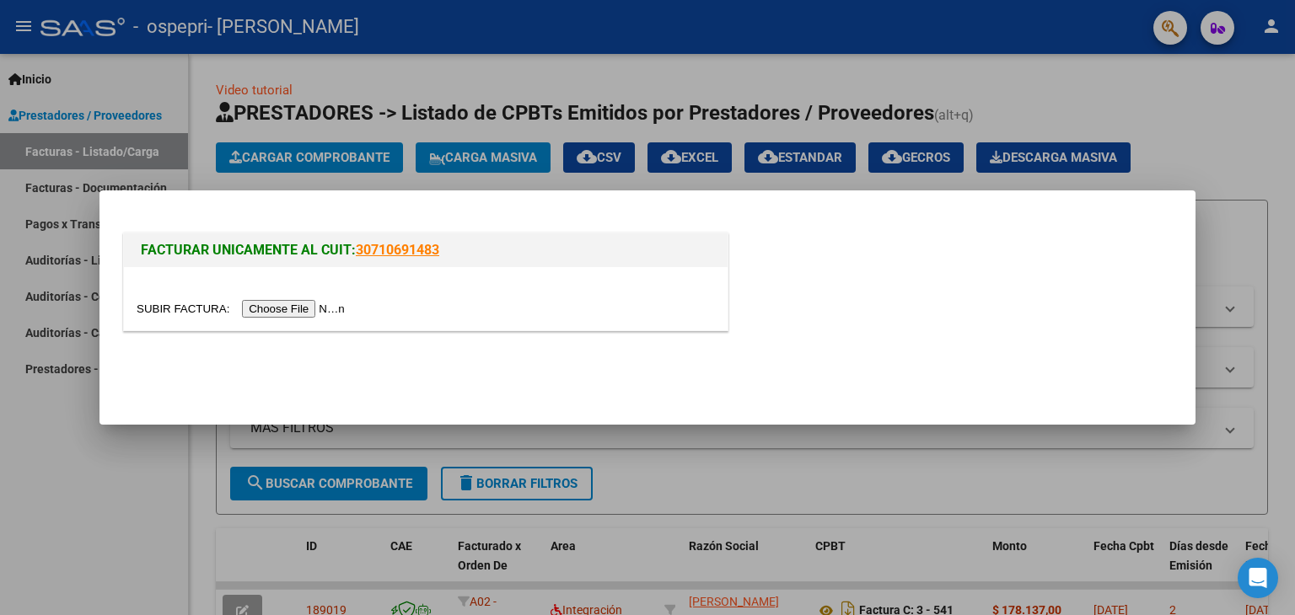
click at [307, 311] on input "file" at bounding box center [243, 309] width 213 height 18
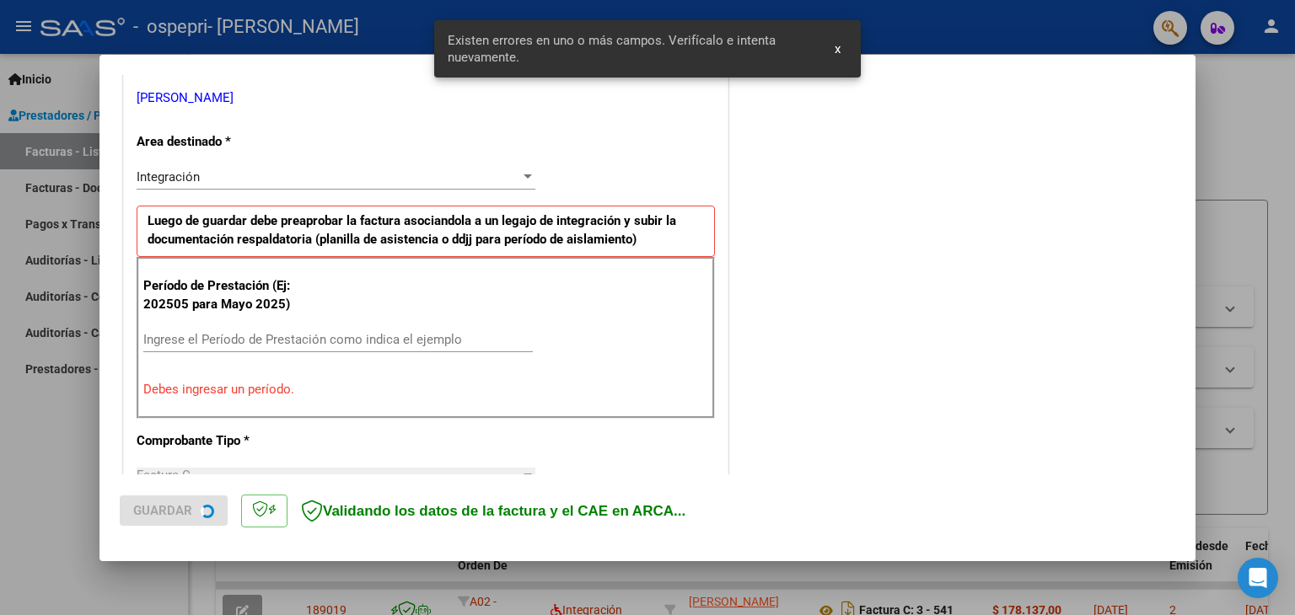
scroll to position [354, 0]
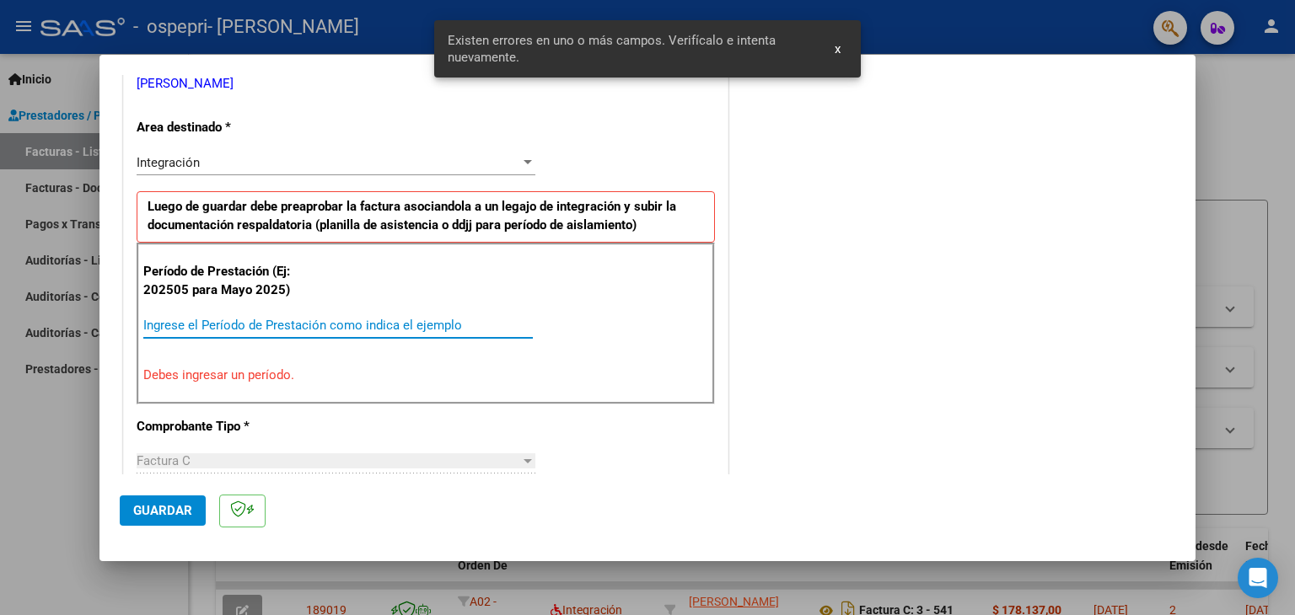
click at [409, 321] on input "Ingrese el Período de Prestación como indica el ejemplo" at bounding box center [337, 325] width 389 height 15
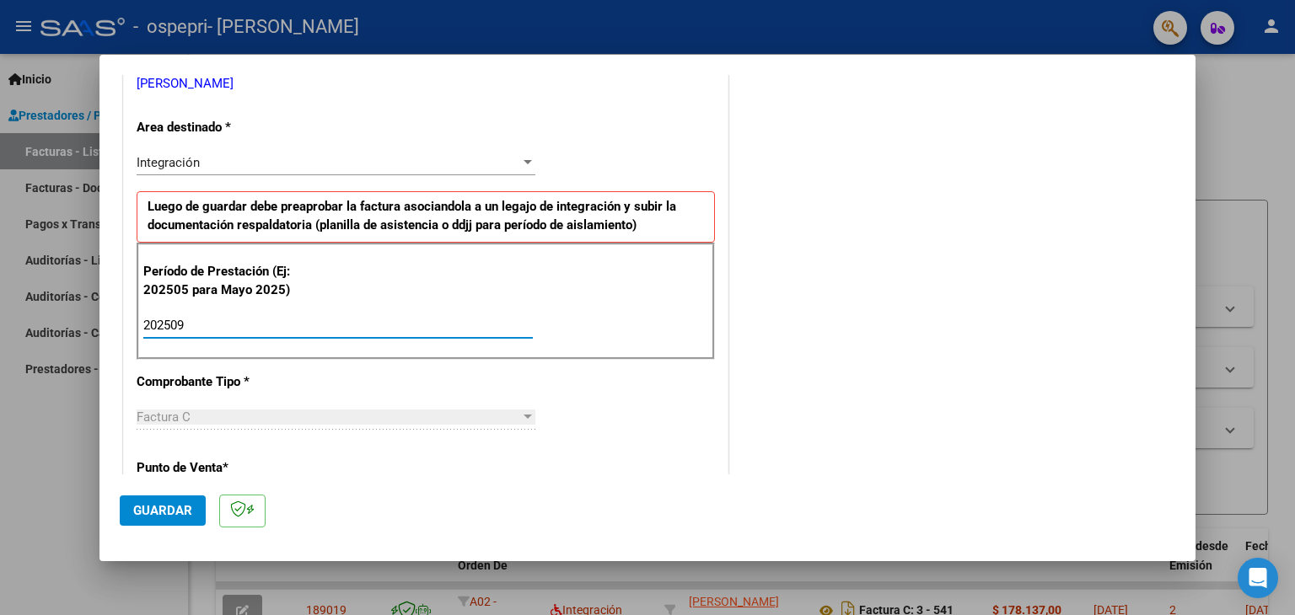
type input "202509"
click at [174, 513] on span "Guardar" at bounding box center [162, 510] width 59 height 15
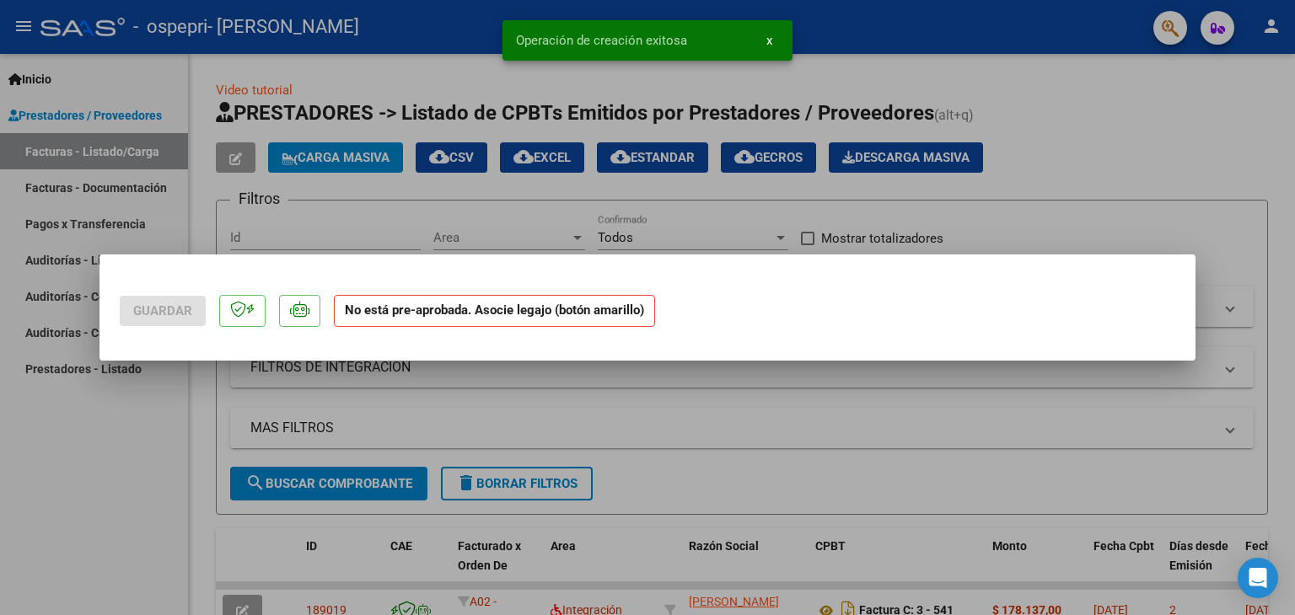
scroll to position [0, 0]
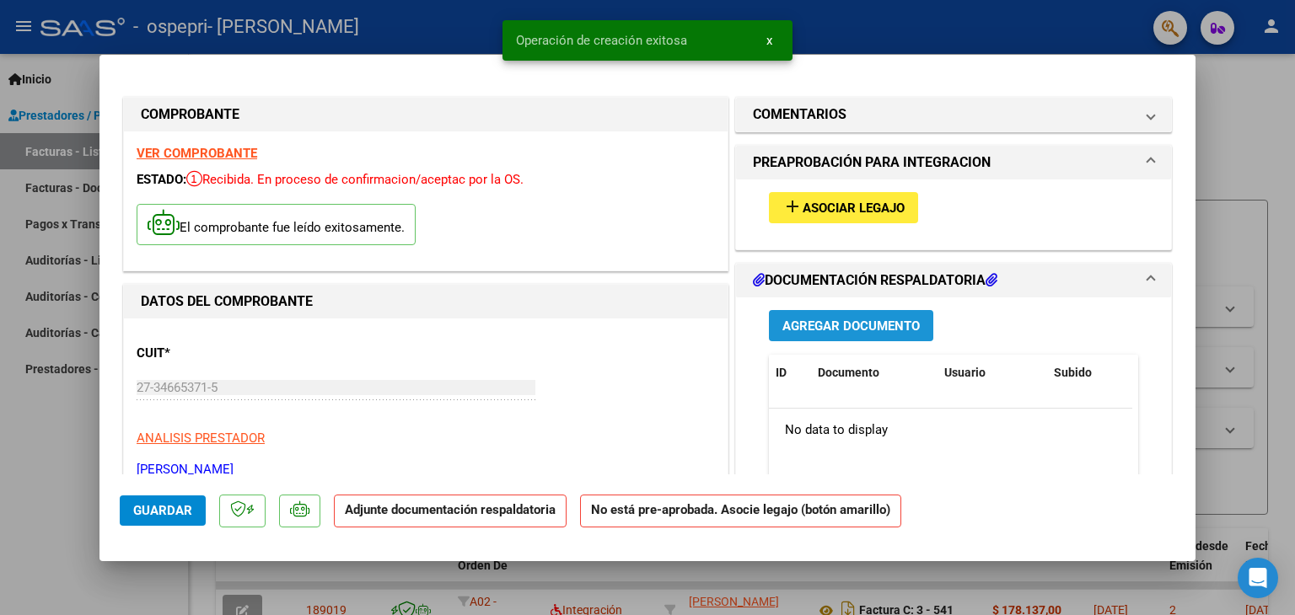
click at [893, 319] on span "Agregar Documento" at bounding box center [850, 326] width 137 height 15
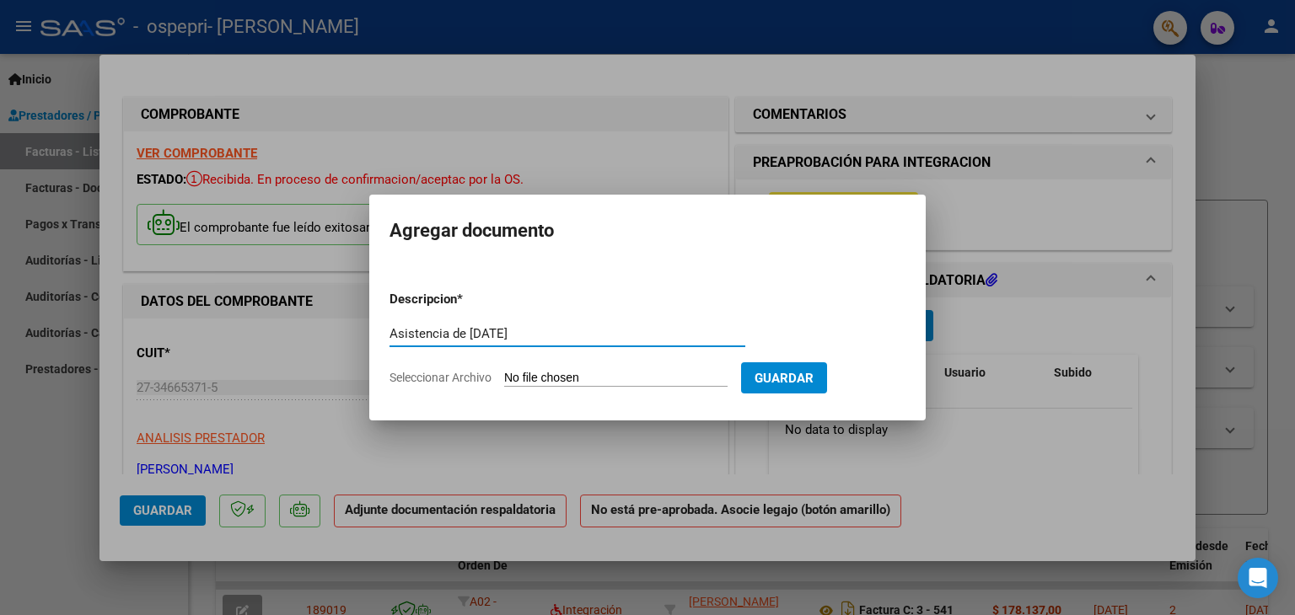
type input "Asistencia de [DATE]"
click at [670, 370] on app-file-uploader "Seleccionar Archivo" at bounding box center [564, 377] width 351 height 15
click at [627, 374] on input "Seleccionar Archivo" at bounding box center [615, 379] width 223 height 16
type input "C:\fakepath\[PERSON_NAME]- [DATE].pdf"
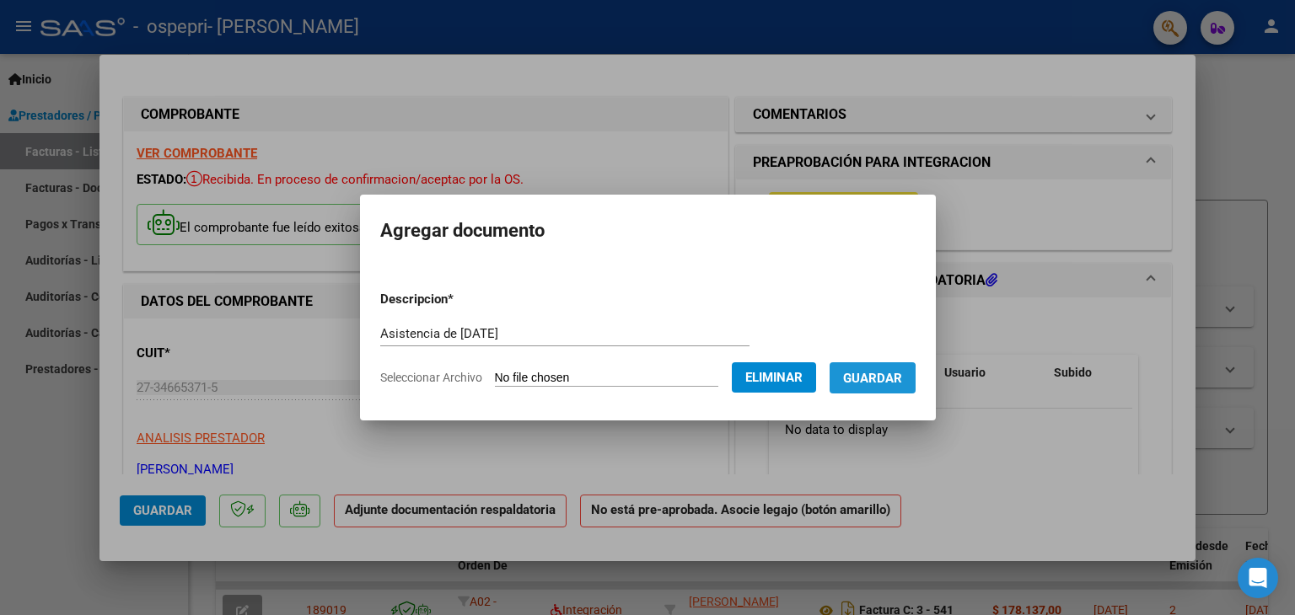
click at [877, 381] on span "Guardar" at bounding box center [872, 378] width 59 height 15
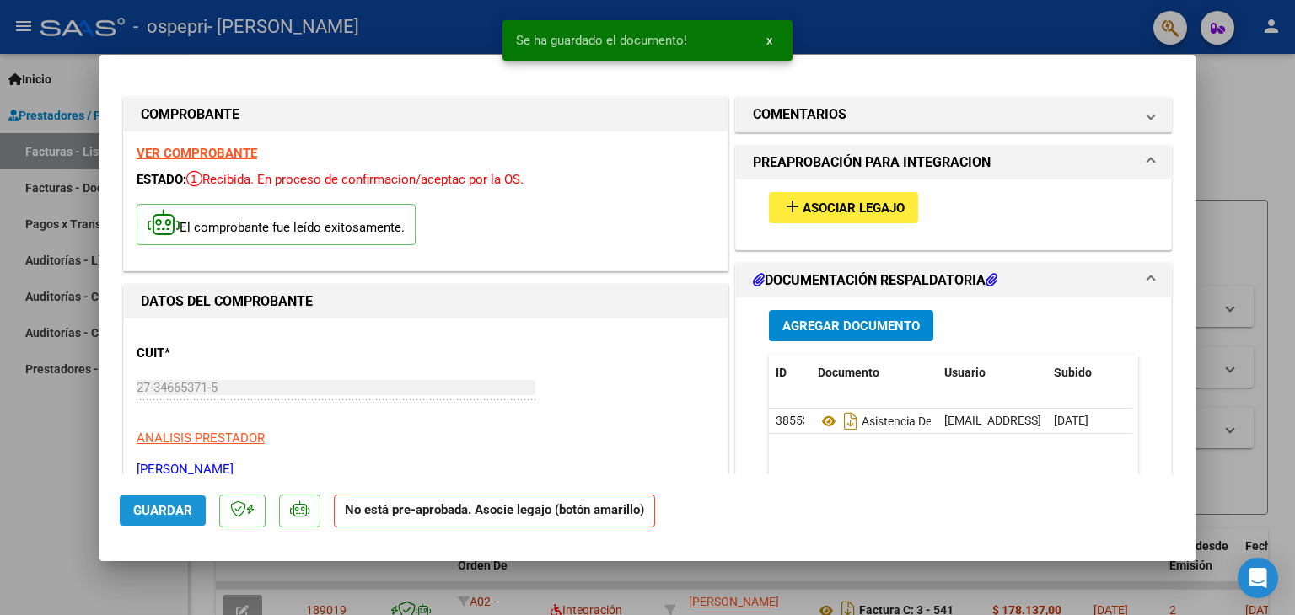
click at [158, 510] on span "Guardar" at bounding box center [162, 510] width 59 height 15
click at [46, 493] on div at bounding box center [647, 307] width 1295 height 615
type input "$ 0,00"
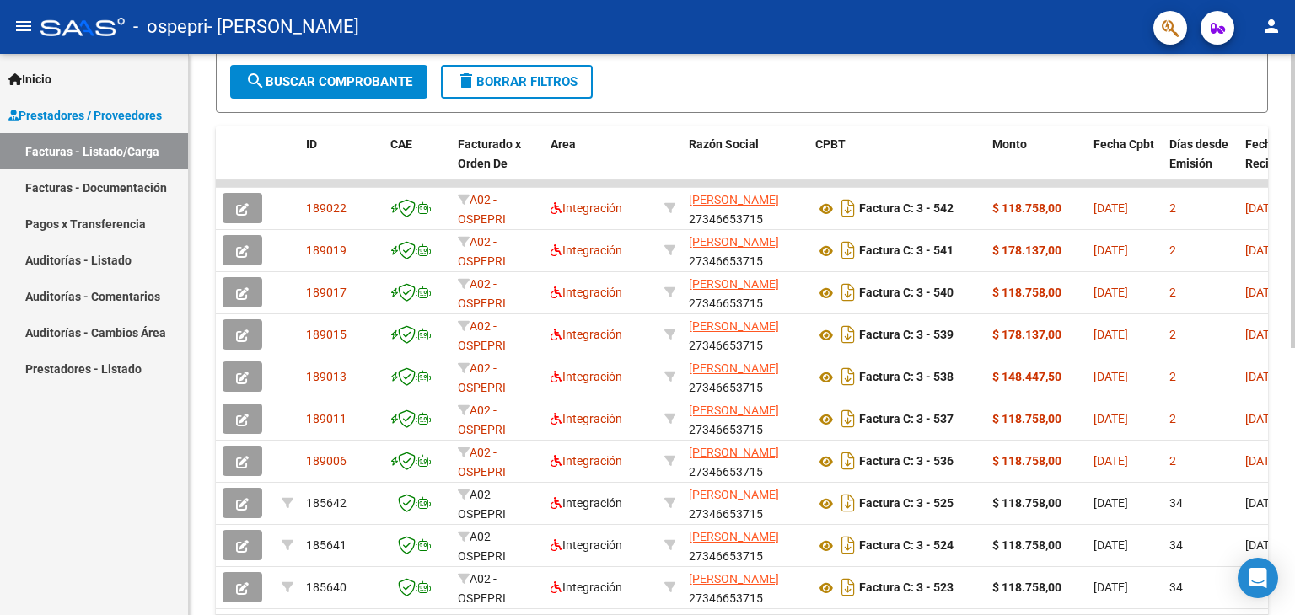
scroll to position [405, 0]
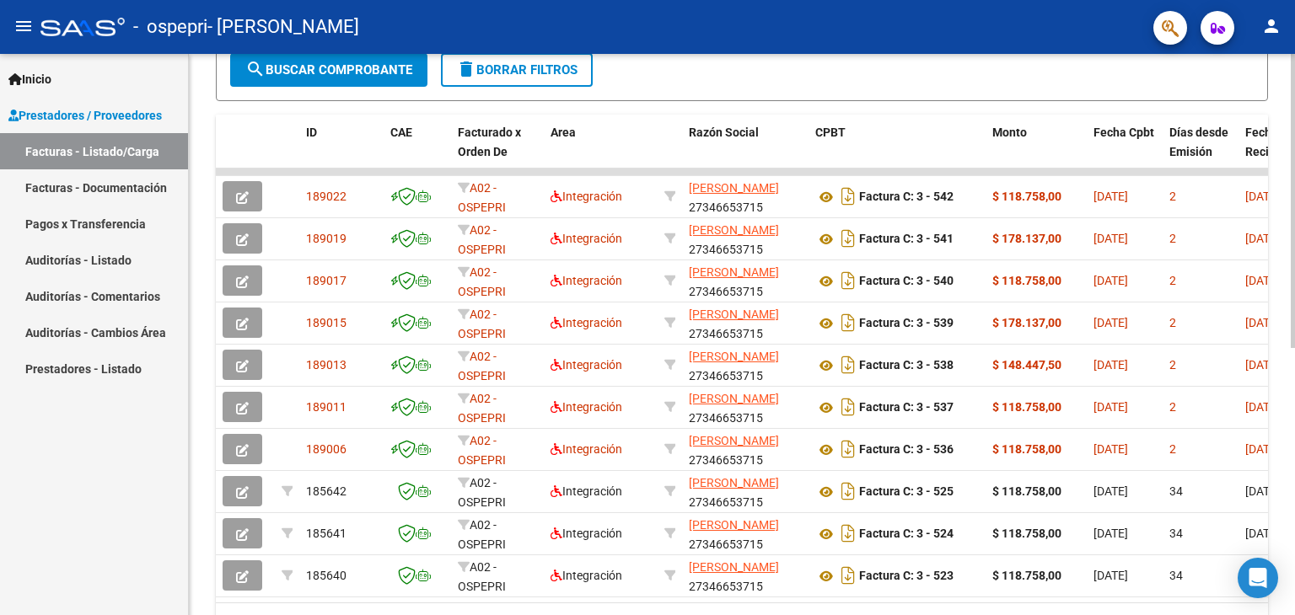
click at [1294, 499] on div at bounding box center [1292, 423] width 4 height 294
